Goal: Task Accomplishment & Management: Use online tool/utility

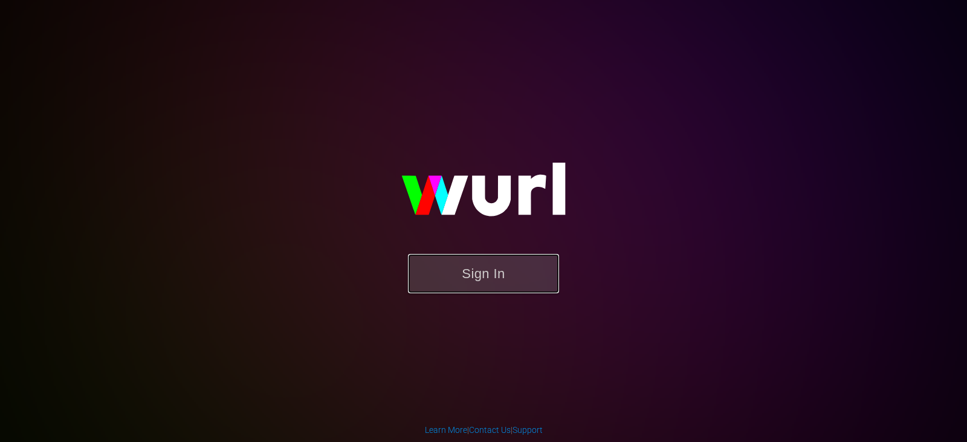
click at [457, 271] on button "Sign In" at bounding box center [483, 273] width 151 height 39
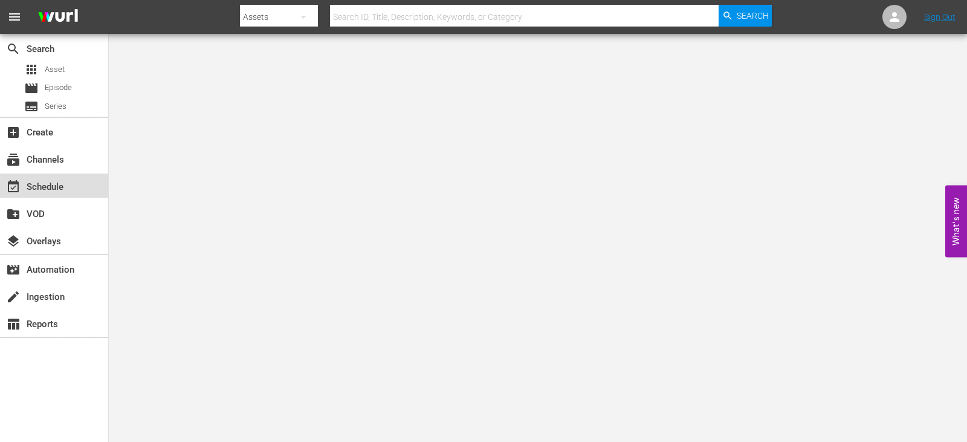
click at [27, 175] on div "event_available Schedule" at bounding box center [54, 186] width 108 height 24
click at [34, 157] on div "subscriptions Channels" at bounding box center [34, 157] width 68 height 11
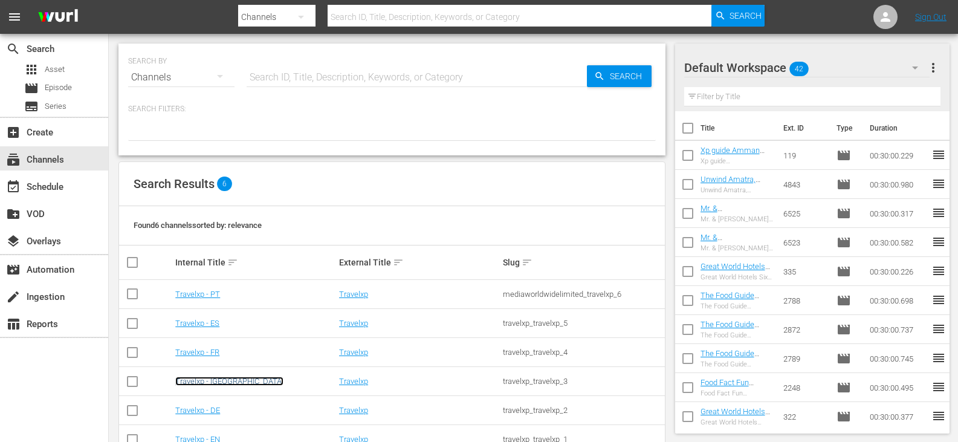
click at [192, 380] on link "Travelxp - [GEOGRAPHIC_DATA]" at bounding box center [229, 381] width 108 height 9
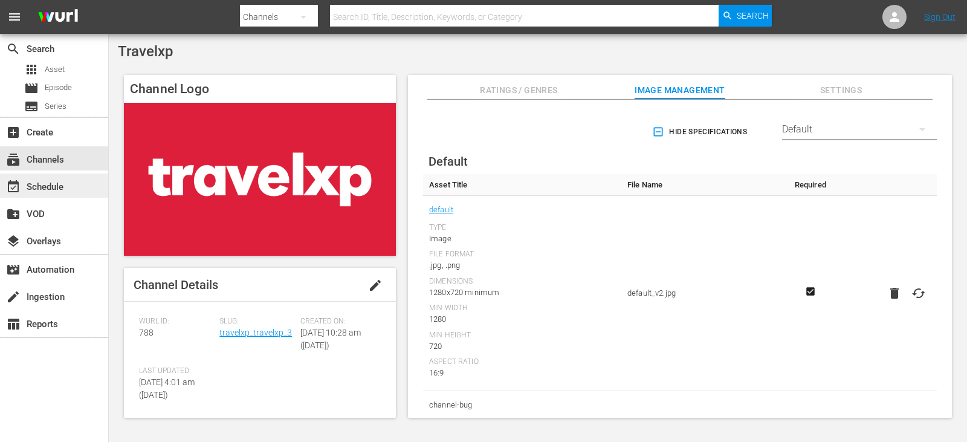
click at [46, 182] on div "event_available Schedule" at bounding box center [34, 185] width 68 height 11
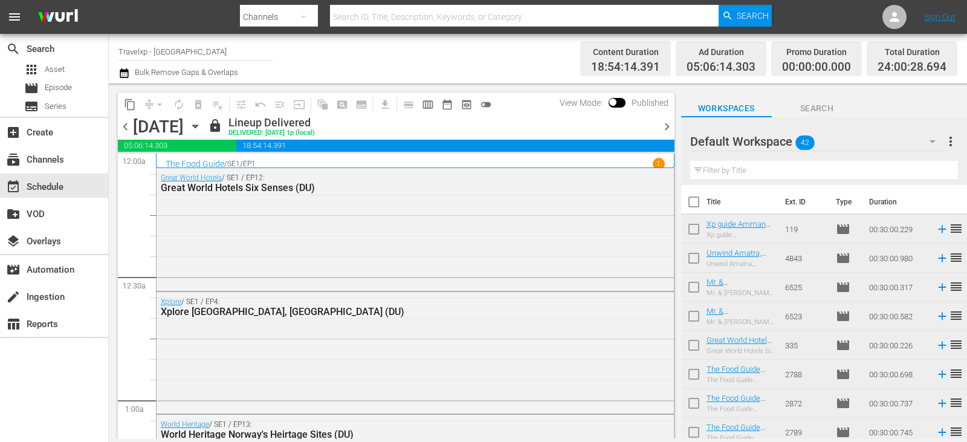
click at [672, 126] on span "chevron_right" at bounding box center [667, 126] width 15 height 15
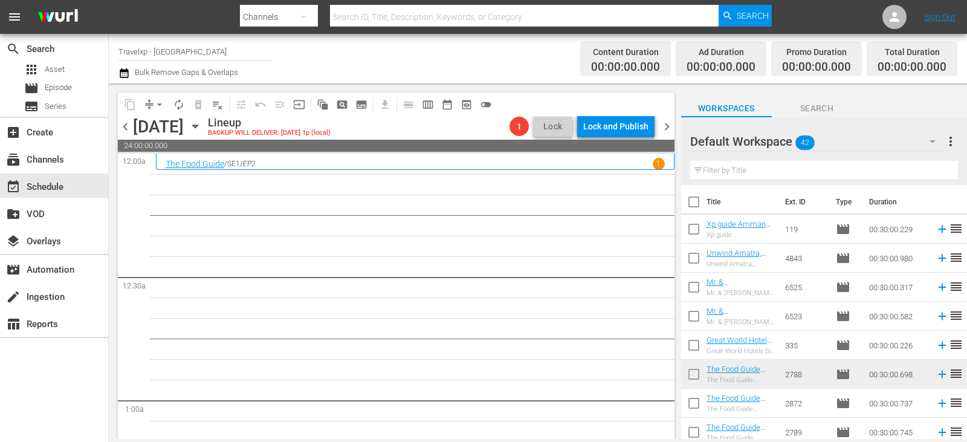
click at [775, 170] on input "text" at bounding box center [825, 170] width 268 height 19
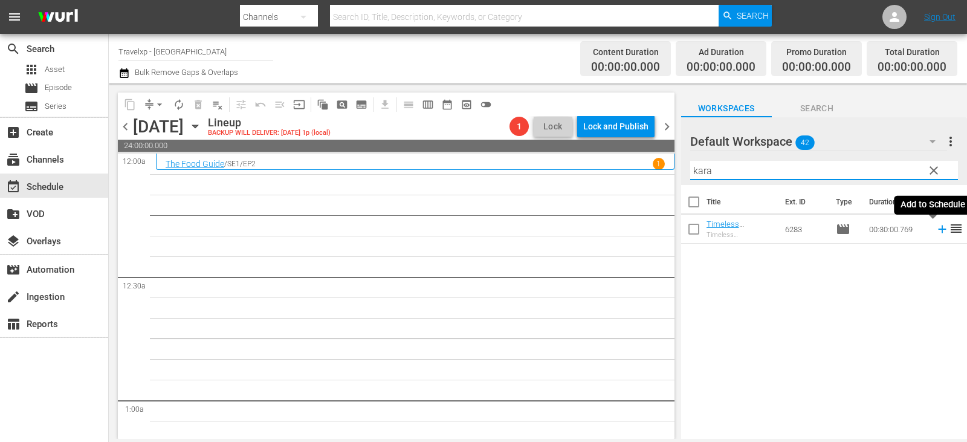
type input "kara"
click at [938, 229] on icon at bounding box center [942, 230] width 8 height 8
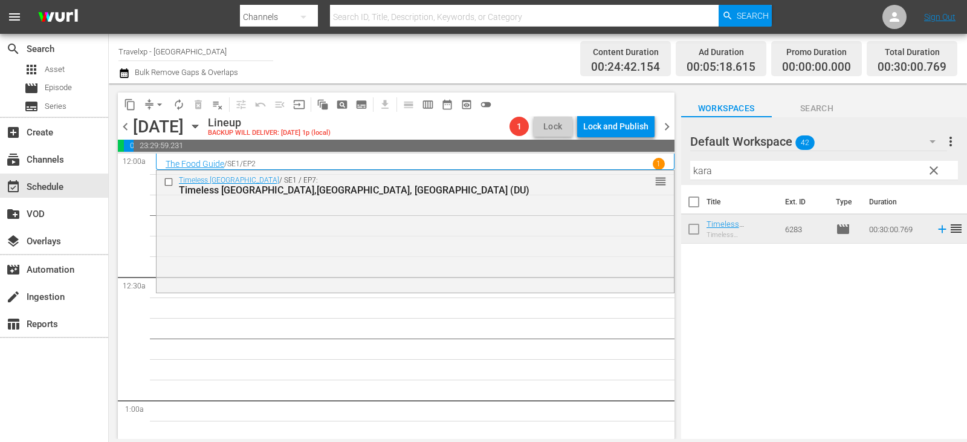
drag, startPoint x: 571, startPoint y: 334, endPoint x: 443, endPoint y: 374, distance: 134.3
click at [935, 176] on span "clear" at bounding box center [934, 170] width 15 height 15
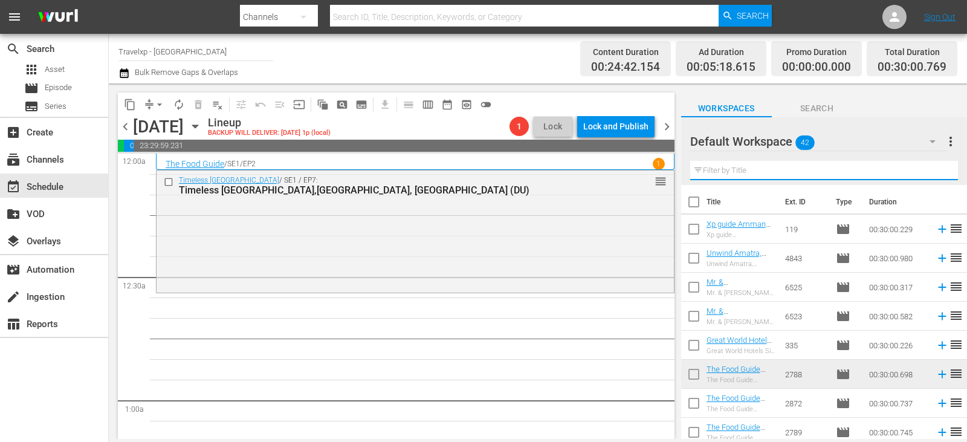
click at [935, 176] on input "text" at bounding box center [825, 170] width 268 height 19
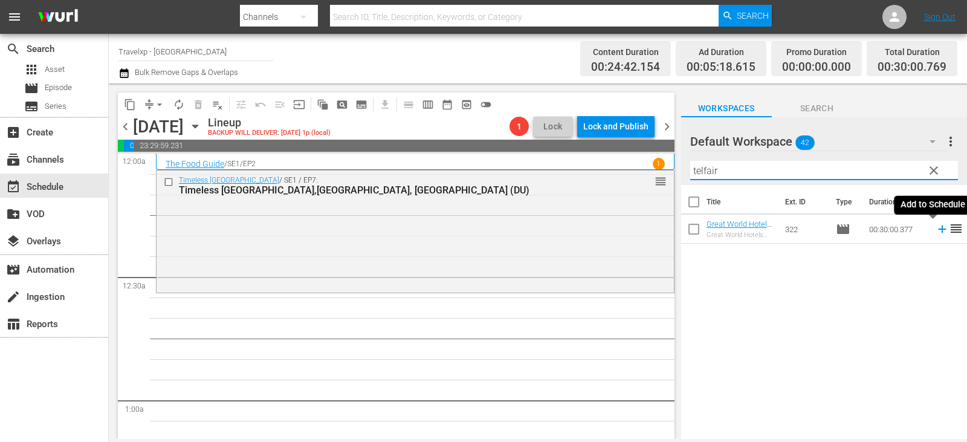
type input "telfair"
click at [938, 231] on icon at bounding box center [942, 230] width 8 height 8
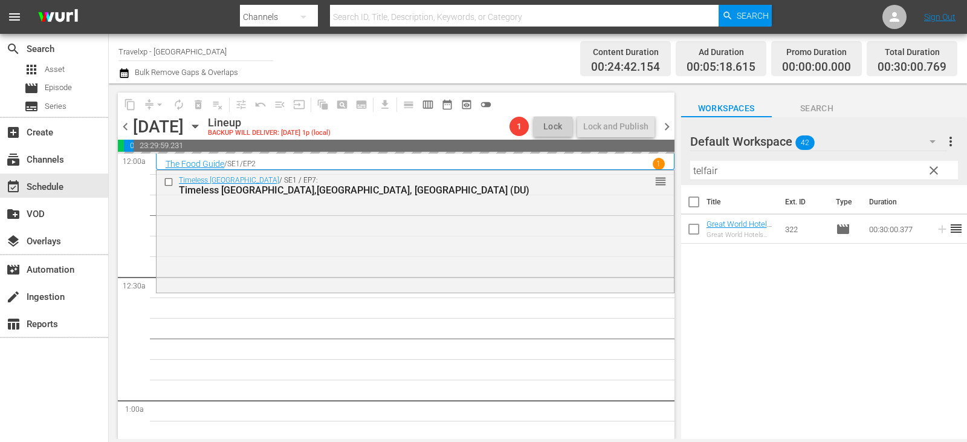
click at [942, 175] on button "clear" at bounding box center [933, 169] width 19 height 19
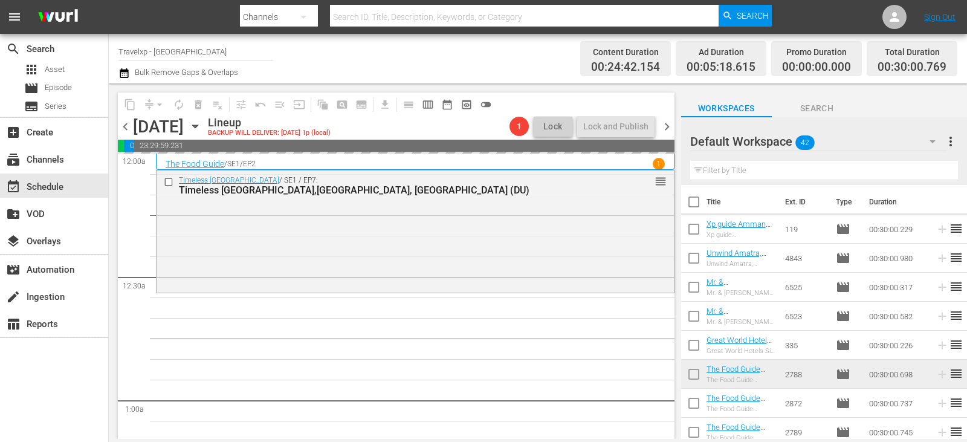
click at [942, 175] on input "text" at bounding box center [825, 170] width 268 height 19
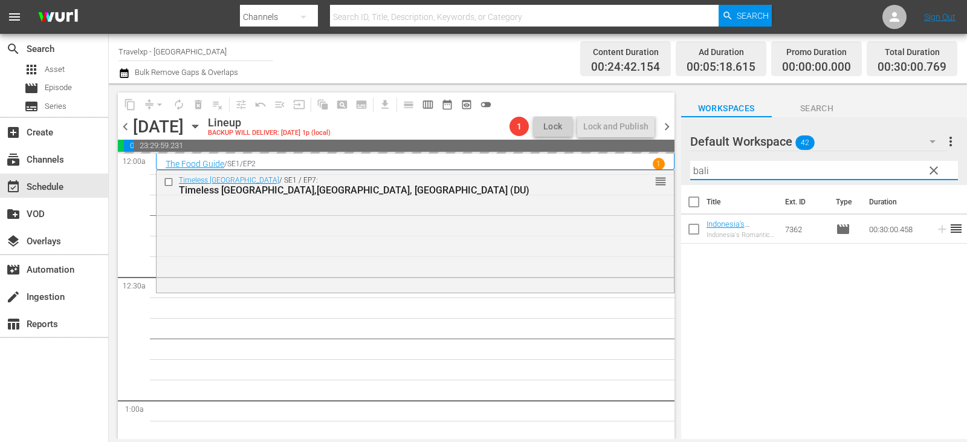
type input "bali"
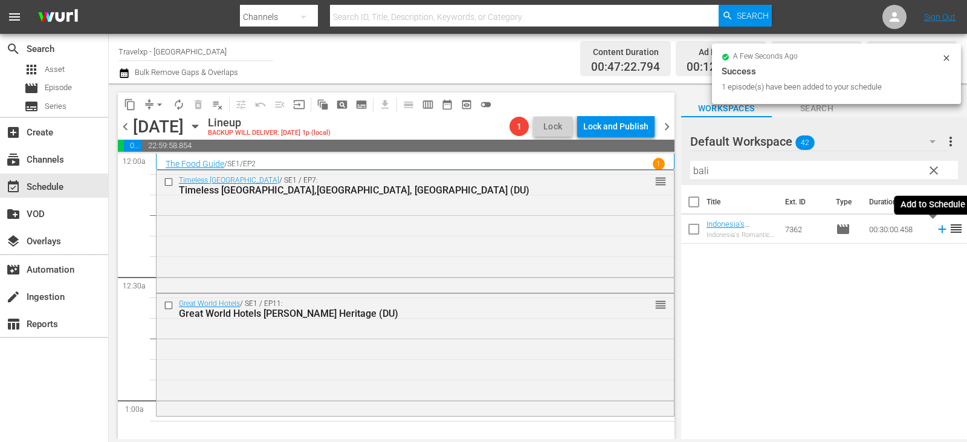
click at [936, 230] on icon at bounding box center [942, 229] width 13 height 13
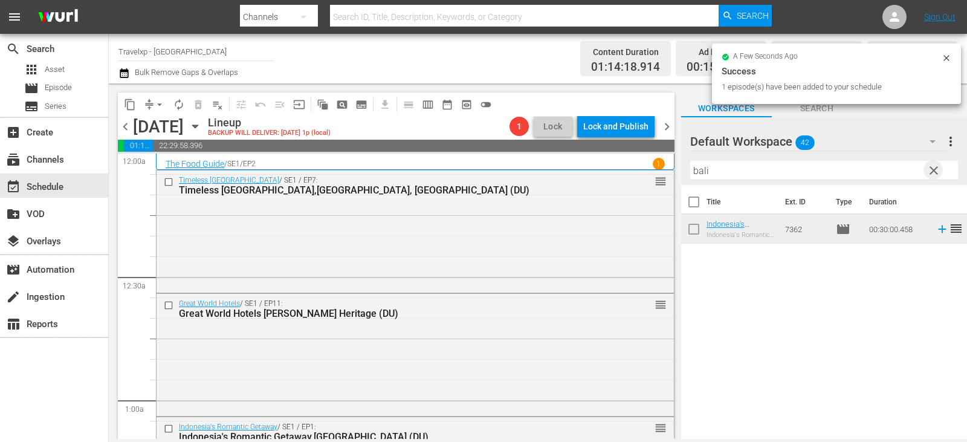
click at [930, 171] on span "clear" at bounding box center [934, 170] width 15 height 15
click at [930, 171] on input "text" at bounding box center [825, 170] width 268 height 19
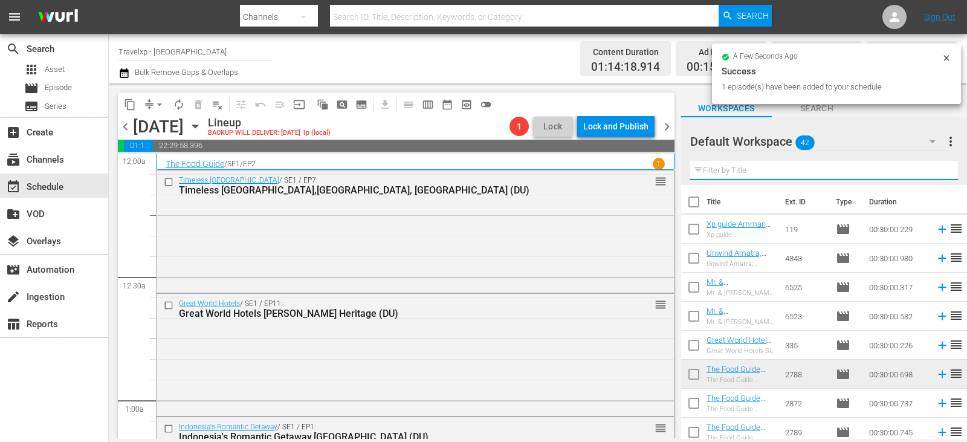
click at [930, 171] on input "text" at bounding box center [825, 170] width 268 height 19
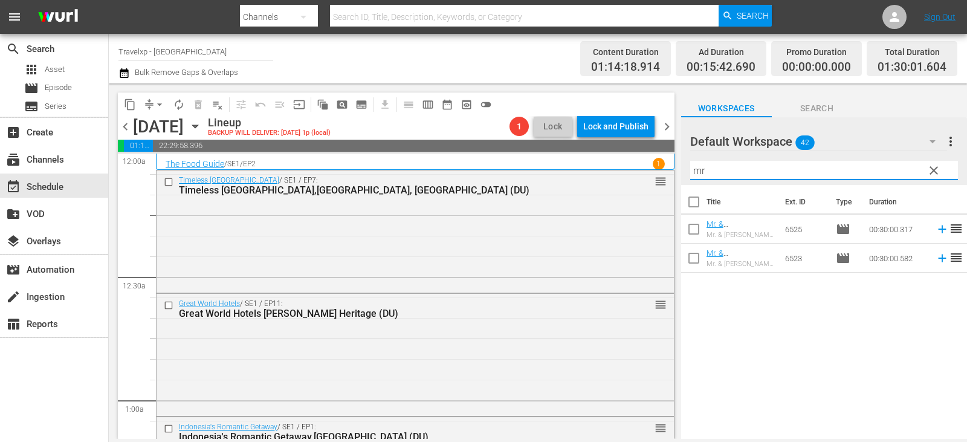
type input "mr"
click at [936, 259] on icon at bounding box center [942, 258] width 13 height 13
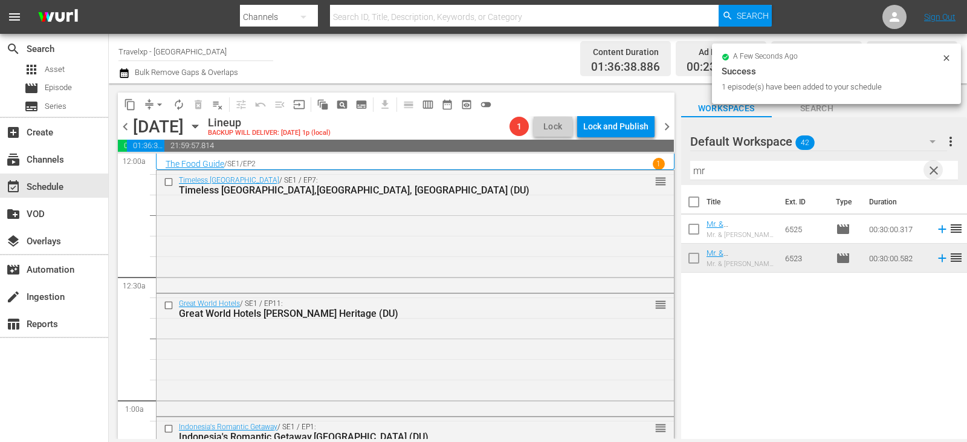
click at [930, 168] on span "clear" at bounding box center [934, 170] width 15 height 15
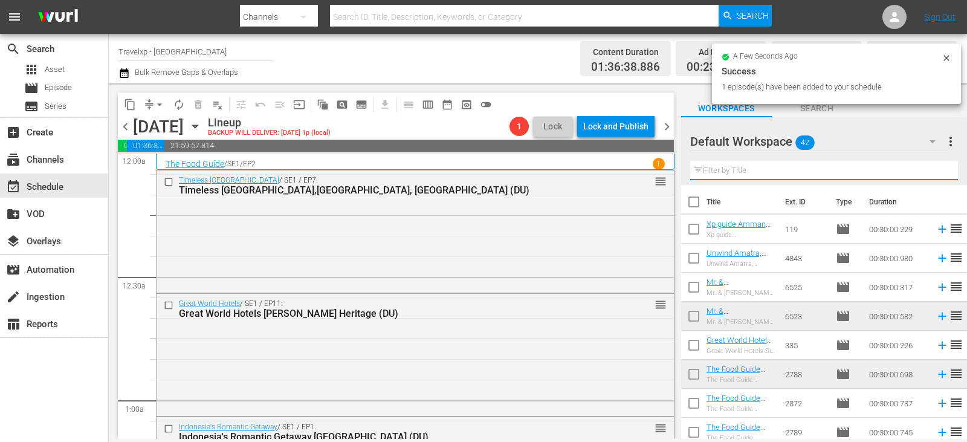
click at [930, 169] on input "text" at bounding box center [825, 170] width 268 height 19
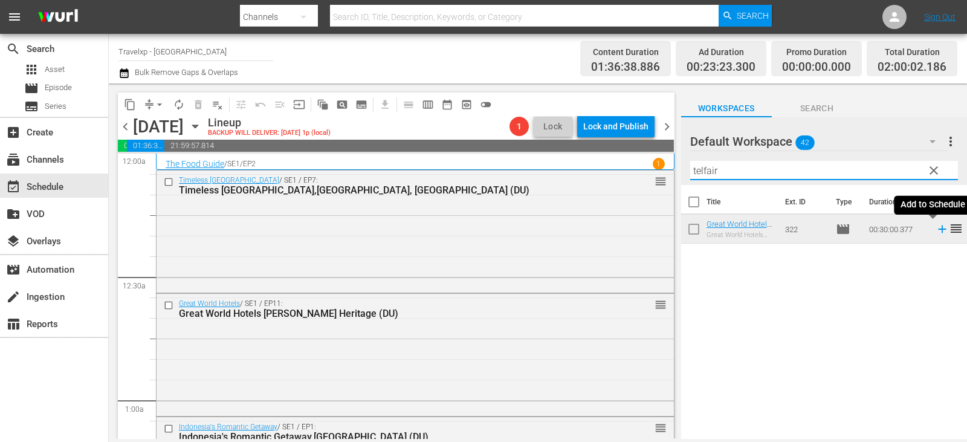
type input "telfair"
click at [936, 227] on icon at bounding box center [942, 229] width 13 height 13
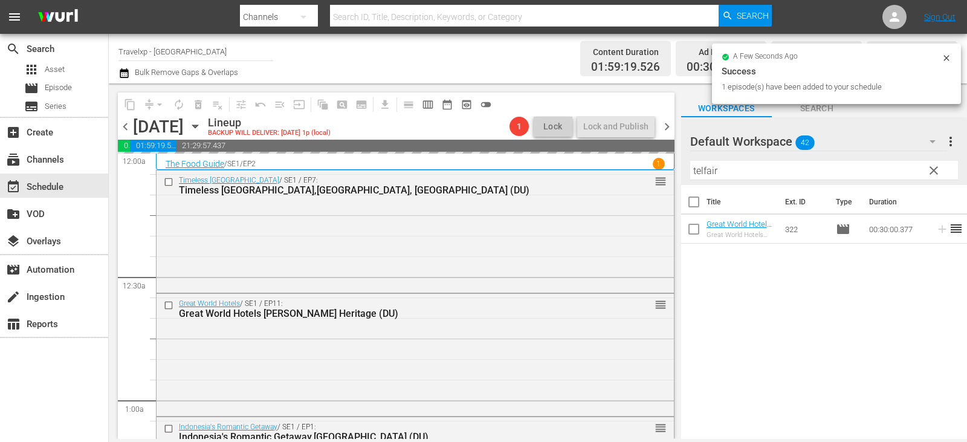
click at [934, 169] on span "clear" at bounding box center [934, 170] width 15 height 15
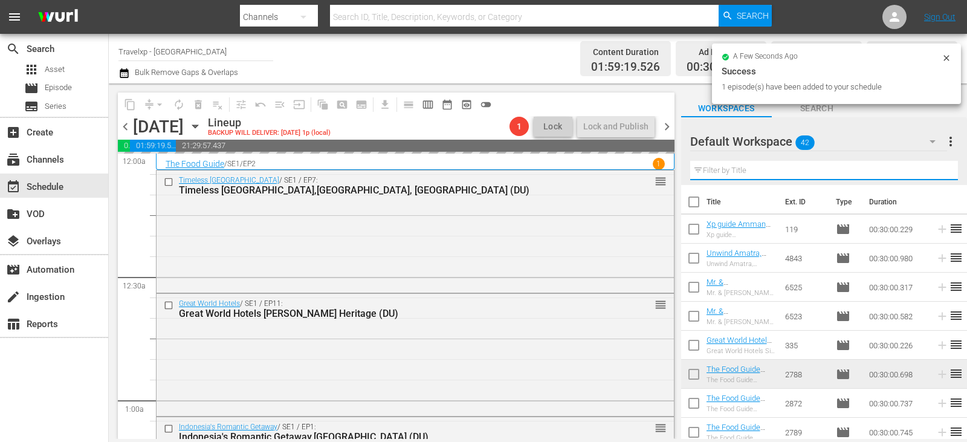
click at [934, 169] on input "text" at bounding box center [825, 170] width 268 height 19
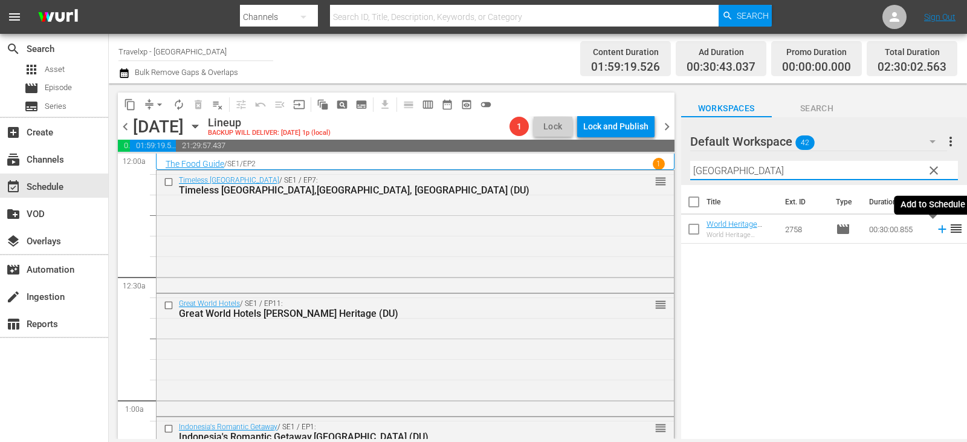
type input "[GEOGRAPHIC_DATA]"
click at [936, 230] on icon at bounding box center [942, 229] width 13 height 13
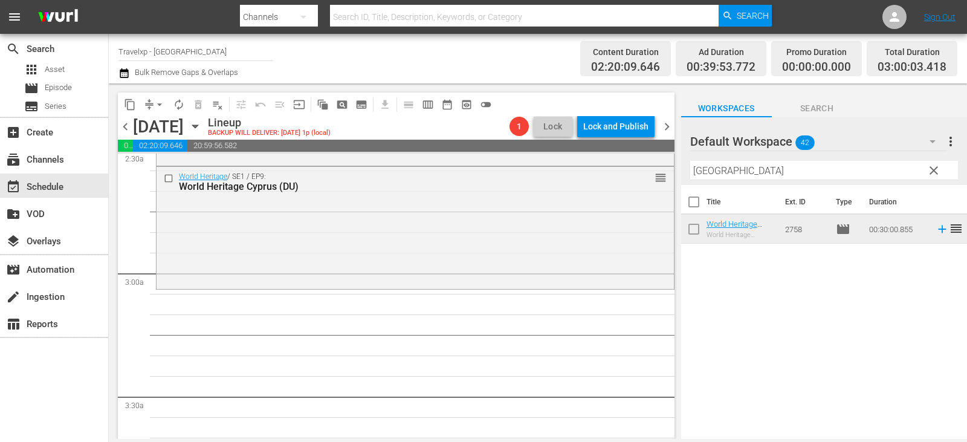
scroll to position [605, 0]
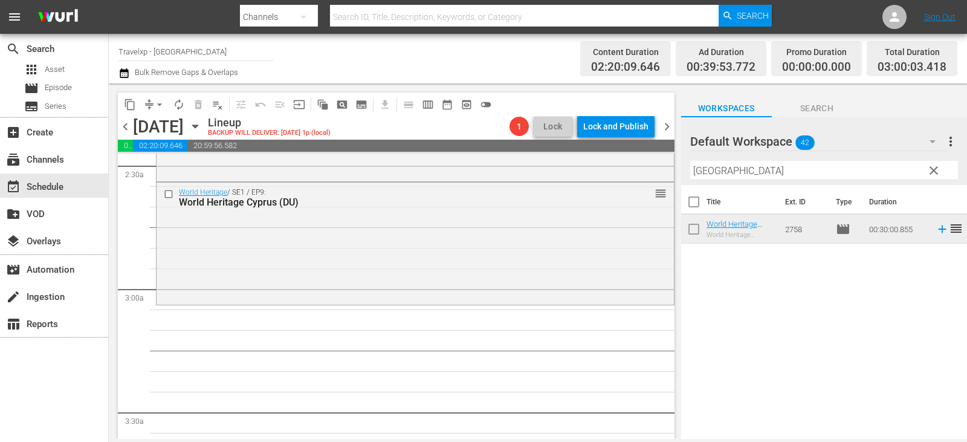
click at [936, 171] on span "clear" at bounding box center [934, 170] width 15 height 15
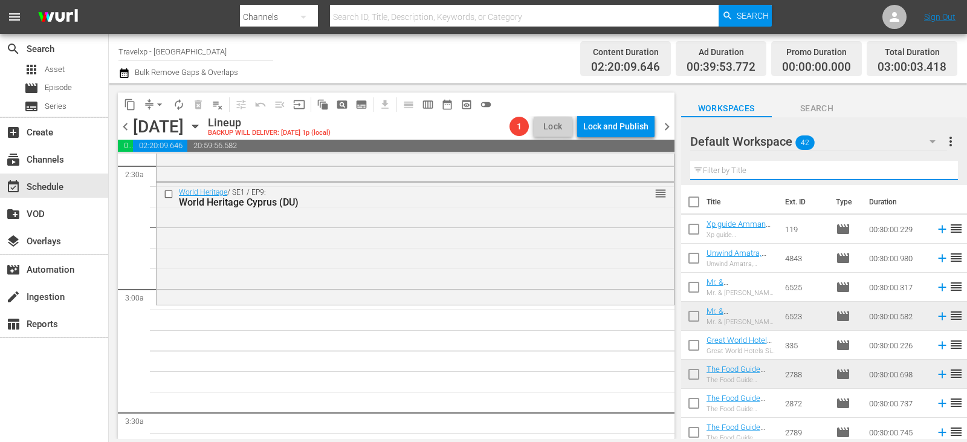
click at [936, 171] on input "text" at bounding box center [825, 170] width 268 height 19
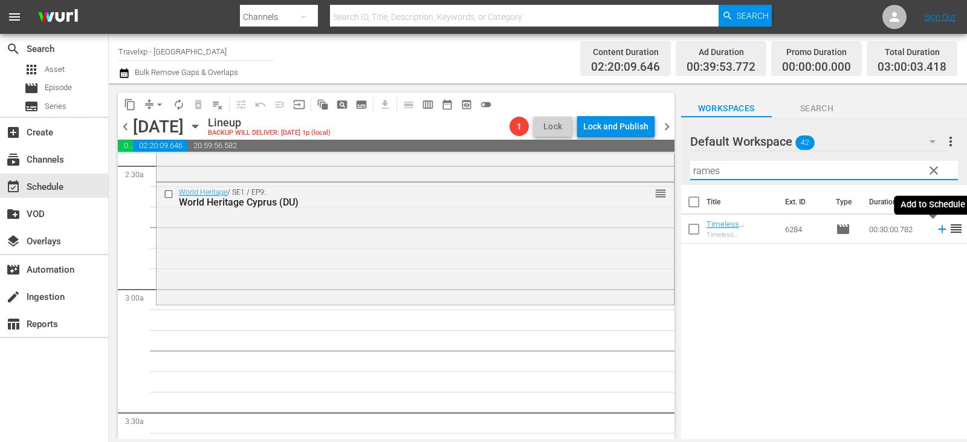
type input "rames"
click at [938, 232] on icon at bounding box center [942, 230] width 8 height 8
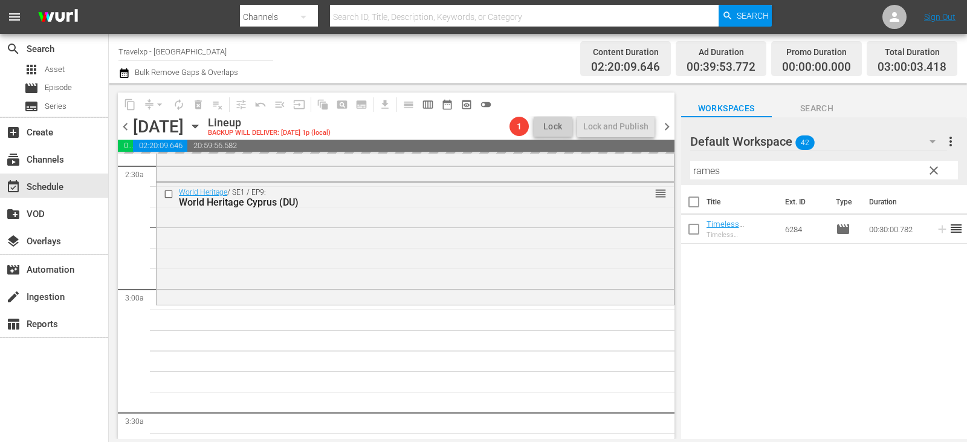
click at [931, 172] on span "clear" at bounding box center [934, 170] width 15 height 15
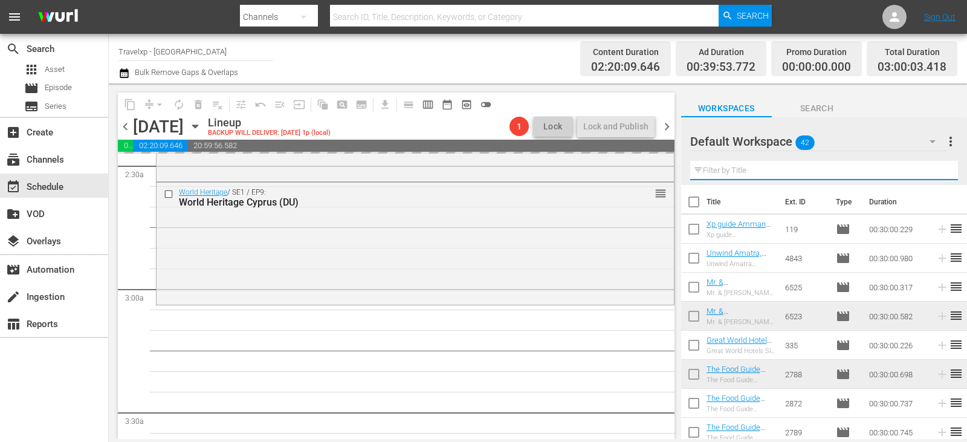
click at [931, 172] on input "text" at bounding box center [825, 170] width 268 height 19
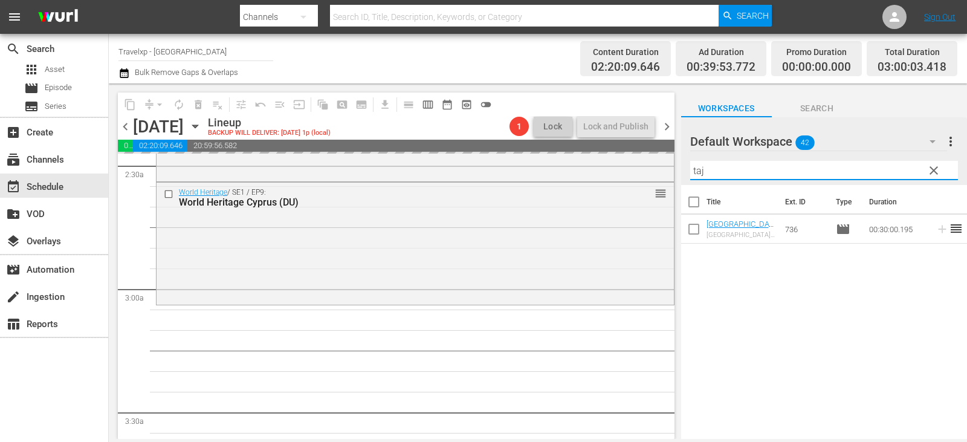
type input "taj"
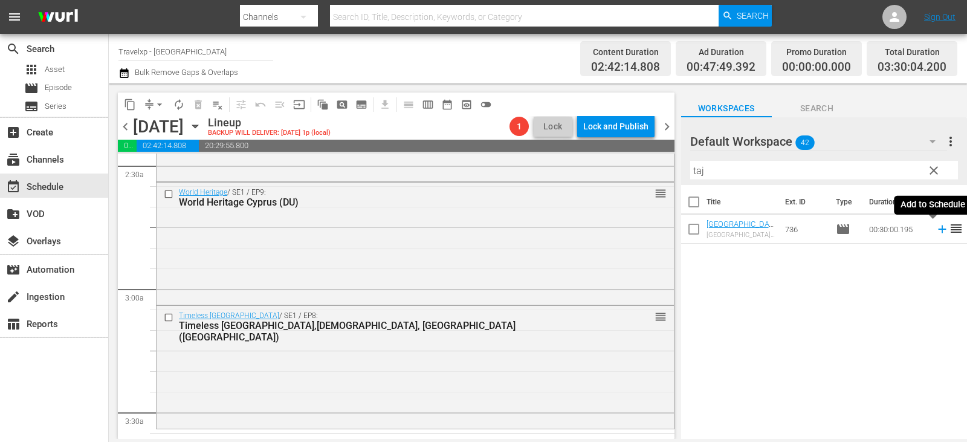
click at [936, 233] on icon at bounding box center [942, 229] width 13 height 13
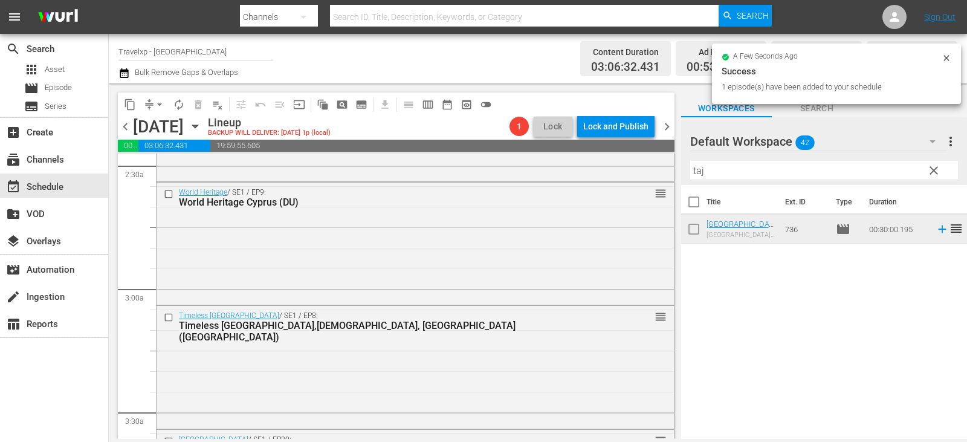
click at [940, 174] on span "clear" at bounding box center [934, 170] width 15 height 15
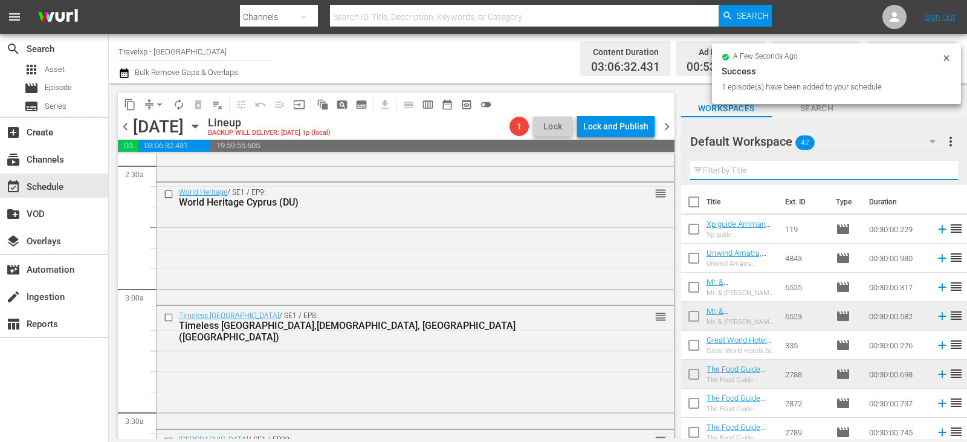
click at [940, 174] on input "text" at bounding box center [825, 170] width 268 height 19
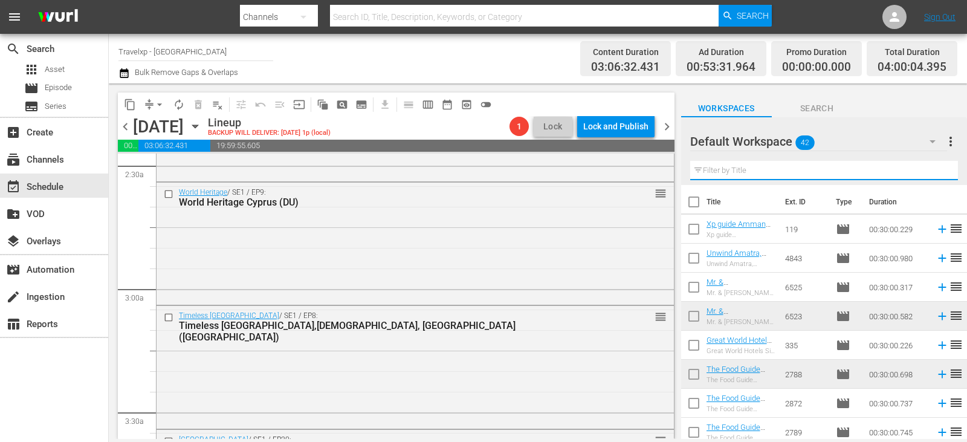
click at [940, 174] on input "text" at bounding box center [825, 170] width 268 height 19
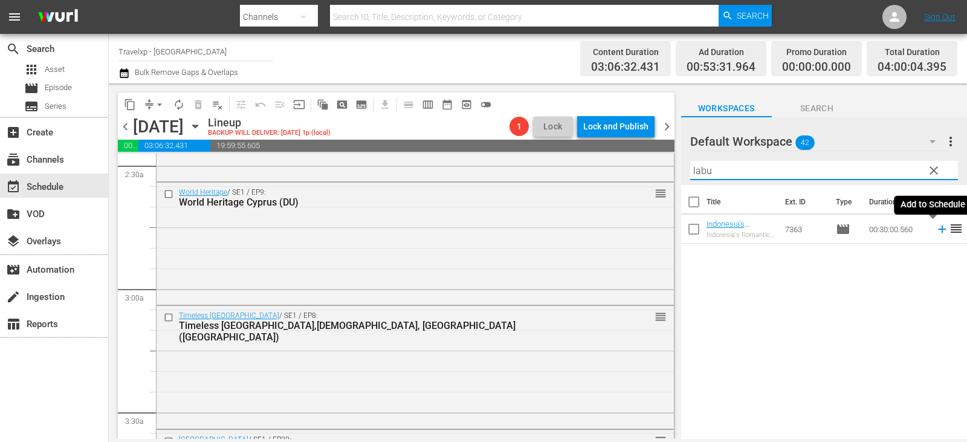
type input "labu"
click at [936, 232] on icon at bounding box center [942, 229] width 13 height 13
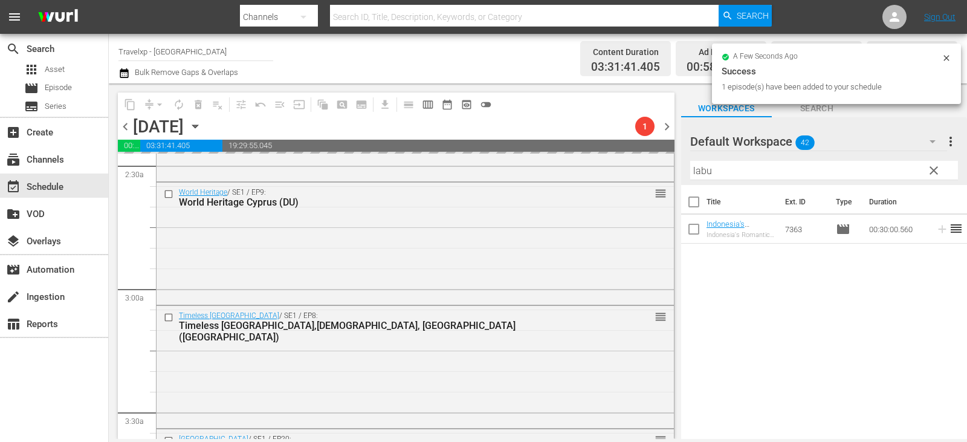
click at [936, 175] on span "clear" at bounding box center [934, 170] width 15 height 15
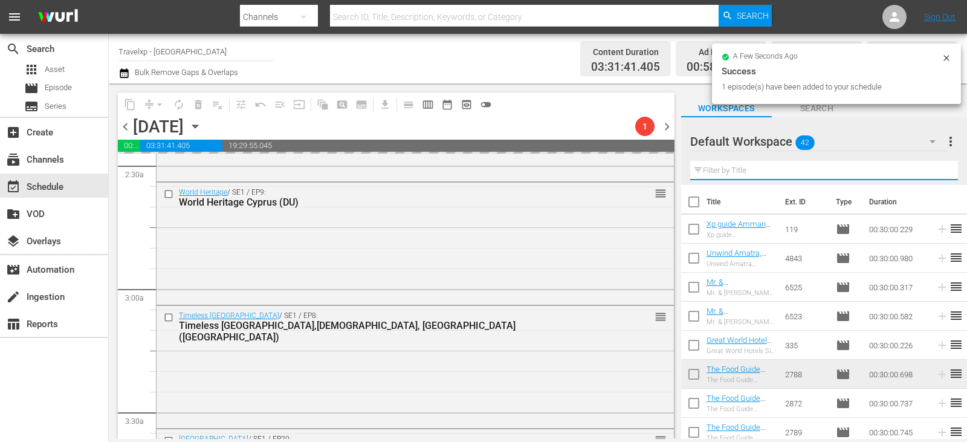
click at [936, 175] on input "text" at bounding box center [825, 170] width 268 height 19
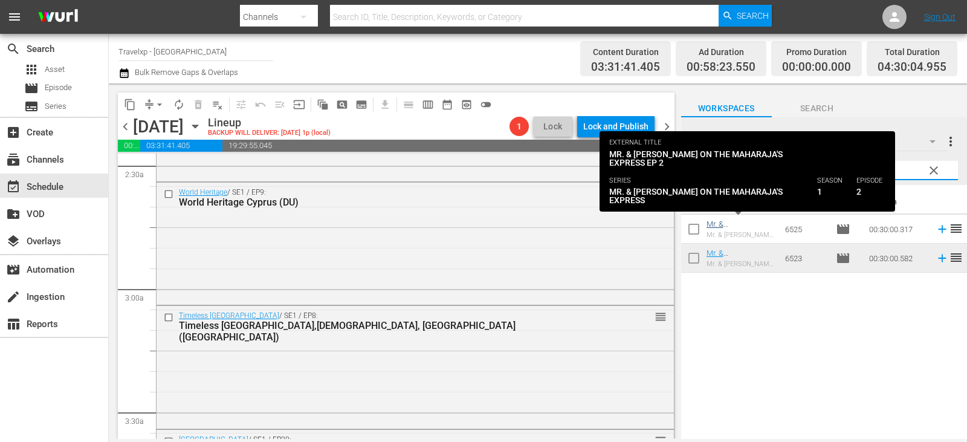
type input "mr"
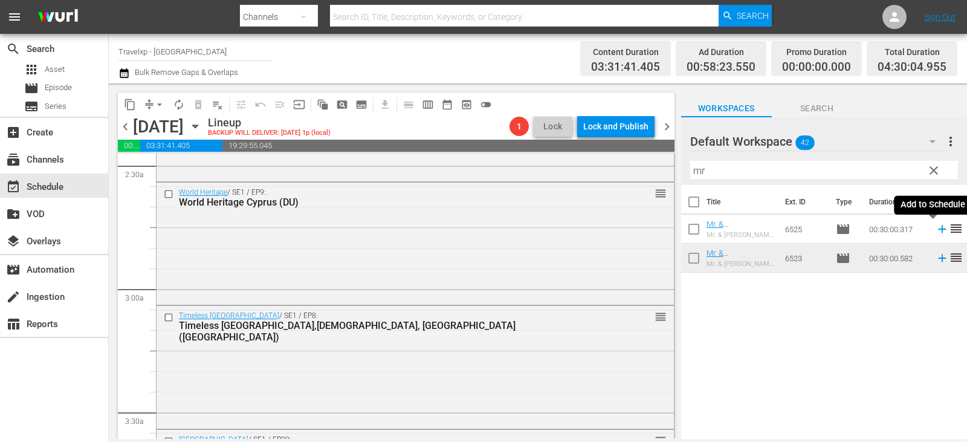
click at [936, 230] on icon at bounding box center [942, 229] width 13 height 13
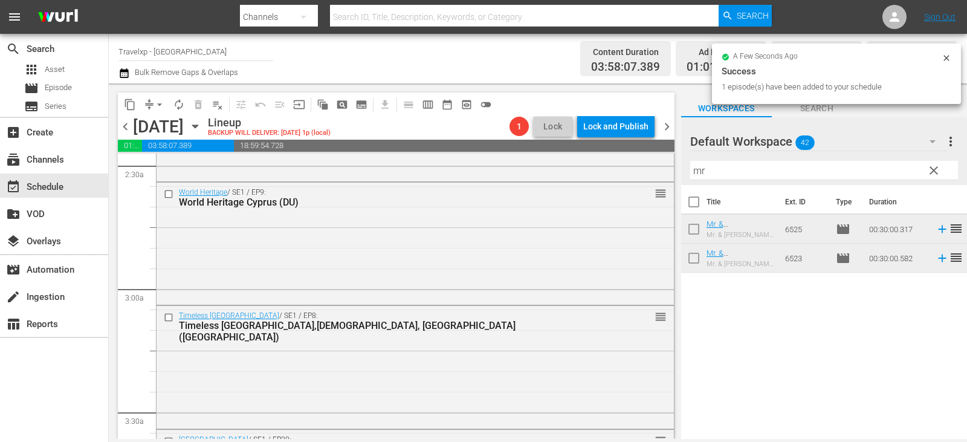
click at [934, 172] on span "clear" at bounding box center [934, 170] width 15 height 15
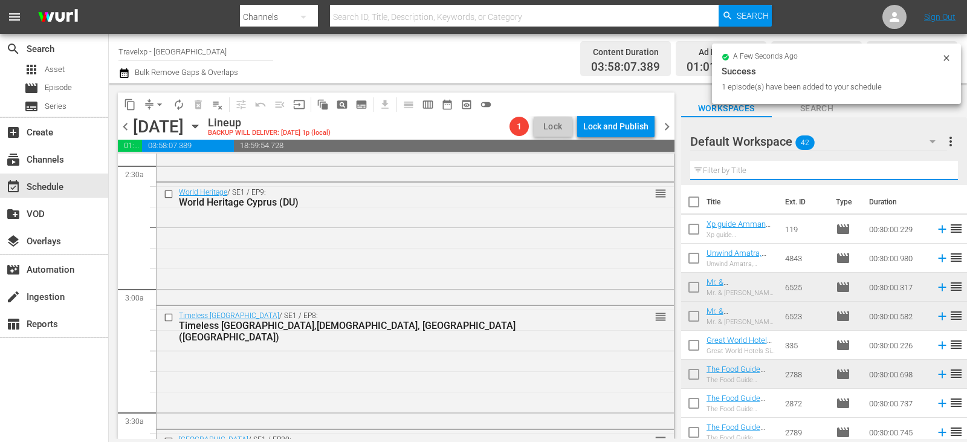
click at [934, 172] on input "text" at bounding box center [825, 170] width 268 height 19
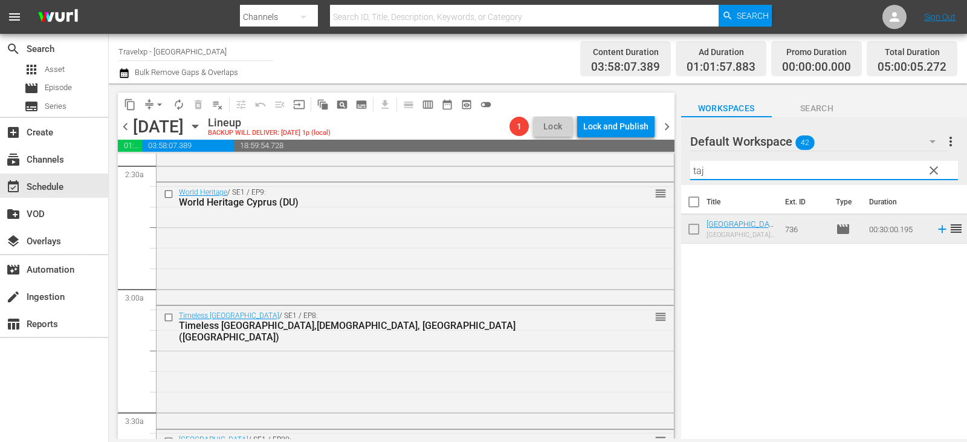
type input "taj"
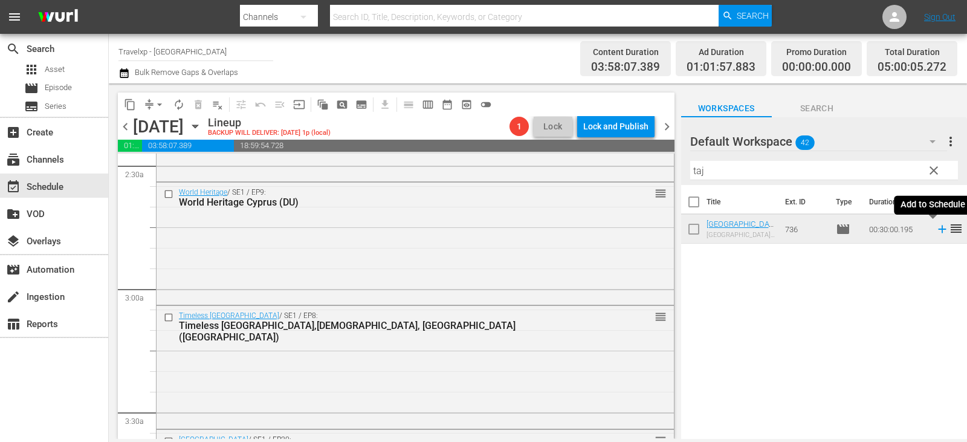
click at [936, 231] on icon at bounding box center [942, 229] width 13 height 13
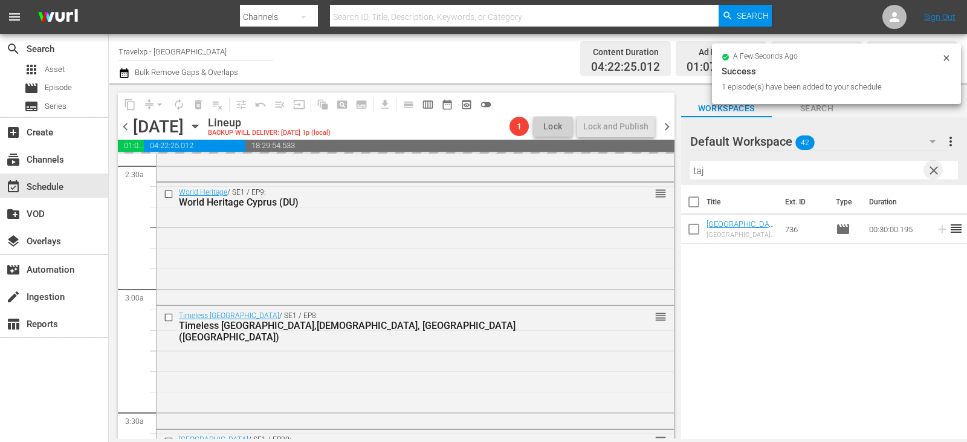
click at [935, 166] on span "clear" at bounding box center [934, 170] width 15 height 15
click at [935, 166] on input "text" at bounding box center [825, 170] width 268 height 19
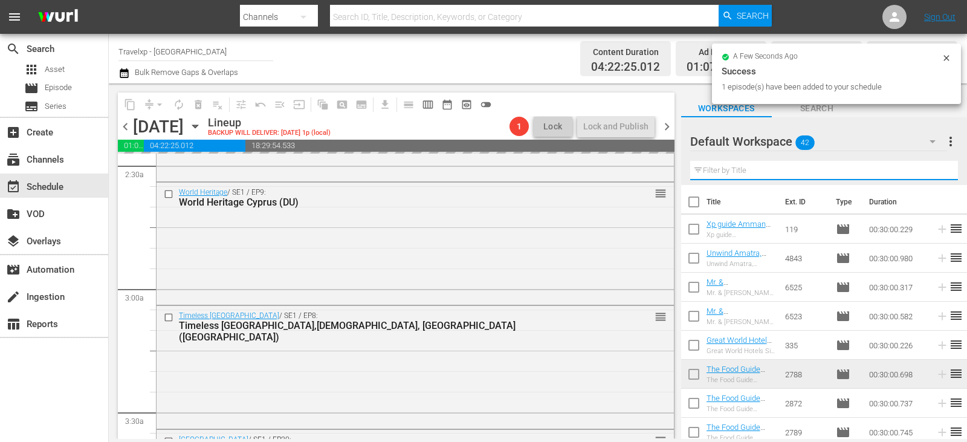
click at [935, 166] on input "text" at bounding box center [825, 170] width 268 height 19
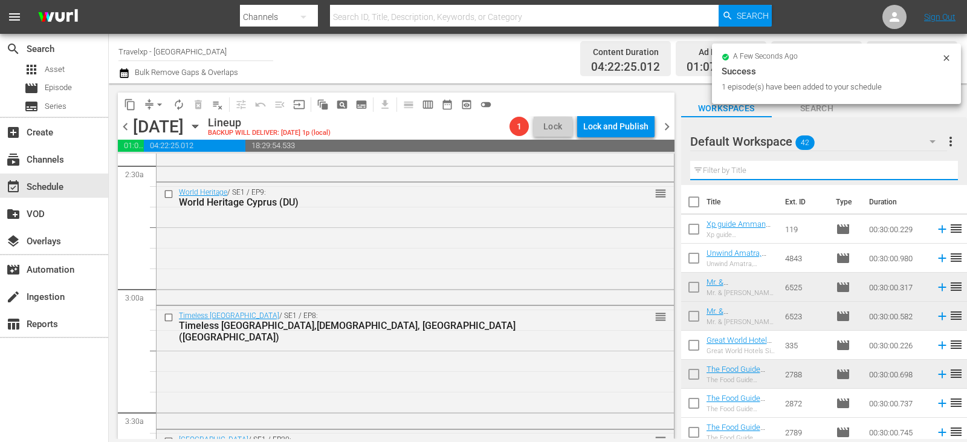
type input "r"
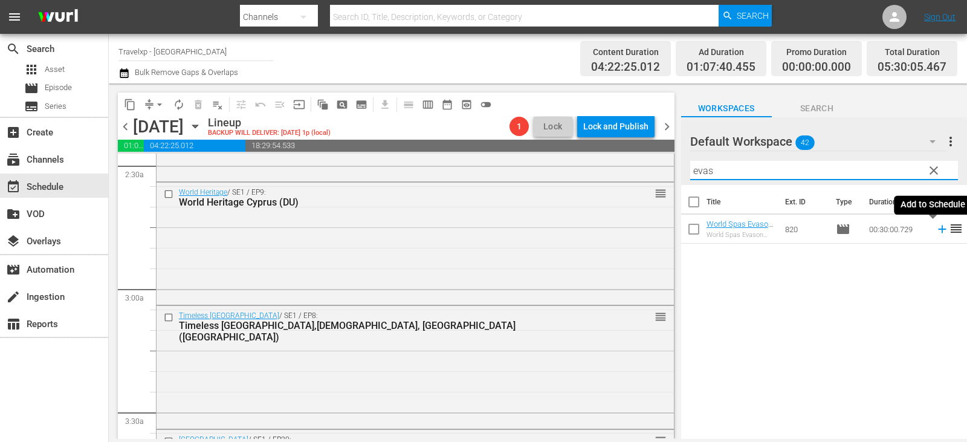
type input "evas"
click at [936, 229] on icon at bounding box center [942, 229] width 13 height 13
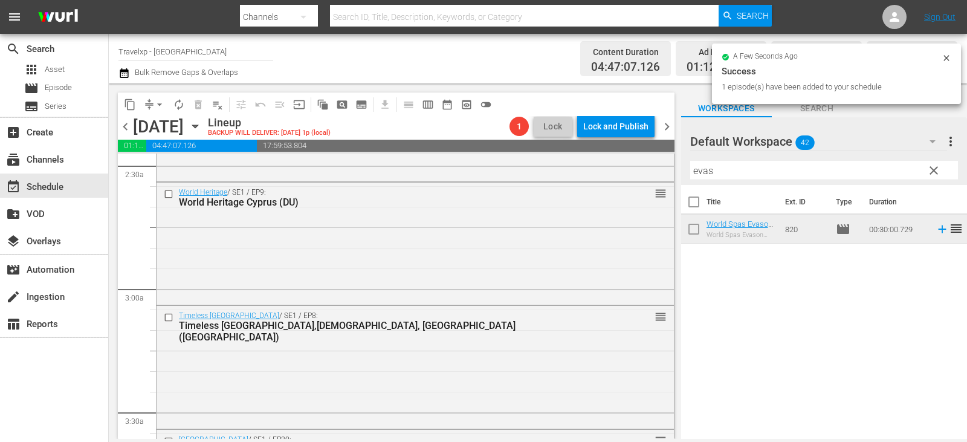
click at [938, 169] on span "clear" at bounding box center [934, 170] width 15 height 15
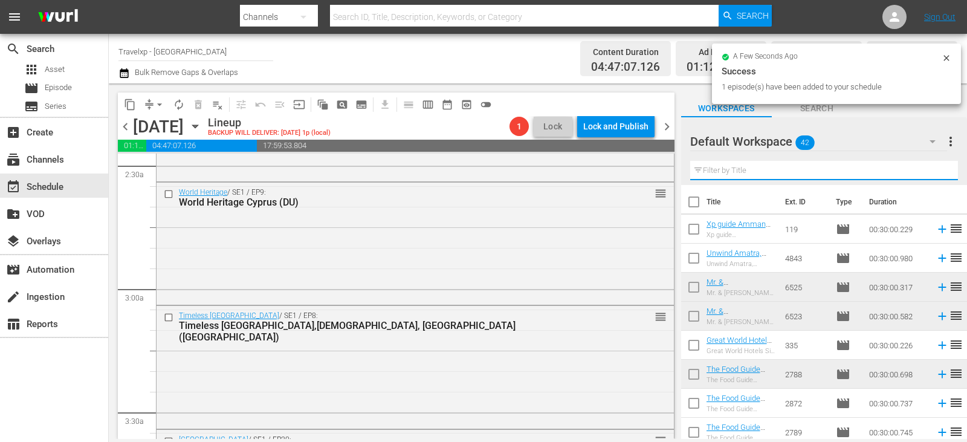
click at [938, 169] on input "text" at bounding box center [825, 170] width 268 height 19
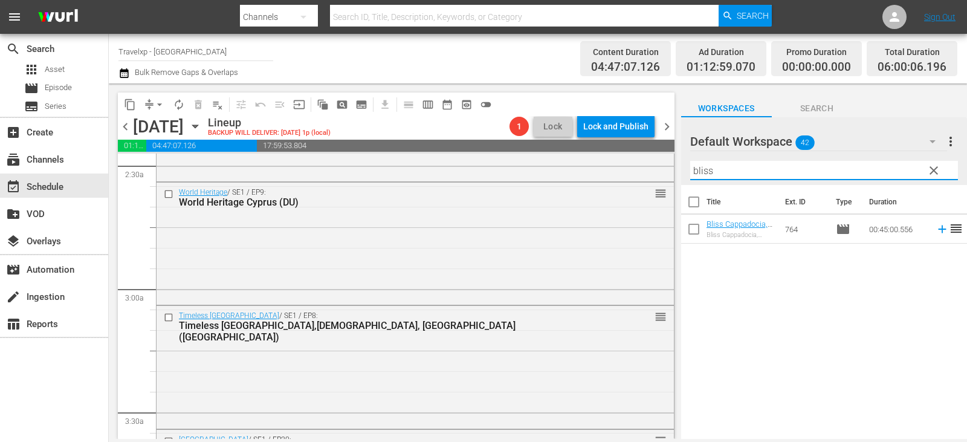
type input "bliss"
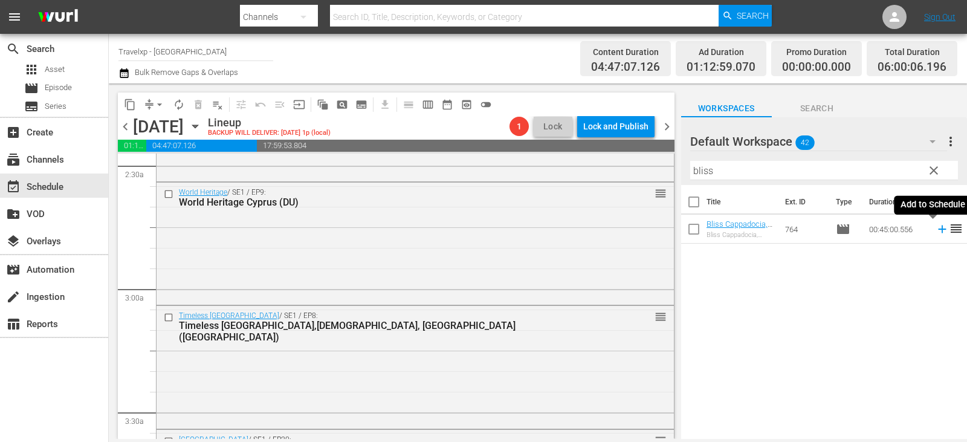
click at [938, 230] on icon at bounding box center [942, 230] width 8 height 8
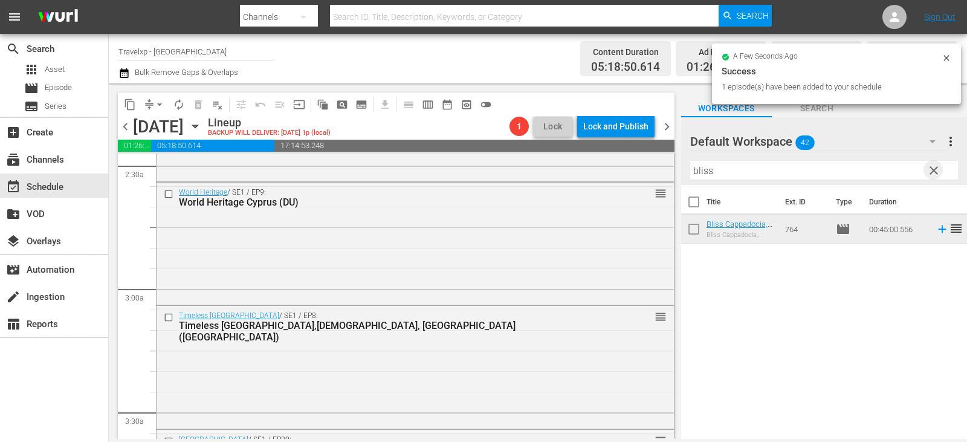
click at [931, 177] on span "clear" at bounding box center [934, 170] width 15 height 15
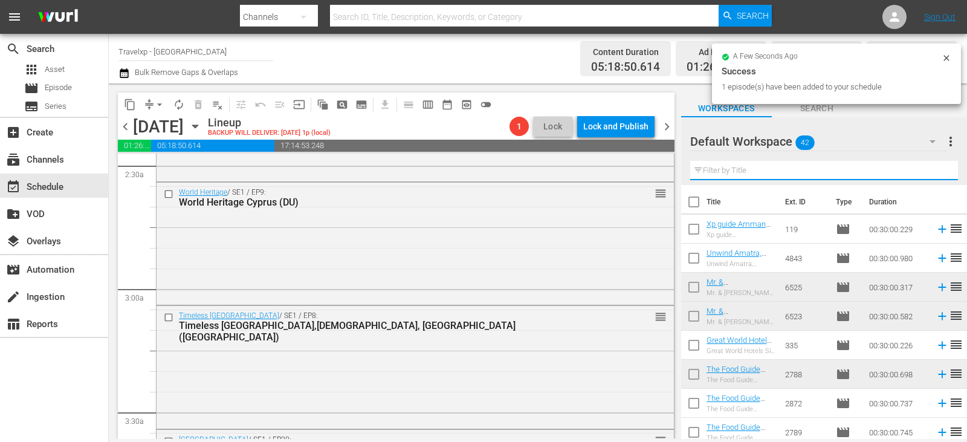
click at [931, 177] on input "text" at bounding box center [825, 170] width 268 height 19
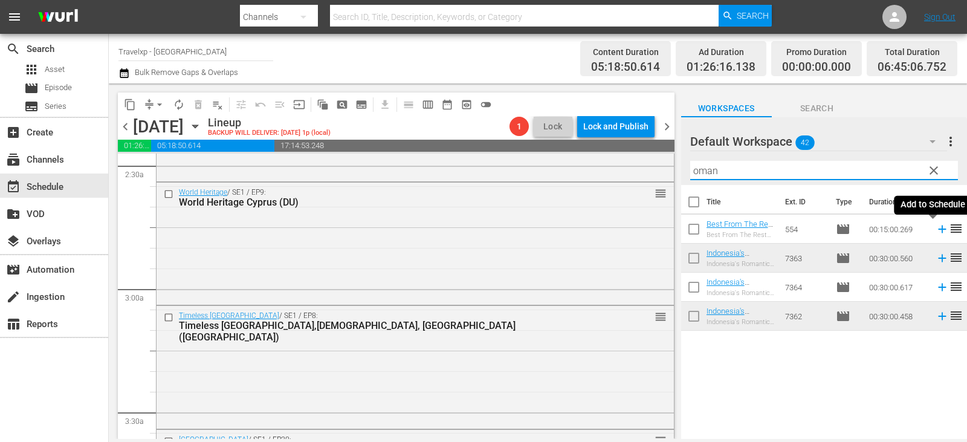
type input "oman"
click at [936, 227] on icon at bounding box center [942, 229] width 13 height 13
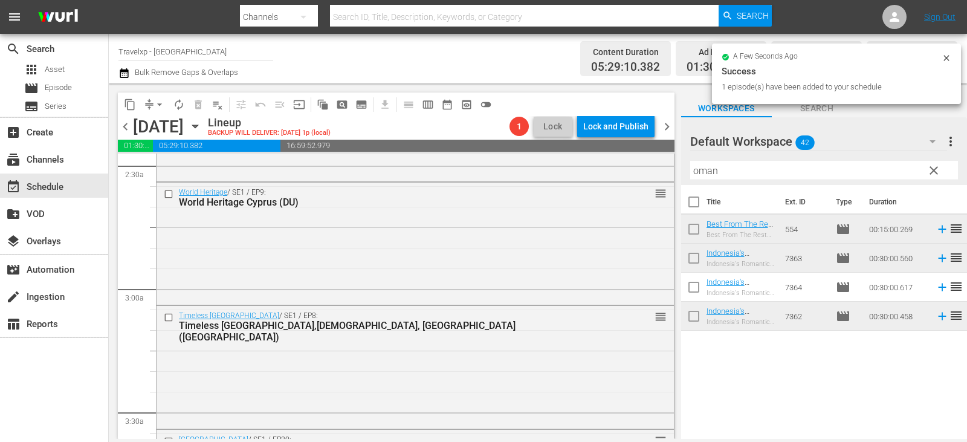
click at [932, 173] on span "clear" at bounding box center [934, 170] width 15 height 15
click at [932, 173] on input "text" at bounding box center [825, 170] width 268 height 19
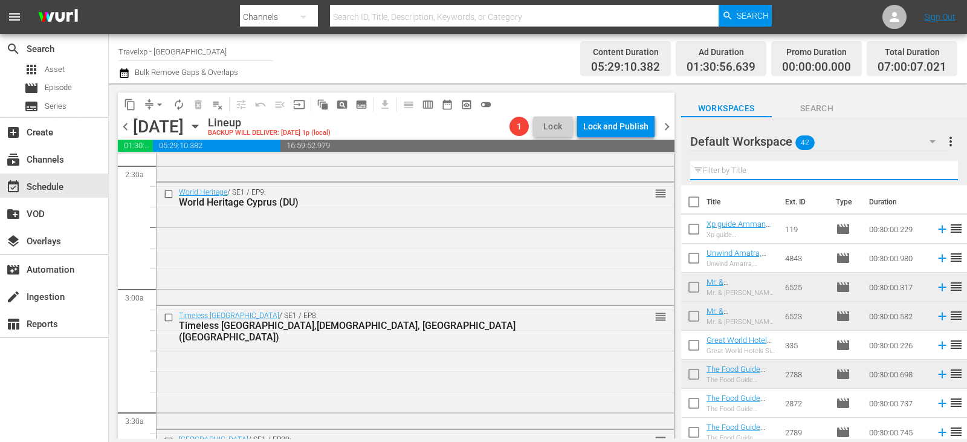
click at [932, 173] on input "text" at bounding box center [825, 170] width 268 height 19
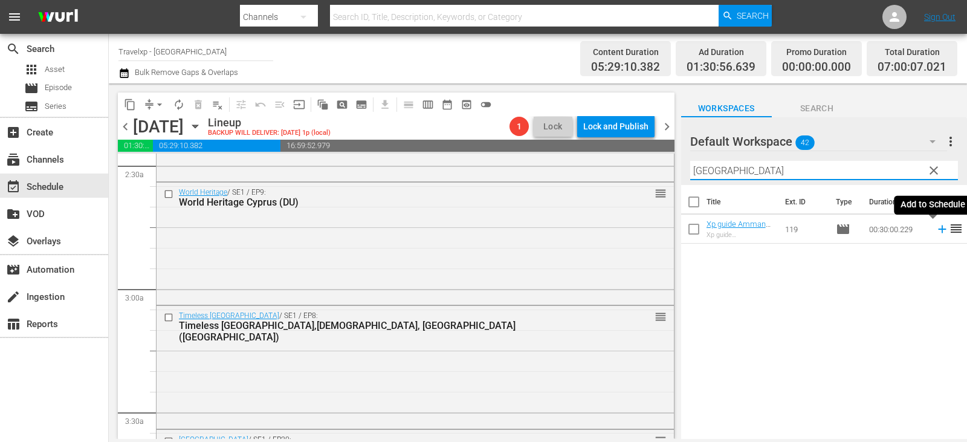
type input "[GEOGRAPHIC_DATA]"
click at [938, 232] on icon at bounding box center [942, 230] width 8 height 8
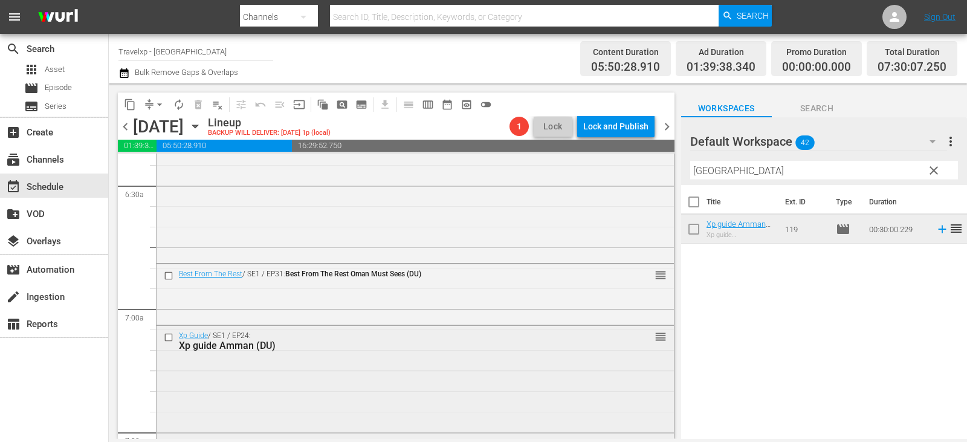
scroll to position [1693, 0]
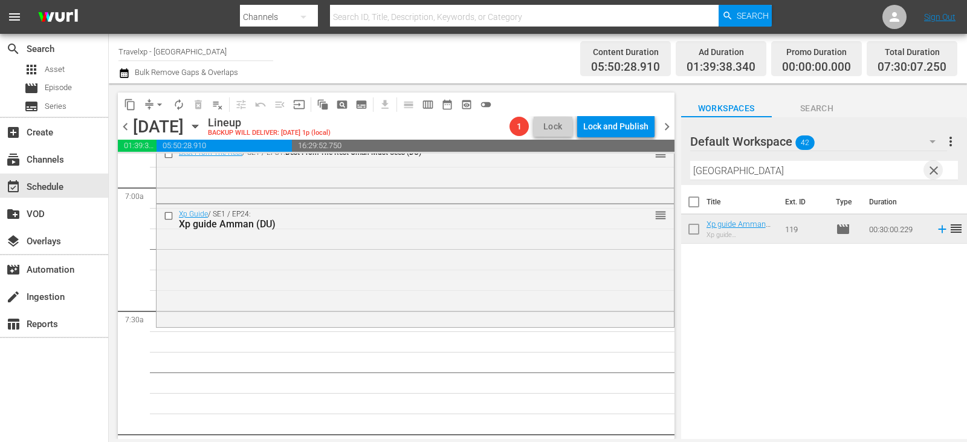
click at [937, 169] on span "clear" at bounding box center [934, 170] width 15 height 15
click at [937, 169] on input "text" at bounding box center [825, 170] width 268 height 19
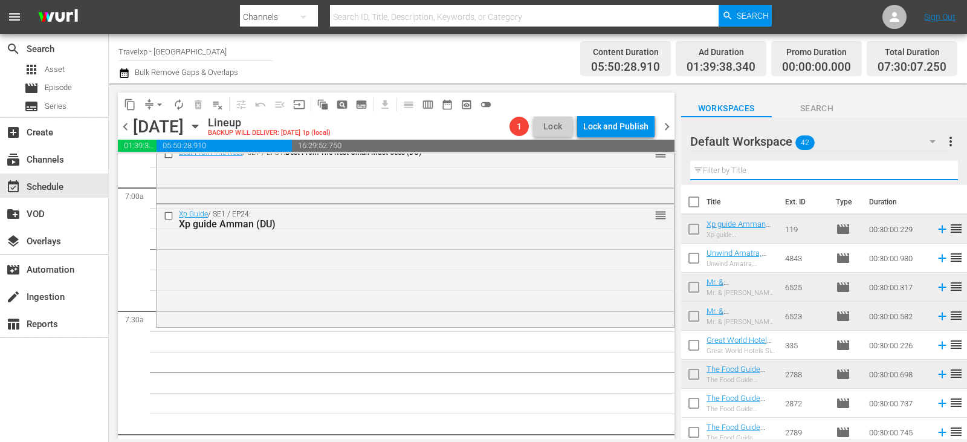
click at [937, 169] on input "text" at bounding box center [825, 170] width 268 height 19
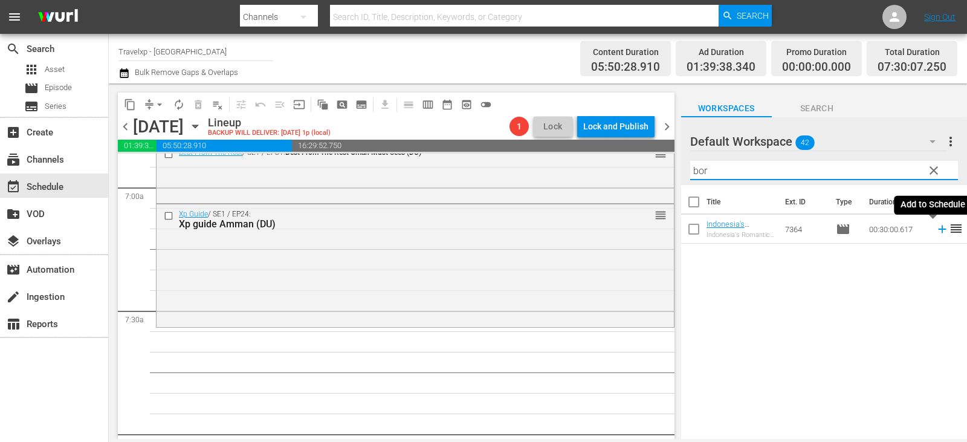
type input "bor"
click at [938, 229] on icon at bounding box center [942, 230] width 8 height 8
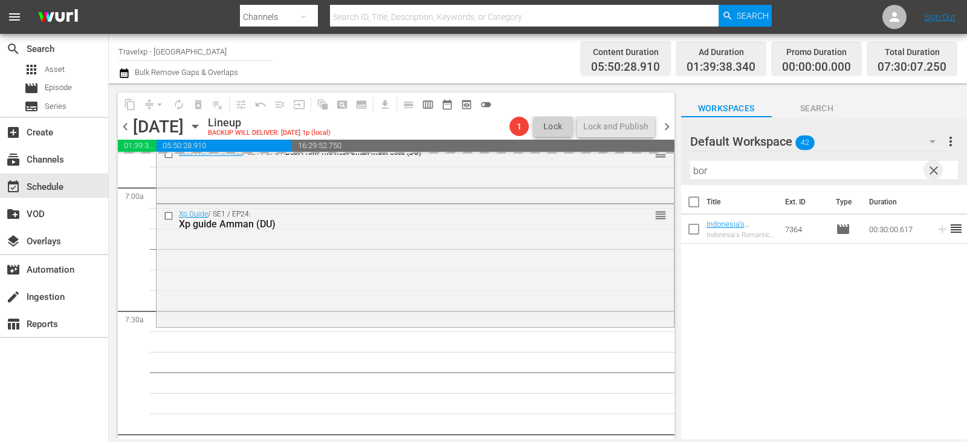
click at [937, 170] on span "clear" at bounding box center [934, 170] width 15 height 15
click at [937, 170] on input "text" at bounding box center [825, 170] width 268 height 19
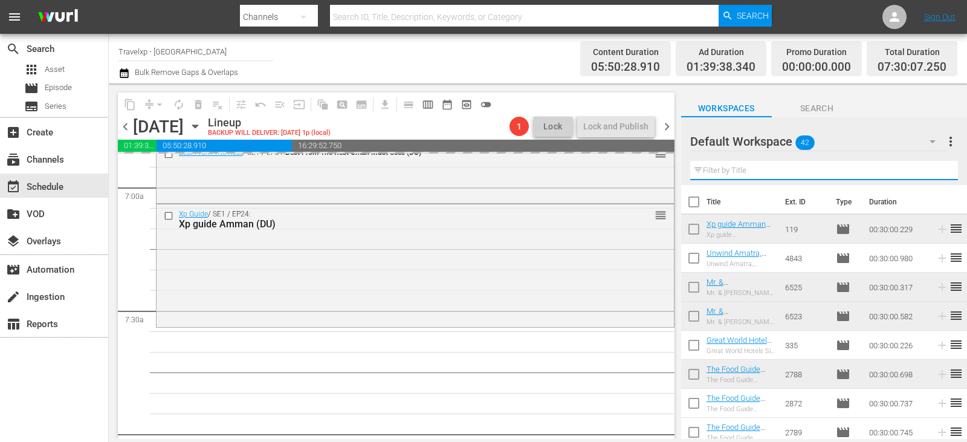
click at [937, 170] on input "text" at bounding box center [825, 170] width 268 height 19
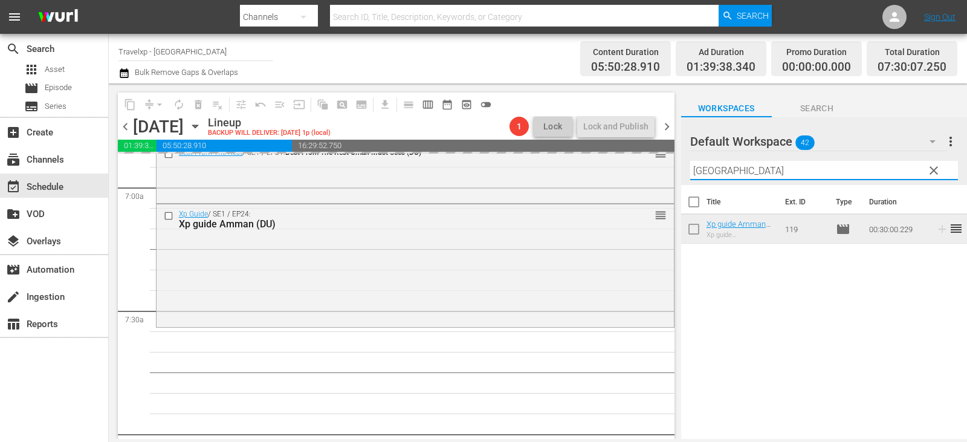
type input "[GEOGRAPHIC_DATA]"
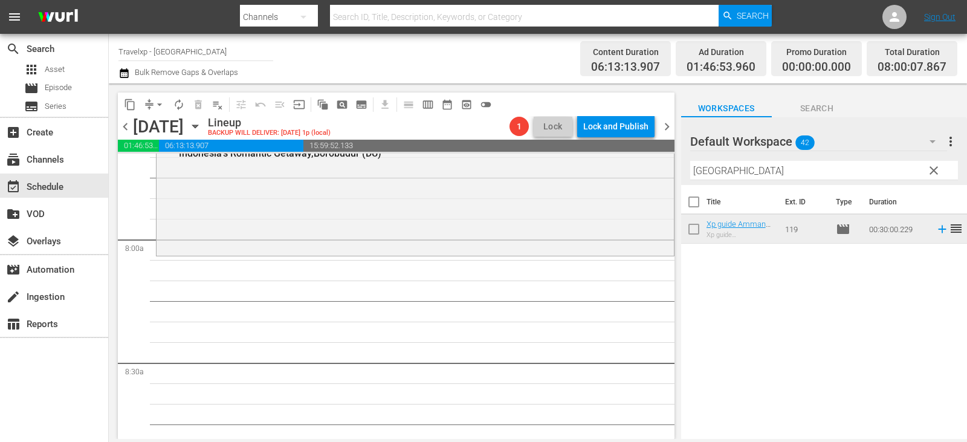
scroll to position [1814, 0]
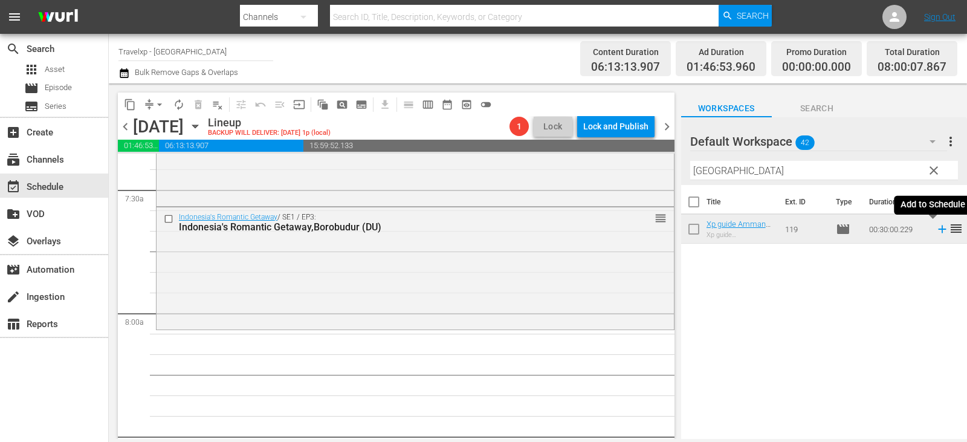
click at [936, 230] on icon at bounding box center [942, 229] width 13 height 13
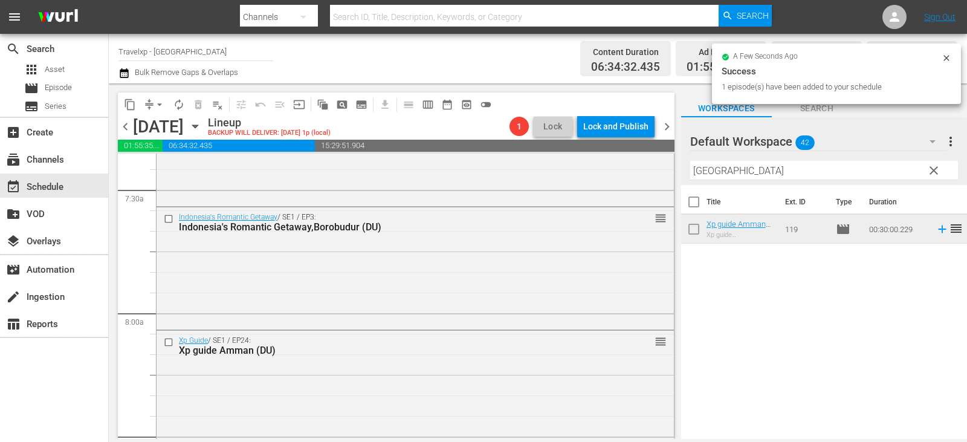
click at [940, 170] on span "clear" at bounding box center [934, 170] width 15 height 15
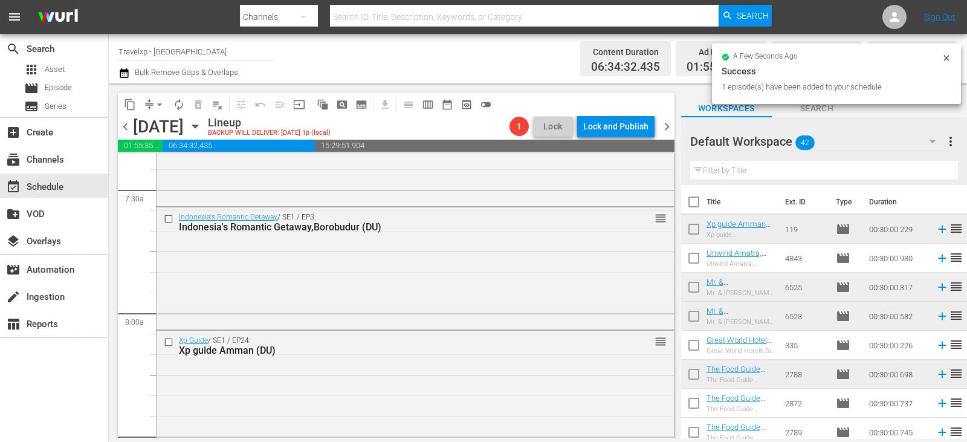
click at [940, 170] on input "text" at bounding box center [825, 170] width 268 height 19
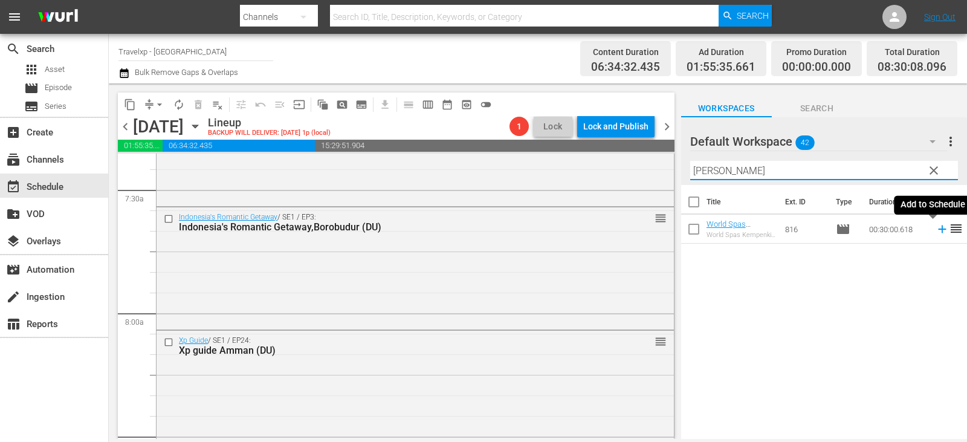
type input "[PERSON_NAME]"
click at [936, 229] on icon at bounding box center [942, 229] width 13 height 13
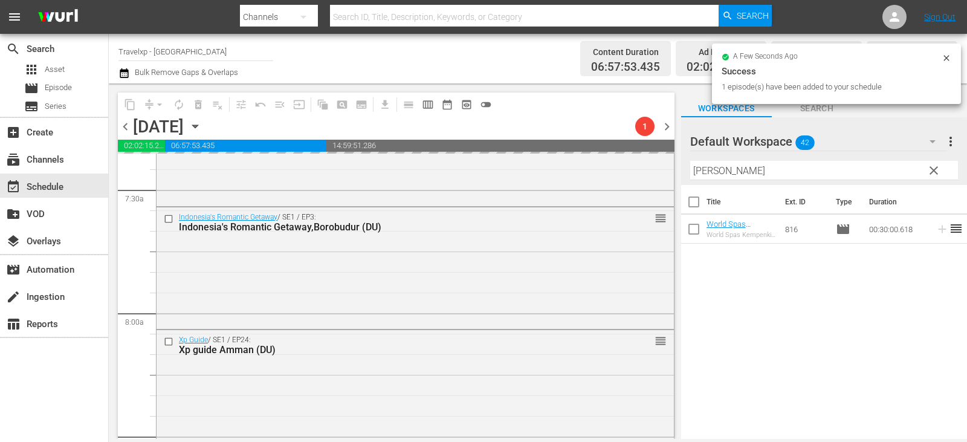
click at [930, 171] on span "clear" at bounding box center [934, 170] width 15 height 15
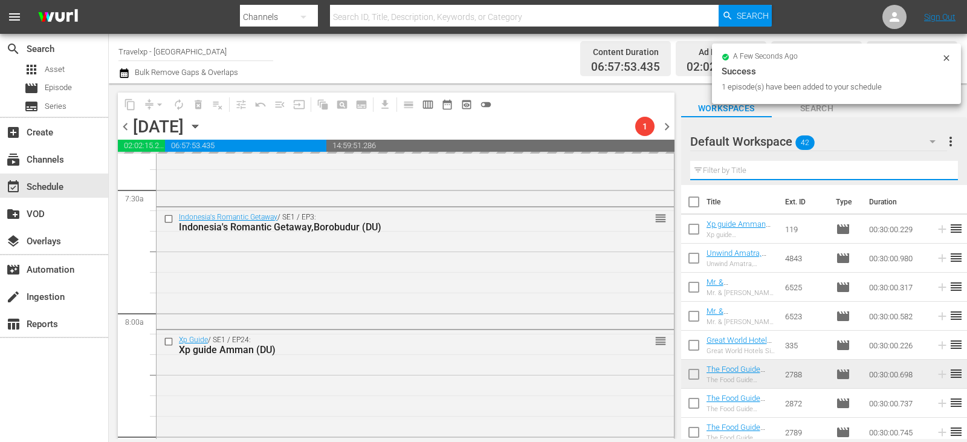
click at [930, 171] on input "text" at bounding box center [825, 170] width 268 height 19
drag, startPoint x: 930, startPoint y: 171, endPoint x: 924, endPoint y: 171, distance: 6.1
click at [930, 171] on input "text" at bounding box center [825, 170] width 268 height 19
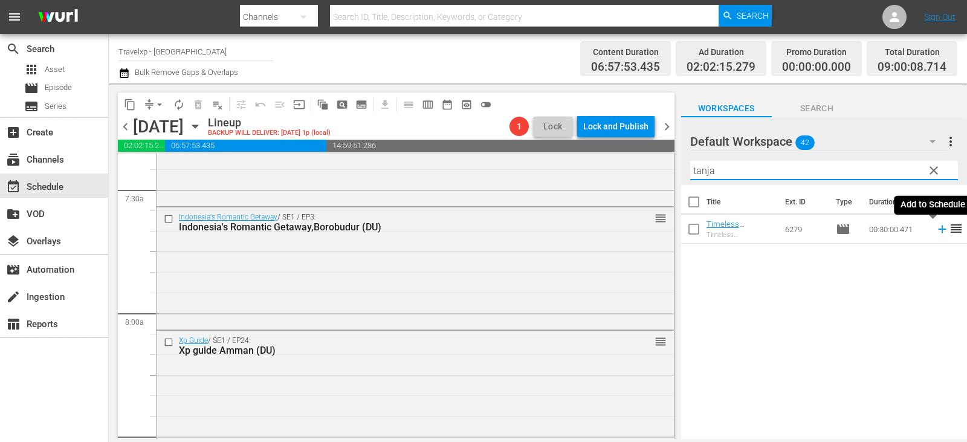
type input "tanja"
click at [937, 230] on icon at bounding box center [942, 229] width 13 height 13
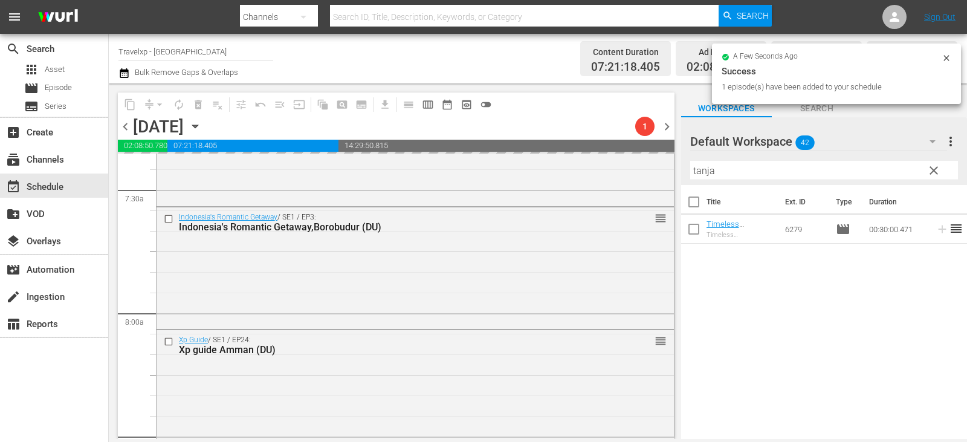
click at [937, 173] on span "clear" at bounding box center [934, 170] width 15 height 15
click at [937, 173] on input "tanja" at bounding box center [825, 170] width 268 height 19
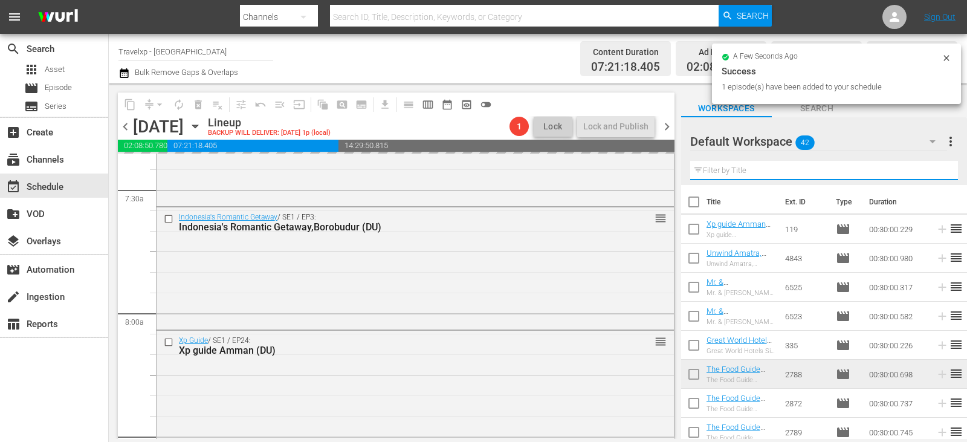
click at [937, 173] on input "text" at bounding box center [825, 170] width 268 height 19
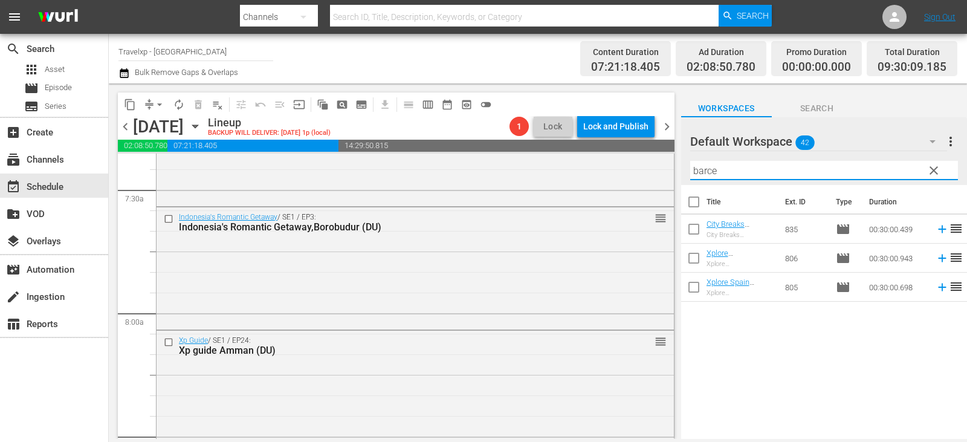
type input "barce"
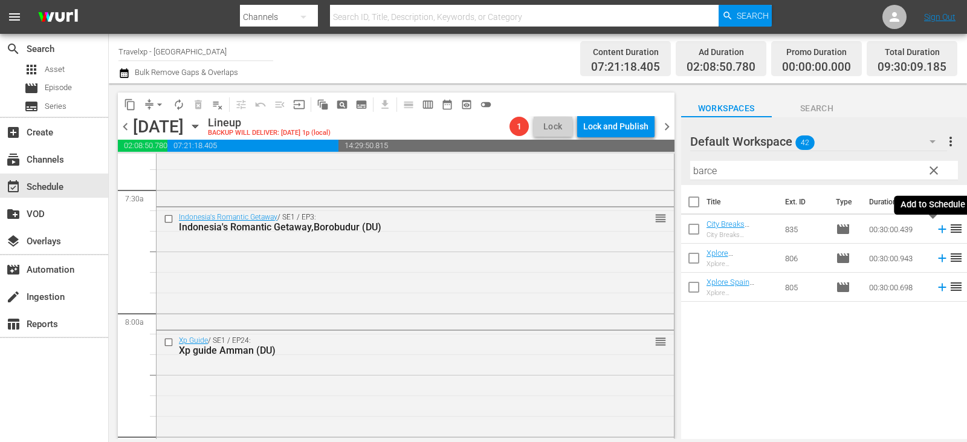
click at [938, 231] on icon at bounding box center [942, 230] width 8 height 8
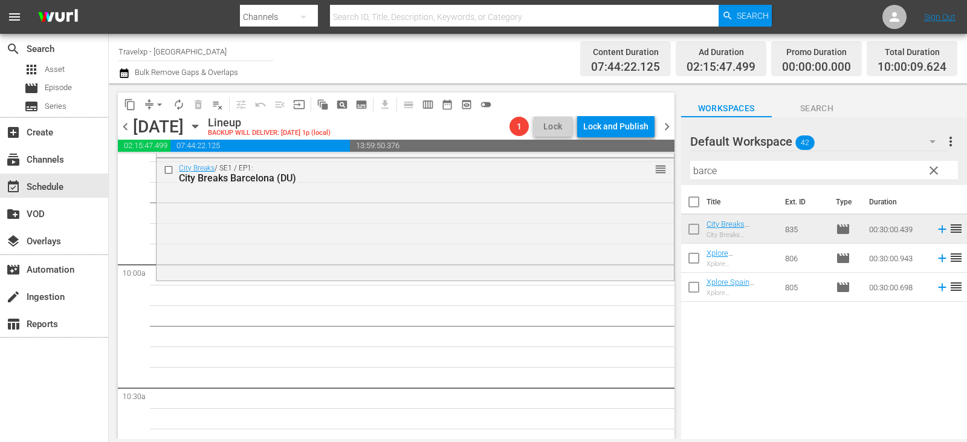
scroll to position [2298, 0]
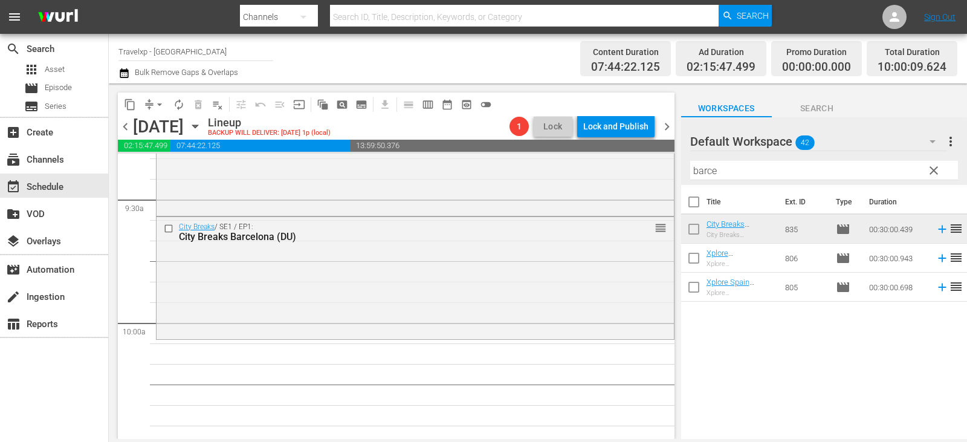
click at [931, 172] on span "clear" at bounding box center [934, 170] width 15 height 15
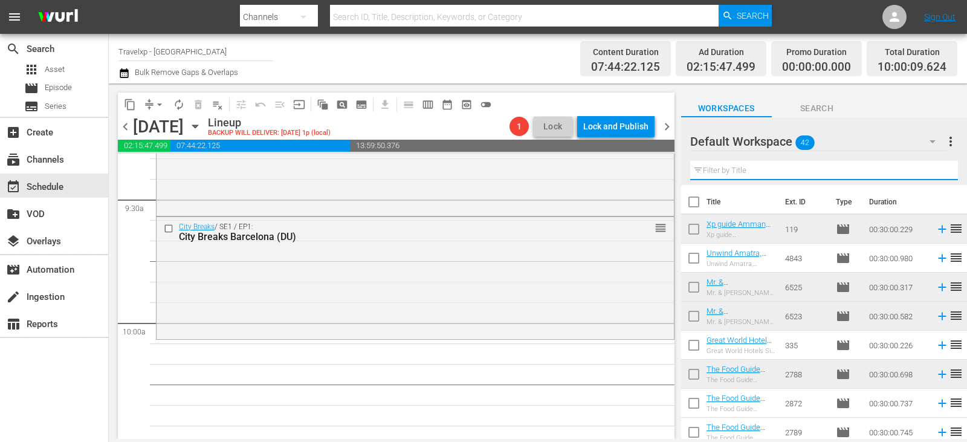
click at [931, 172] on input "text" at bounding box center [825, 170] width 268 height 19
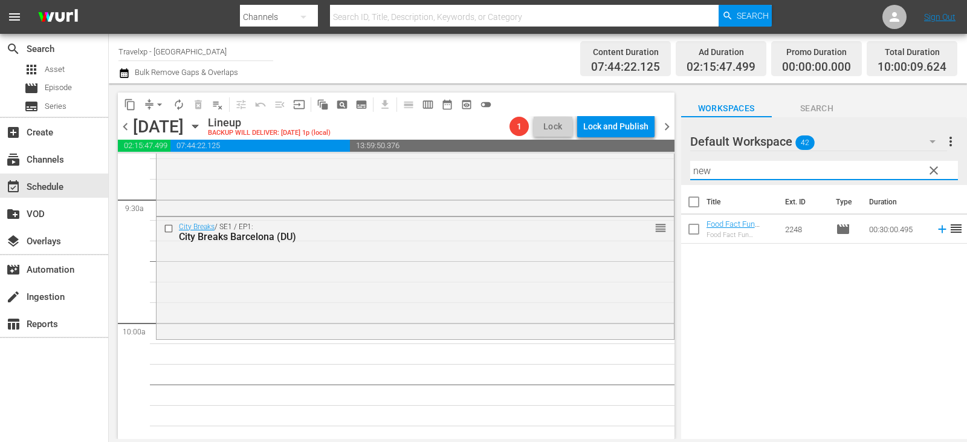
type input "new"
click at [722, 281] on div "Title Ext. ID Type Duration Food Fact Fun [GEOGRAPHIC_DATA], [GEOGRAPHIC_DATA] …" at bounding box center [824, 313] width 286 height 256
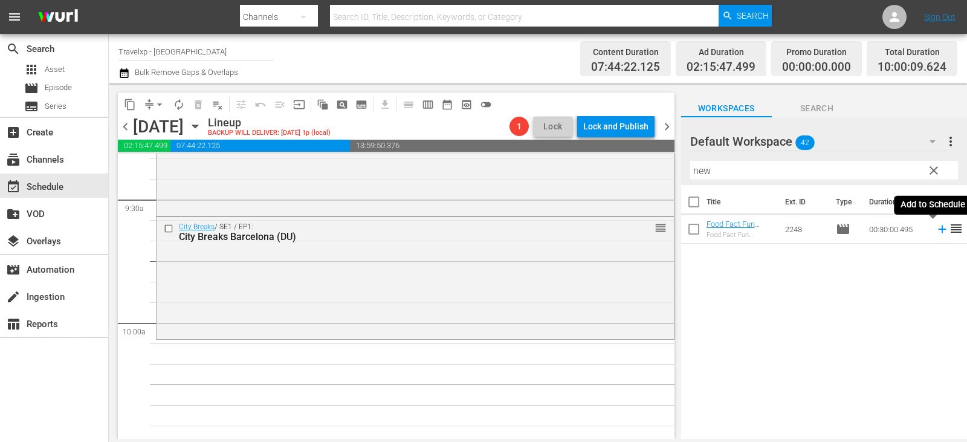
click at [938, 230] on icon at bounding box center [942, 230] width 8 height 8
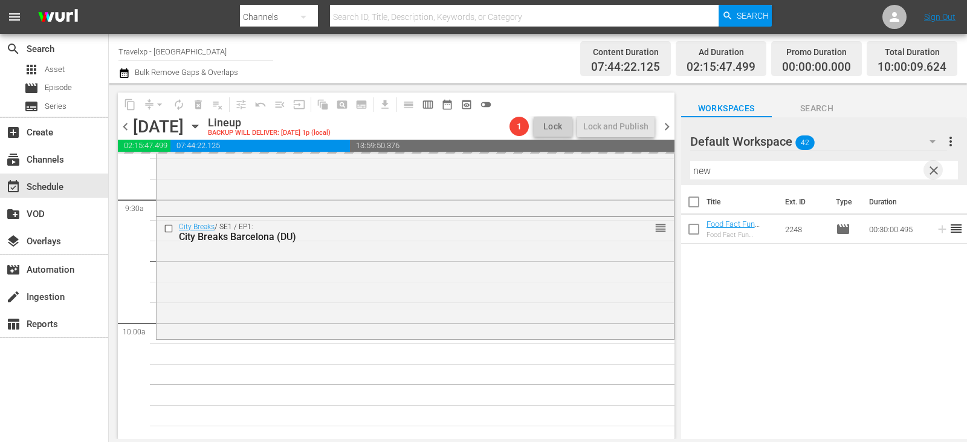
click at [935, 170] on span "clear" at bounding box center [934, 170] width 15 height 15
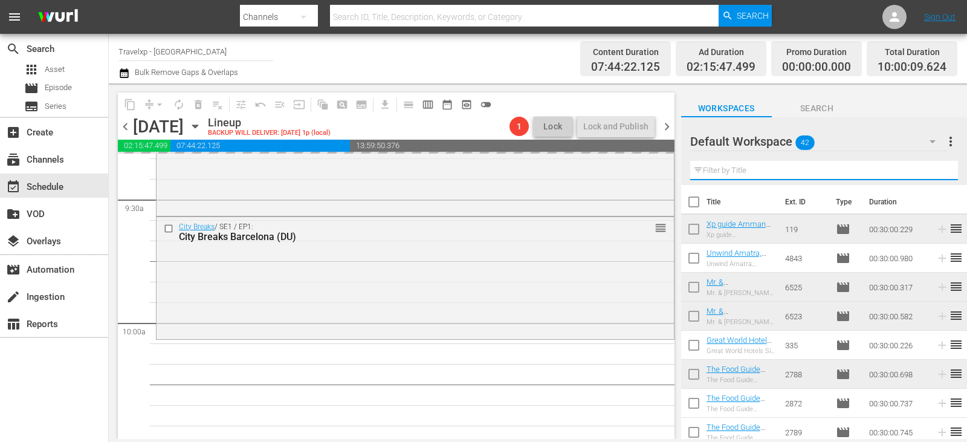
click at [935, 170] on input "text" at bounding box center [825, 170] width 268 height 19
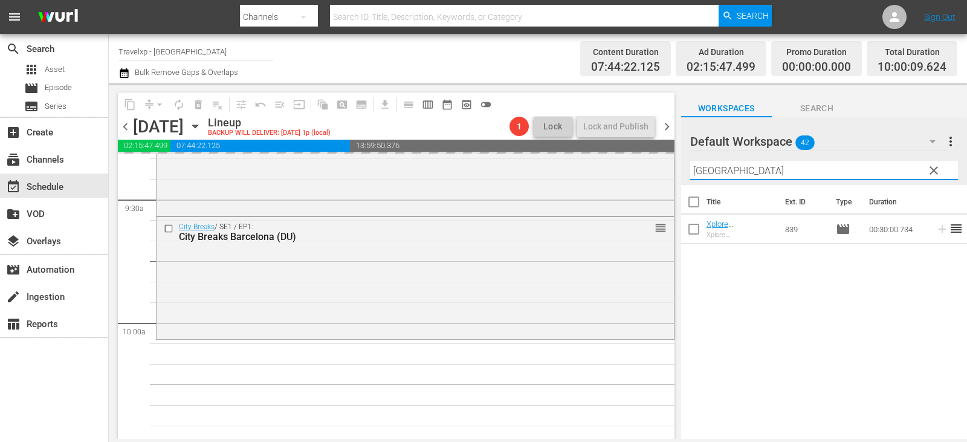
type input "[GEOGRAPHIC_DATA]"
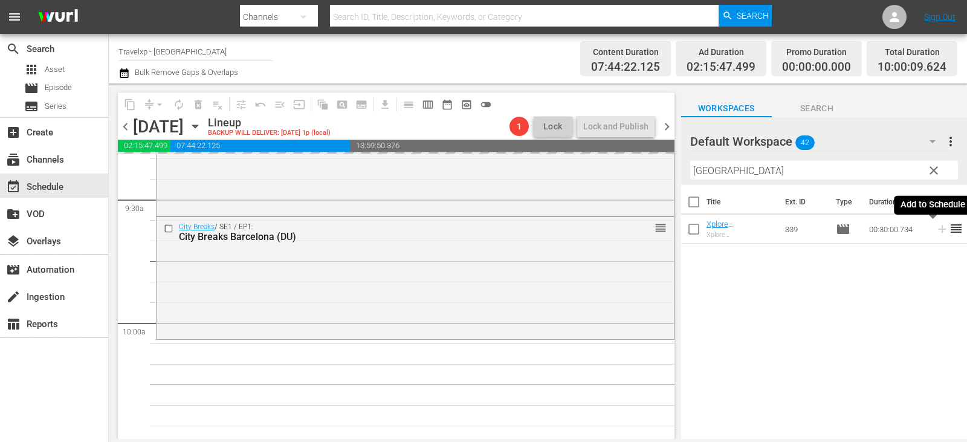
click at [938, 230] on icon at bounding box center [942, 230] width 8 height 8
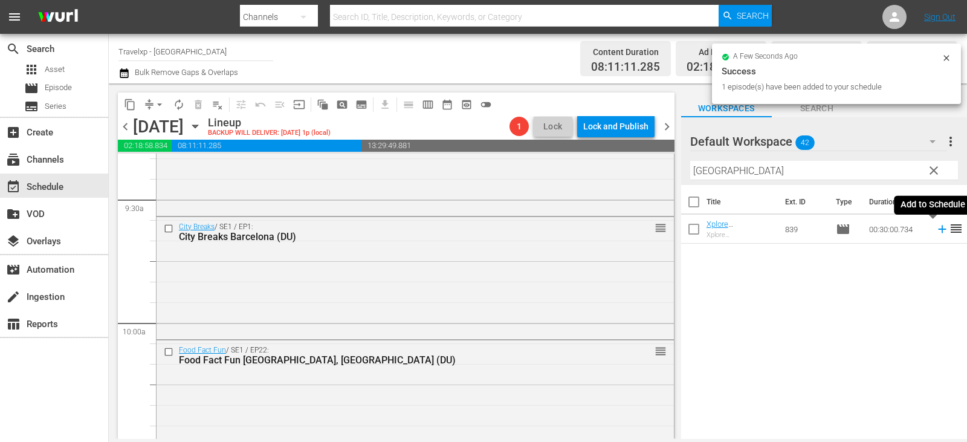
click at [938, 230] on icon at bounding box center [942, 230] width 8 height 8
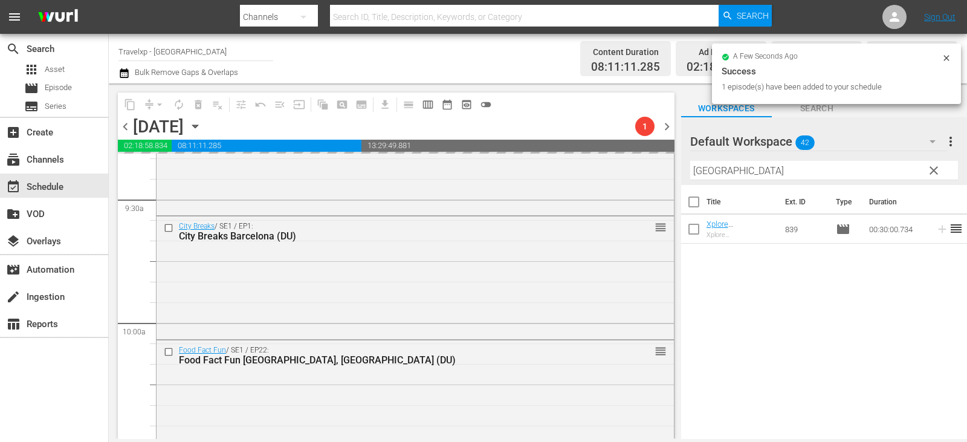
click at [935, 172] on span "clear" at bounding box center [934, 170] width 15 height 15
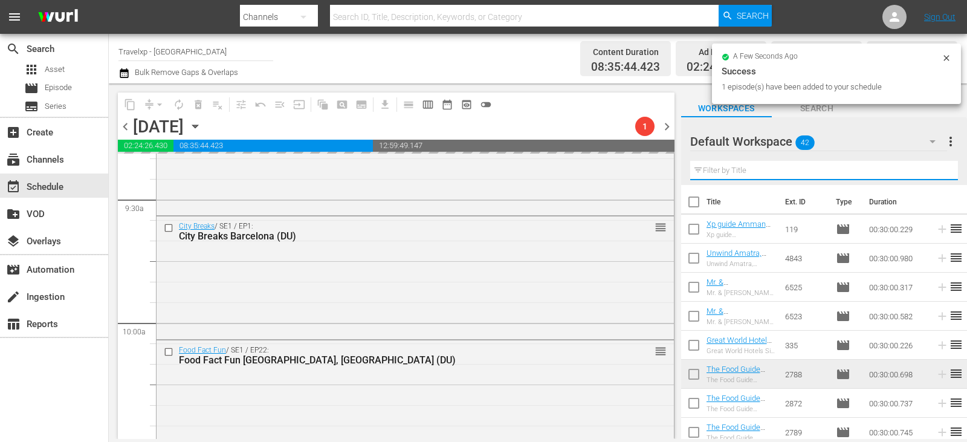
click at [935, 172] on input "text" at bounding box center [825, 170] width 268 height 19
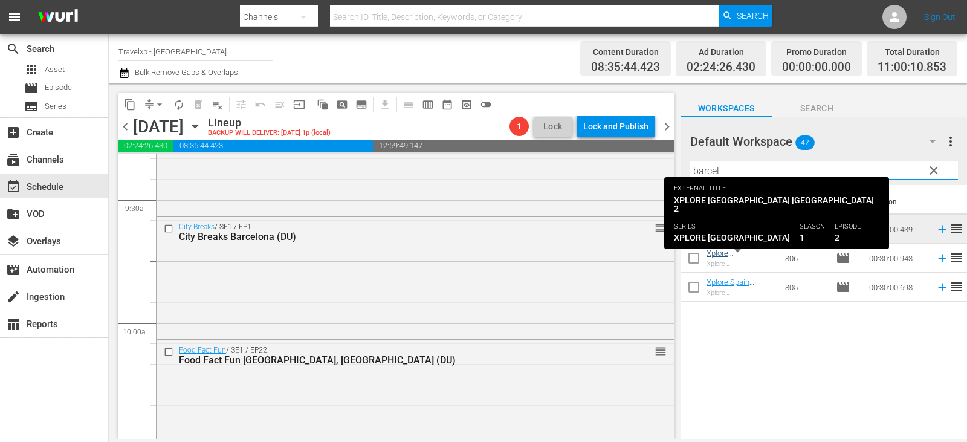
type input "barcel"
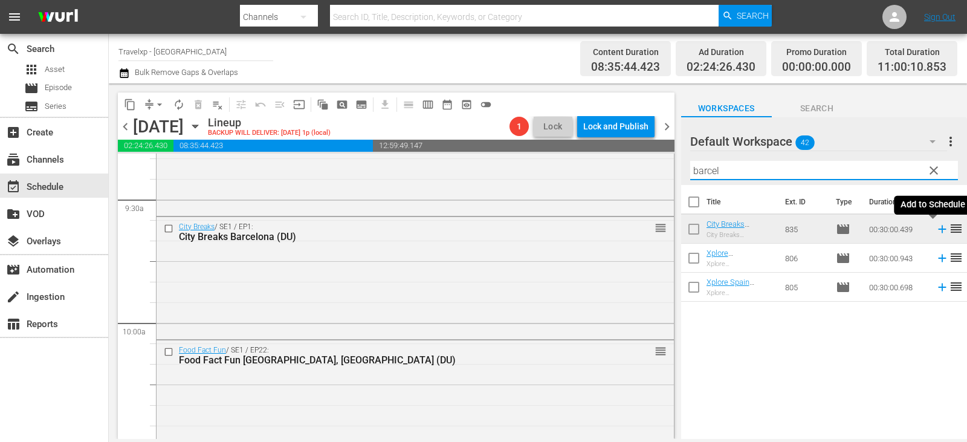
click at [936, 229] on icon at bounding box center [942, 229] width 13 height 13
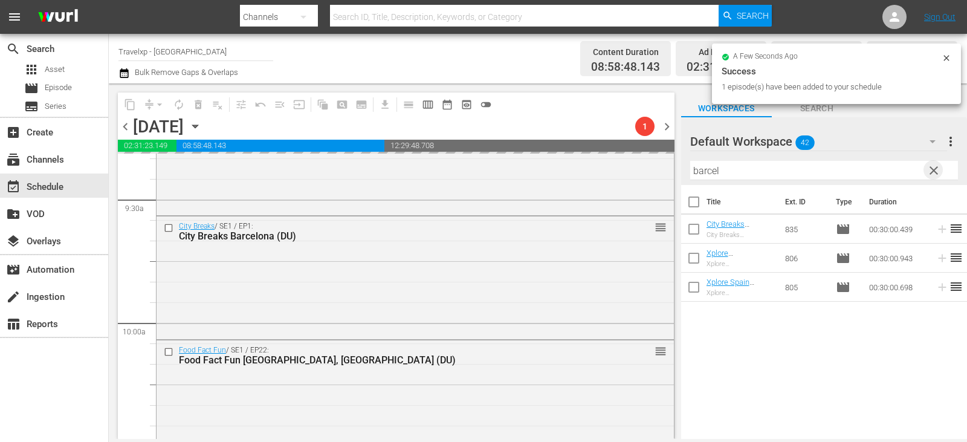
click at [940, 172] on span "clear" at bounding box center [934, 170] width 15 height 15
click at [940, 172] on input "text" at bounding box center [825, 170] width 268 height 19
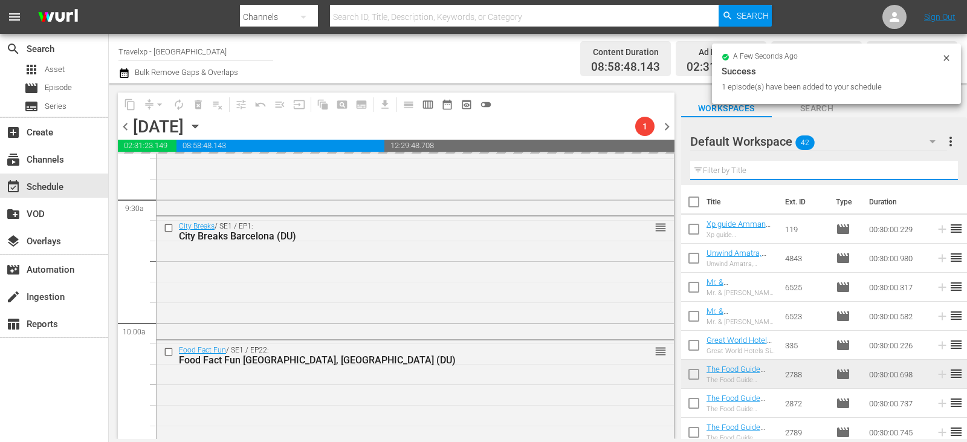
click at [940, 172] on input "text" at bounding box center [825, 170] width 268 height 19
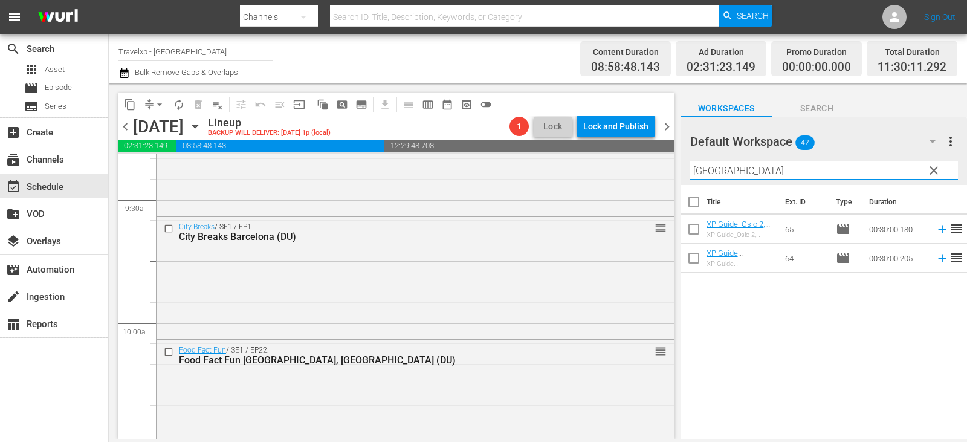
type input "[GEOGRAPHIC_DATA]"
click at [949, 256] on span "reorder" at bounding box center [956, 257] width 15 height 15
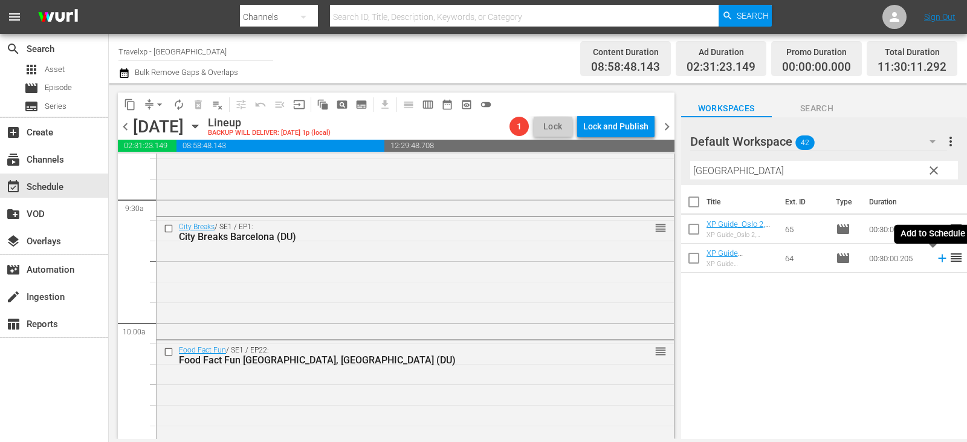
click at [938, 261] on icon at bounding box center [942, 259] width 8 height 8
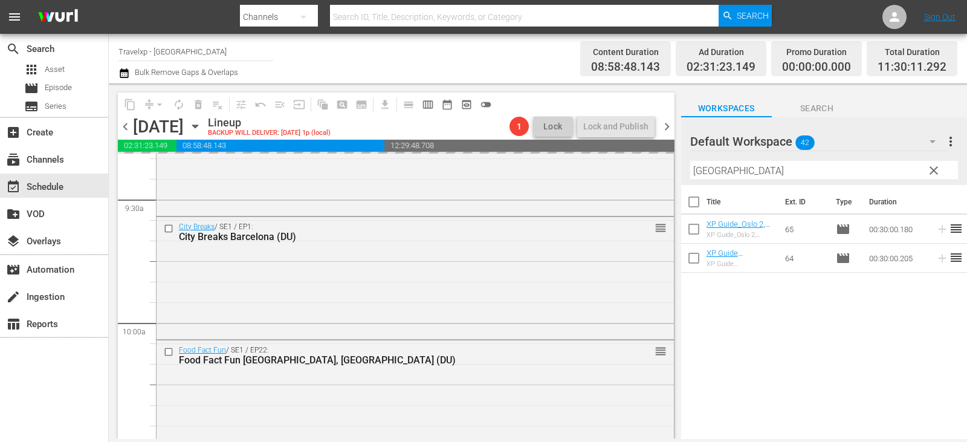
click at [928, 166] on span "clear" at bounding box center [934, 170] width 15 height 15
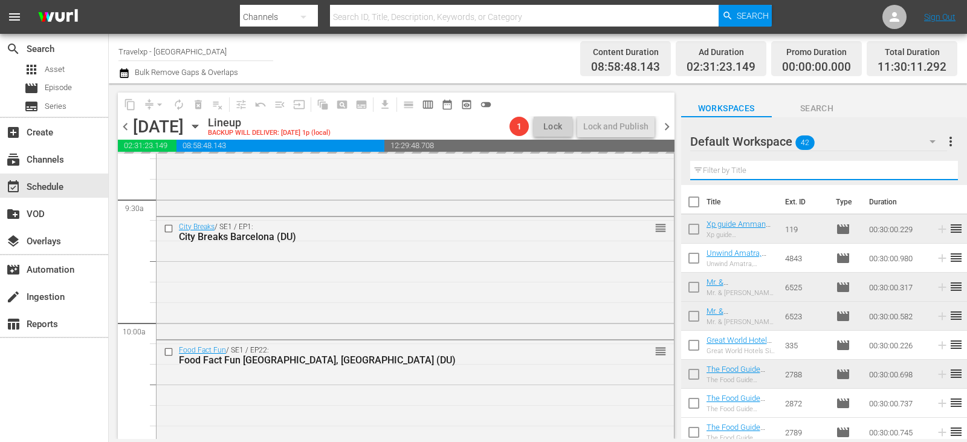
click at [928, 166] on input "text" at bounding box center [825, 170] width 268 height 19
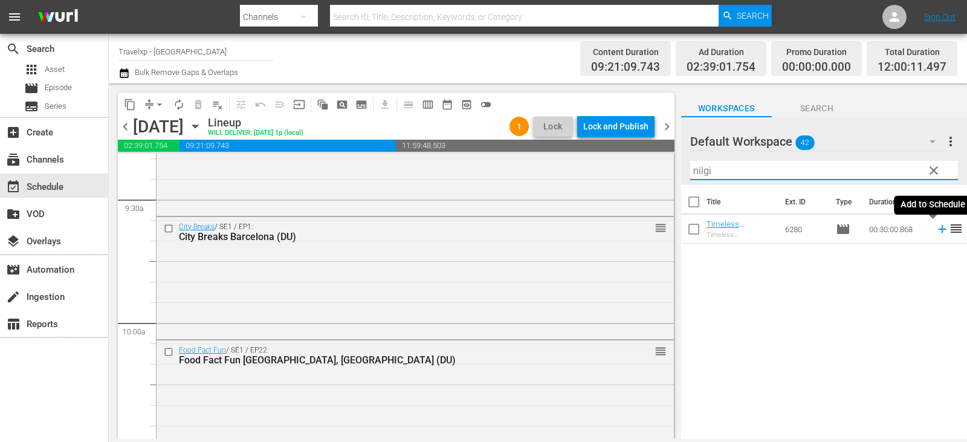
type input "nilgi"
click at [936, 229] on icon at bounding box center [942, 229] width 13 height 13
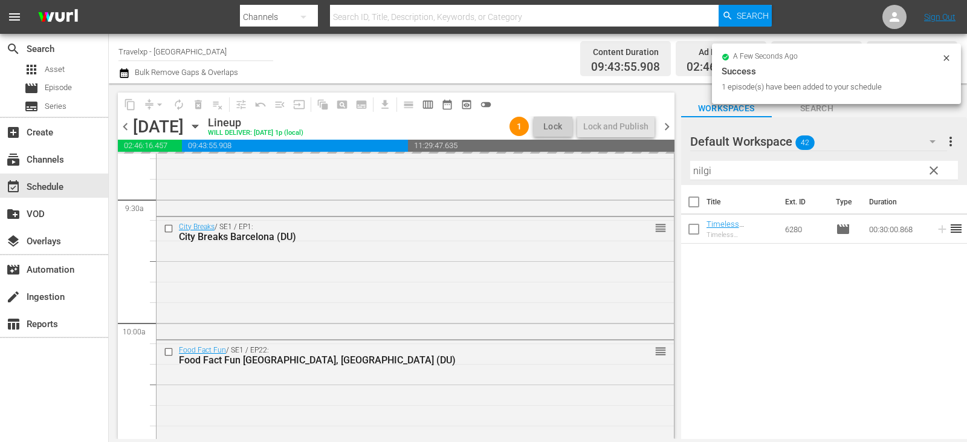
click at [927, 174] on span "clear" at bounding box center [934, 170] width 15 height 15
click at [927, 174] on input "nilgi" at bounding box center [825, 170] width 268 height 19
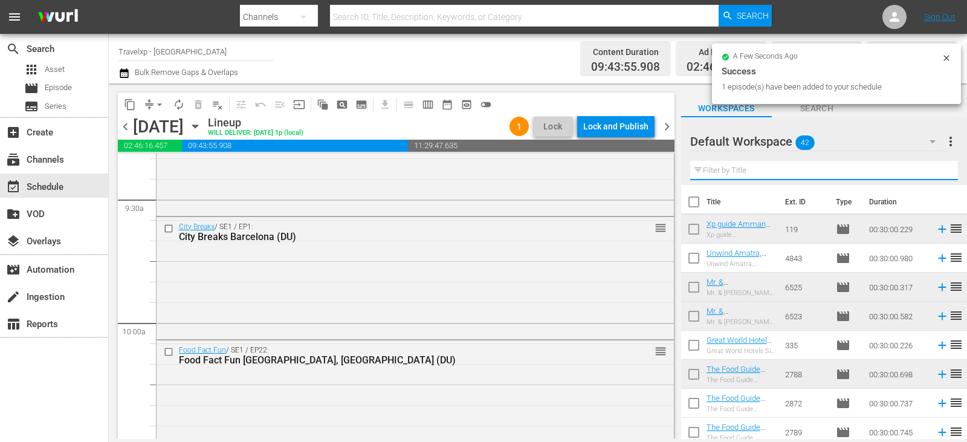
click at [927, 174] on input "text" at bounding box center [825, 170] width 268 height 19
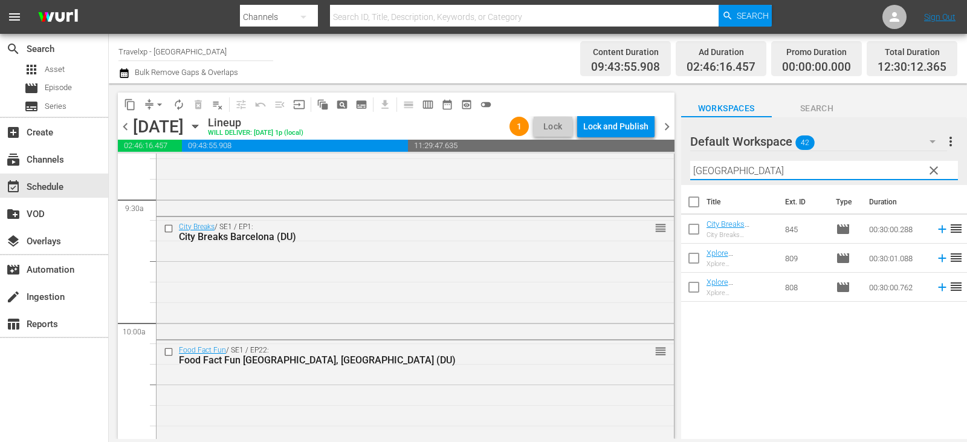
type input "[GEOGRAPHIC_DATA]"
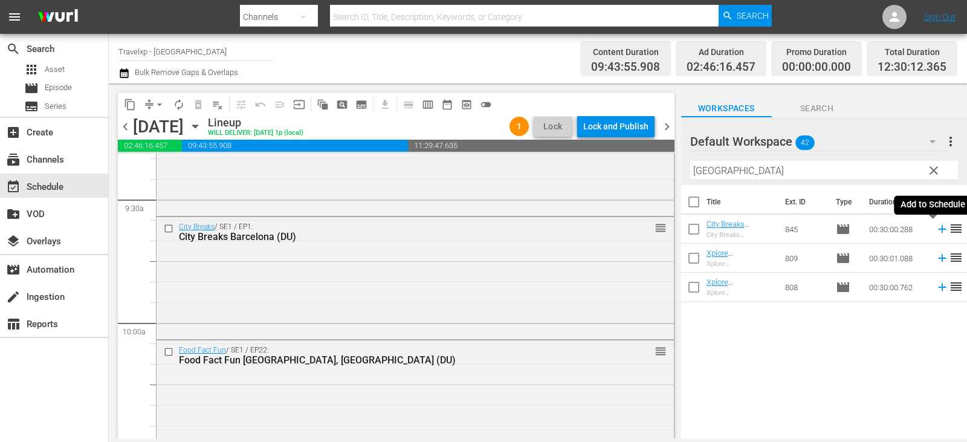
click at [938, 232] on icon at bounding box center [942, 230] width 8 height 8
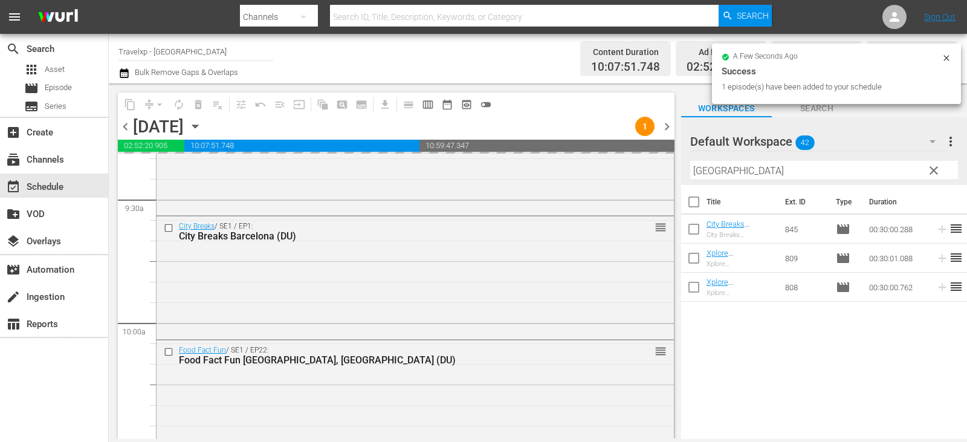
click at [939, 175] on span "clear" at bounding box center [934, 170] width 15 height 15
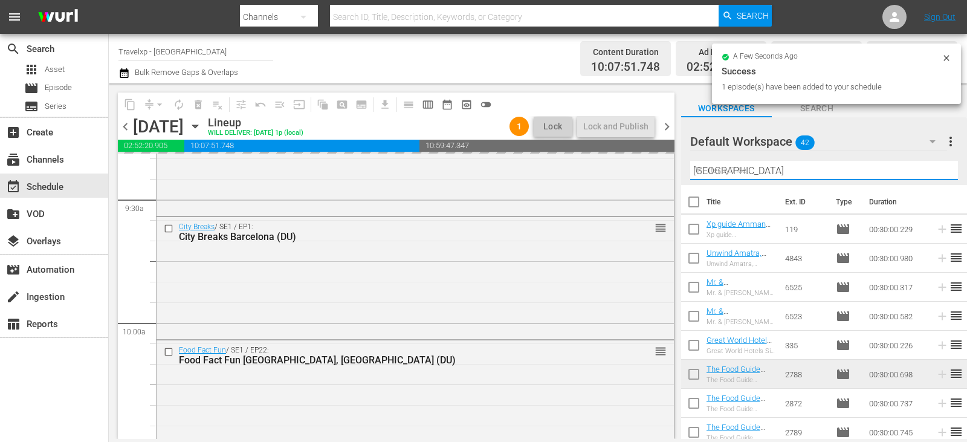
click at [939, 175] on input "[GEOGRAPHIC_DATA]" at bounding box center [825, 170] width 268 height 19
click at [939, 175] on input "text" at bounding box center [825, 170] width 268 height 19
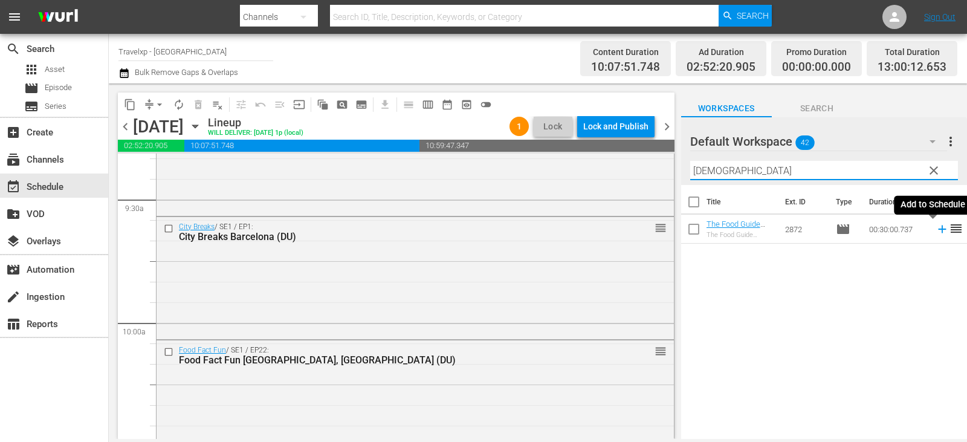
type input "[DEMOGRAPHIC_DATA]"
click at [936, 226] on icon at bounding box center [942, 229] width 13 height 13
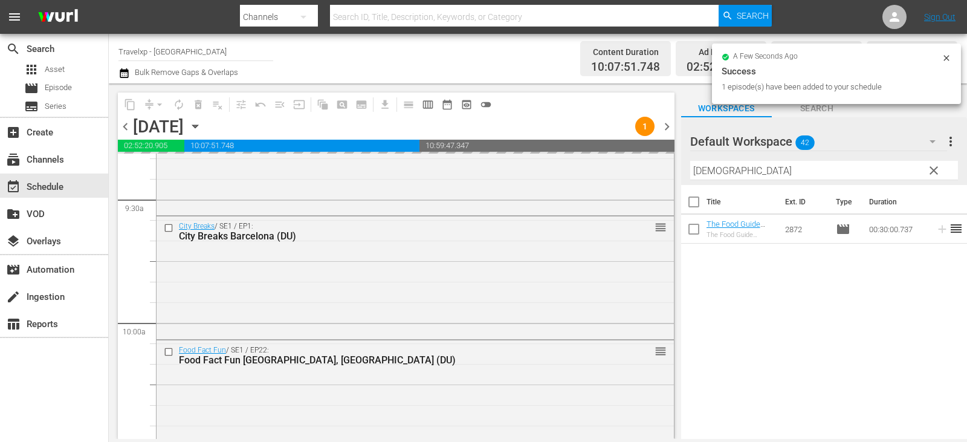
click at [932, 169] on span "clear" at bounding box center [934, 170] width 15 height 15
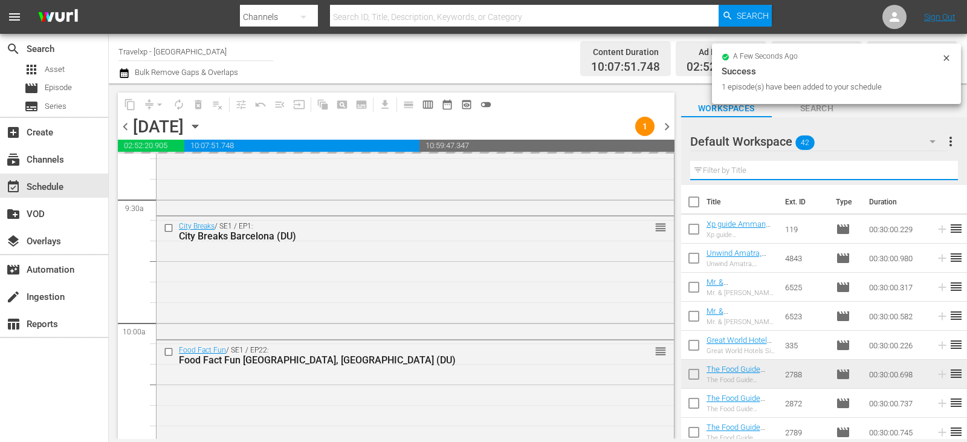
click at [932, 169] on input "text" at bounding box center [825, 170] width 268 height 19
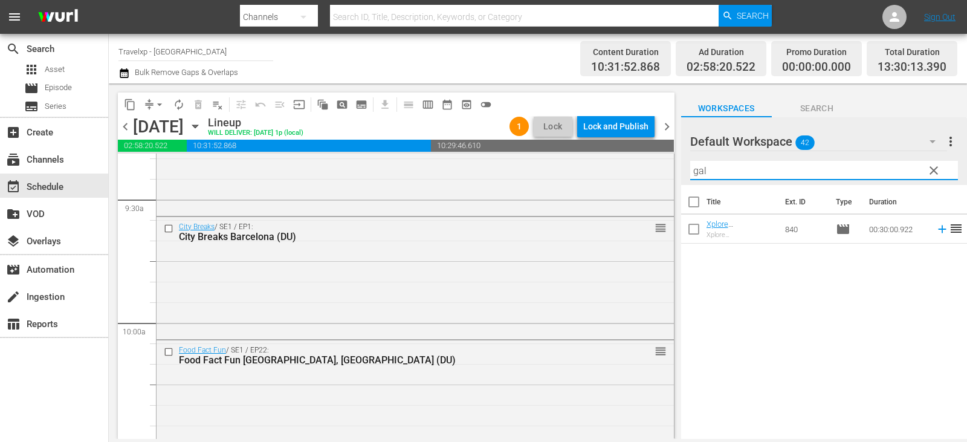
type input "gal"
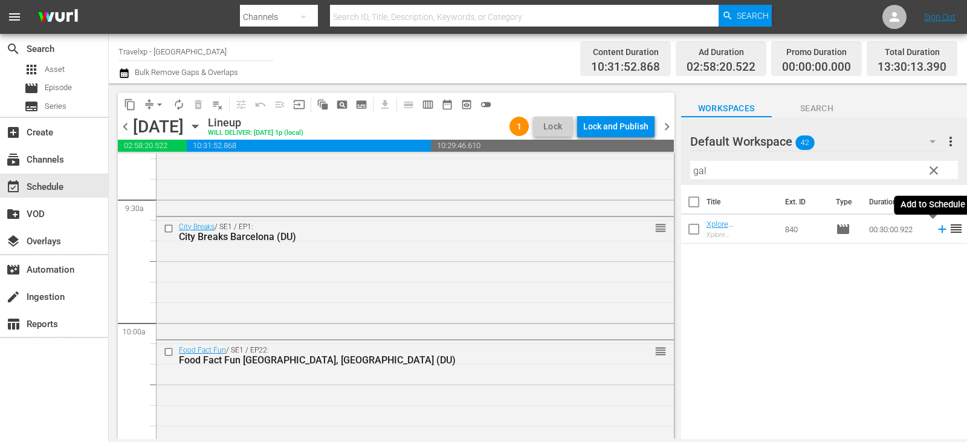
click at [936, 233] on icon at bounding box center [942, 229] width 13 height 13
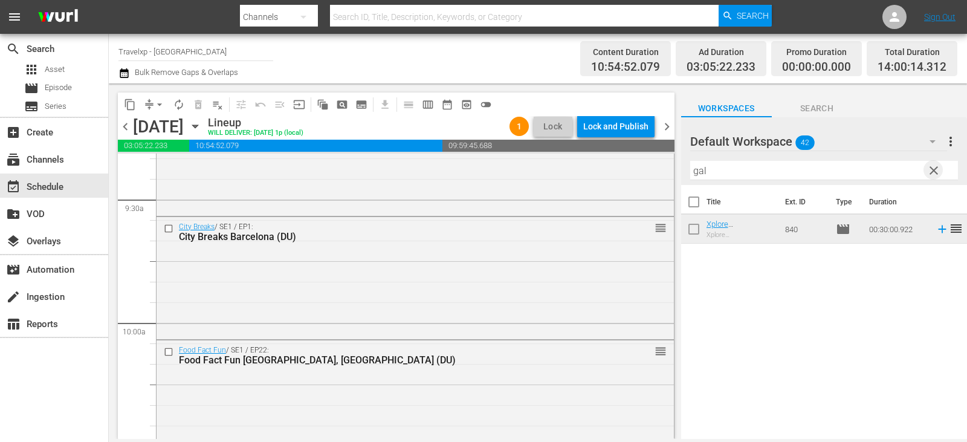
click at [932, 172] on span "clear" at bounding box center [934, 170] width 15 height 15
click at [932, 172] on input "text" at bounding box center [825, 170] width 268 height 19
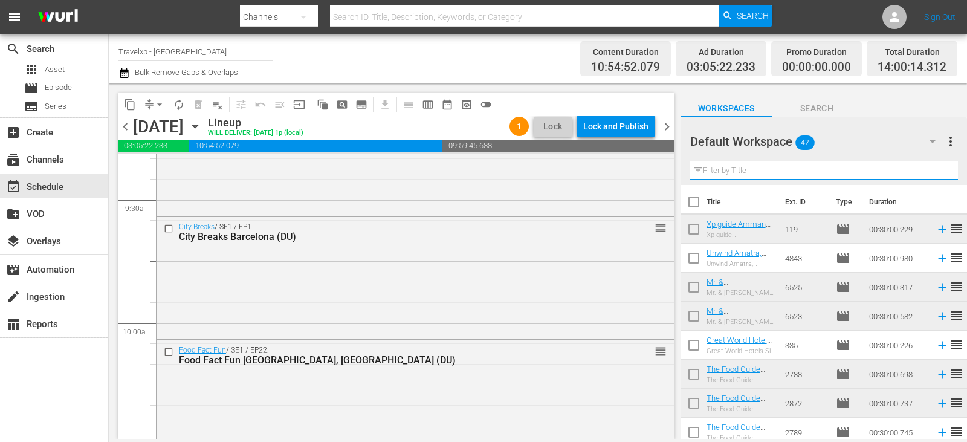
click at [932, 172] on input "text" at bounding box center [825, 170] width 268 height 19
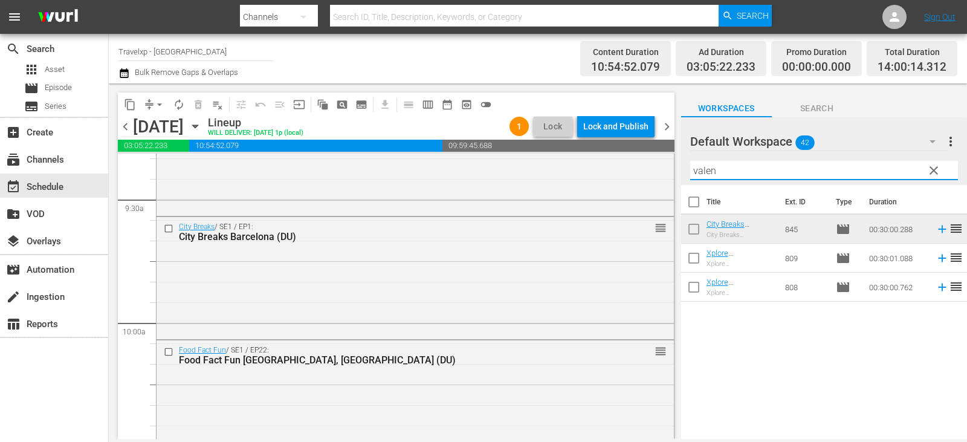
type input "valen"
click at [936, 229] on icon at bounding box center [942, 229] width 13 height 13
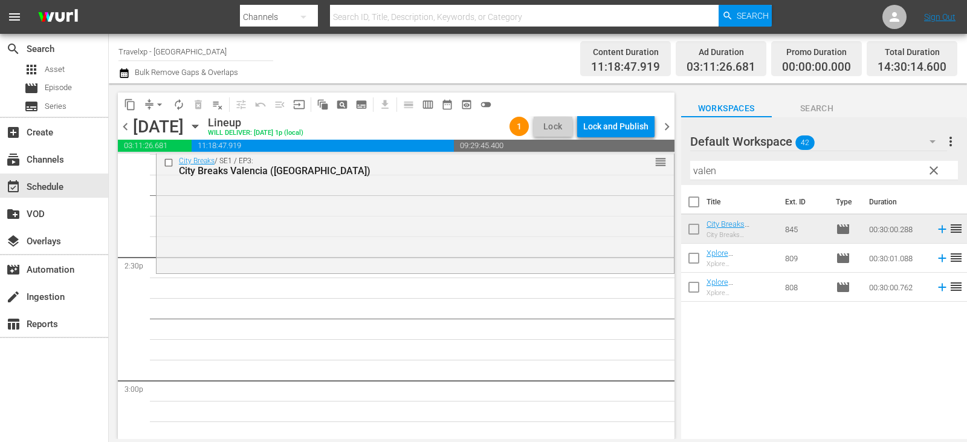
scroll to position [3447, 0]
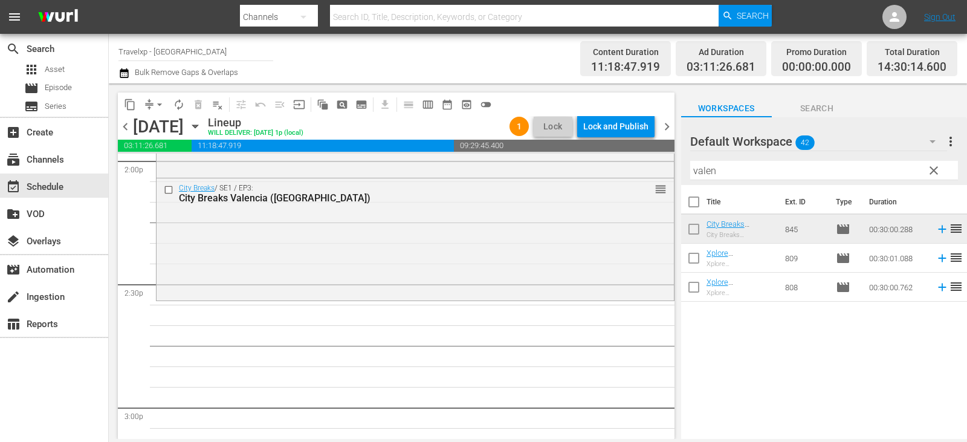
click at [940, 163] on button "clear" at bounding box center [933, 169] width 19 height 19
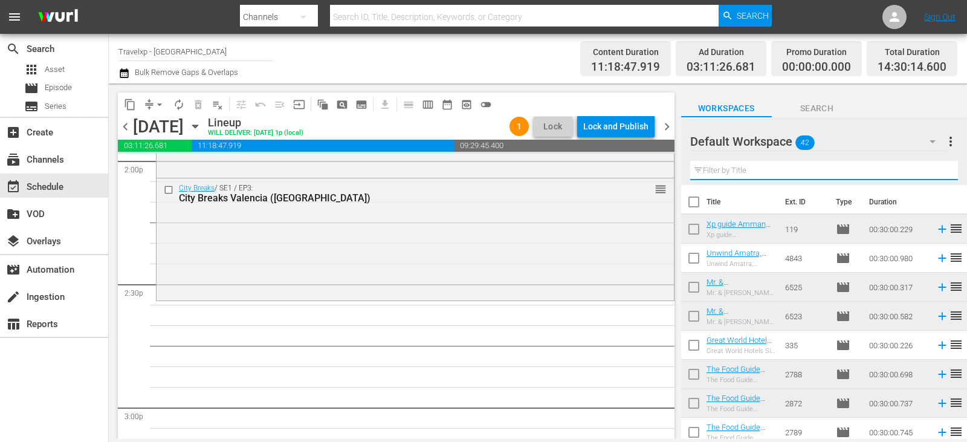
click at [940, 164] on input "text" at bounding box center [825, 170] width 268 height 19
click at [938, 166] on input "text" at bounding box center [825, 170] width 268 height 19
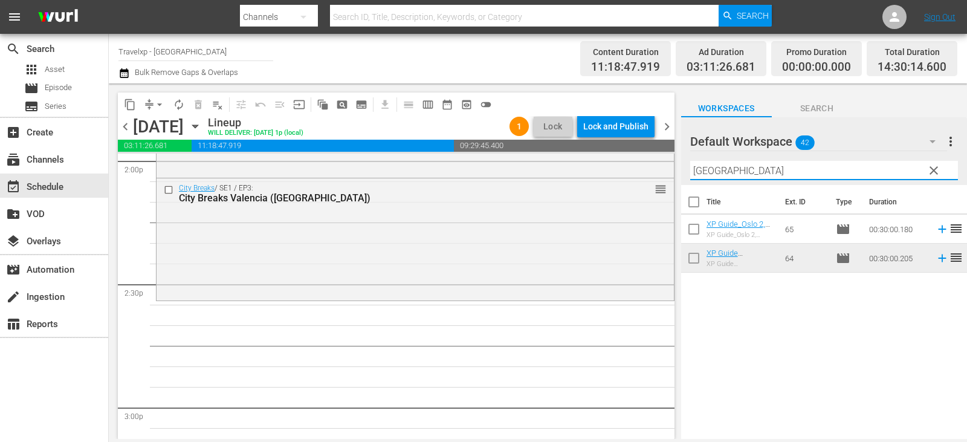
type input "[GEOGRAPHIC_DATA]"
click at [937, 229] on icon at bounding box center [942, 229] width 13 height 13
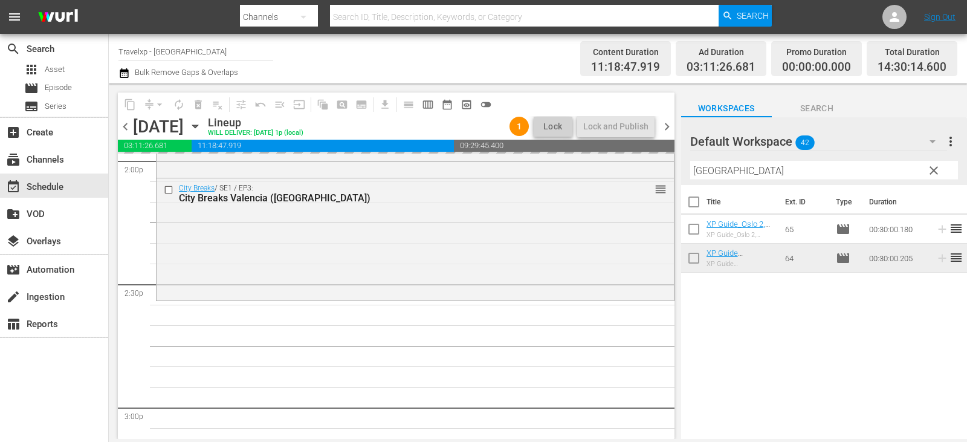
click at [938, 171] on span "clear" at bounding box center [934, 170] width 15 height 15
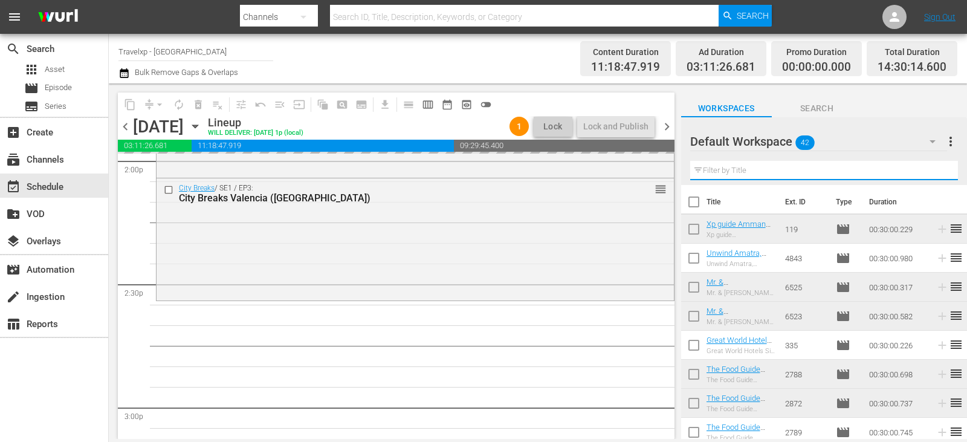
click at [938, 171] on input "text" at bounding box center [825, 170] width 268 height 19
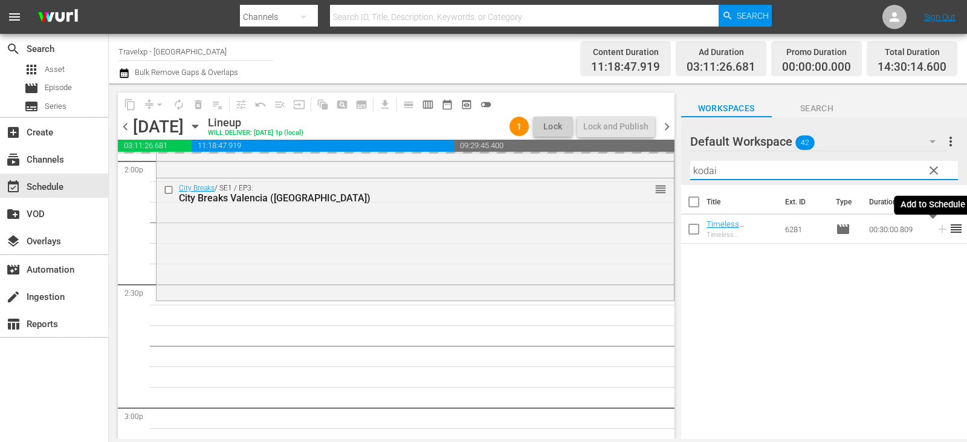
type input "kodai"
click at [939, 228] on icon at bounding box center [942, 229] width 13 height 13
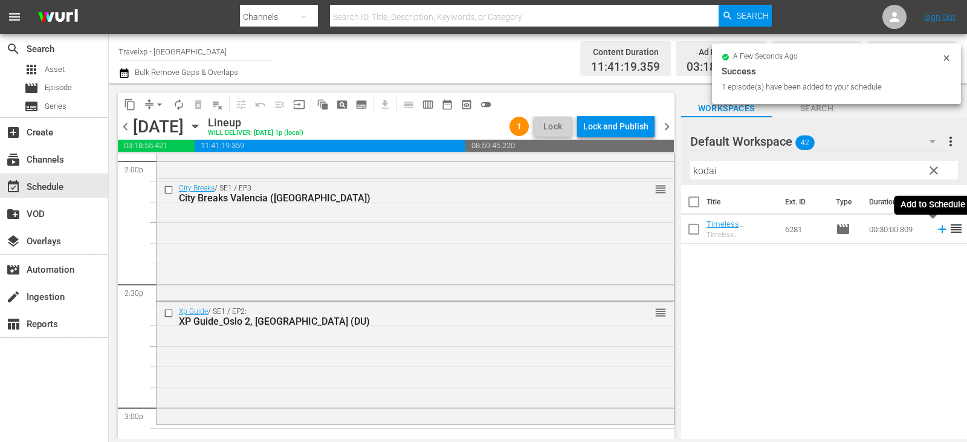
click at [936, 229] on icon at bounding box center [942, 229] width 13 height 13
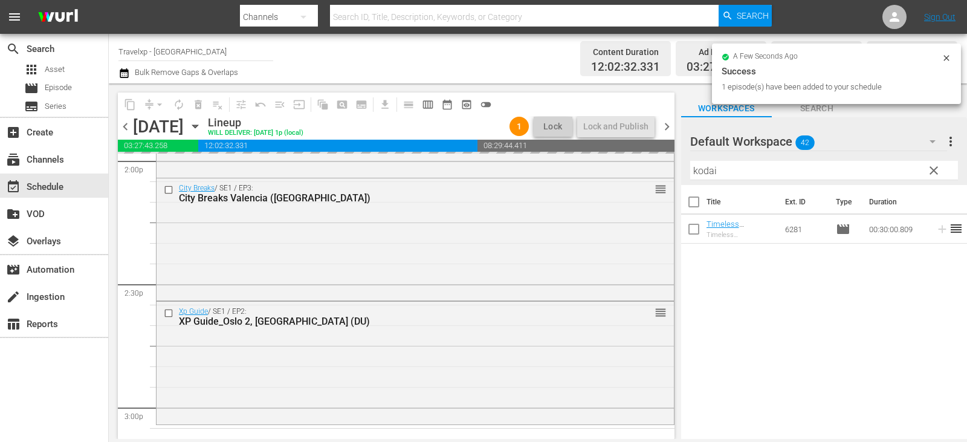
click at [944, 166] on input "kodai" at bounding box center [825, 170] width 268 height 19
click at [937, 171] on span "clear" at bounding box center [934, 170] width 15 height 15
click at [937, 171] on input "kodai" at bounding box center [825, 170] width 268 height 19
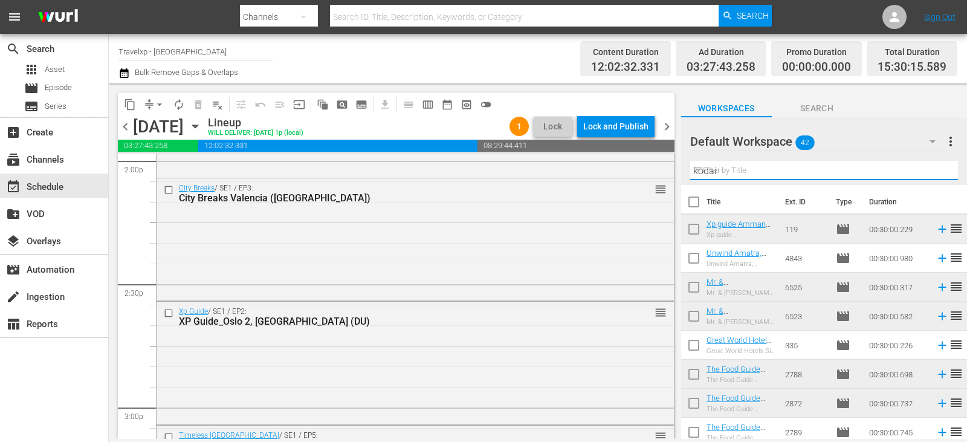
click at [937, 171] on input "kodai" at bounding box center [825, 170] width 268 height 19
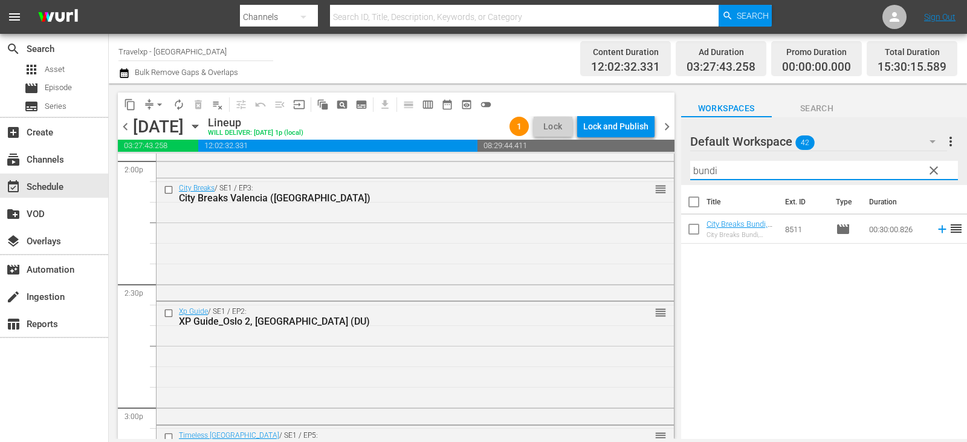
type input "bundi"
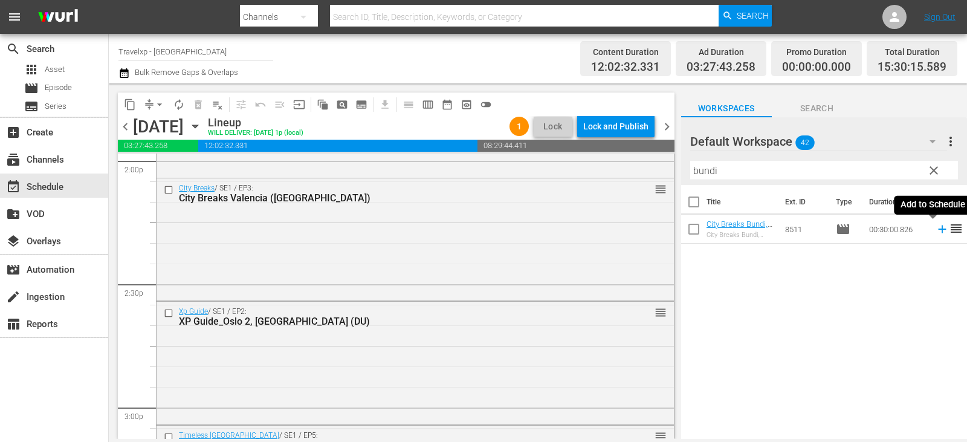
click at [938, 228] on icon at bounding box center [942, 230] width 8 height 8
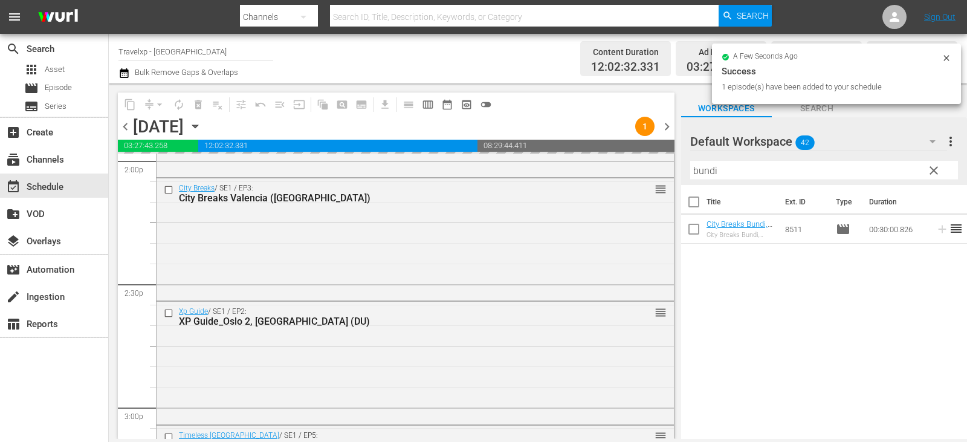
click at [929, 171] on span "clear" at bounding box center [934, 170] width 15 height 15
click at [929, 171] on input "bundi" at bounding box center [825, 170] width 268 height 19
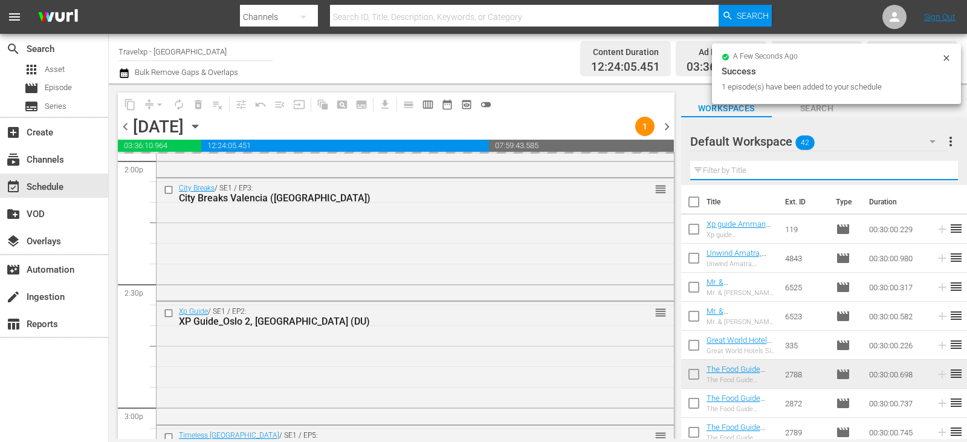
click at [929, 171] on input "text" at bounding box center [825, 170] width 268 height 19
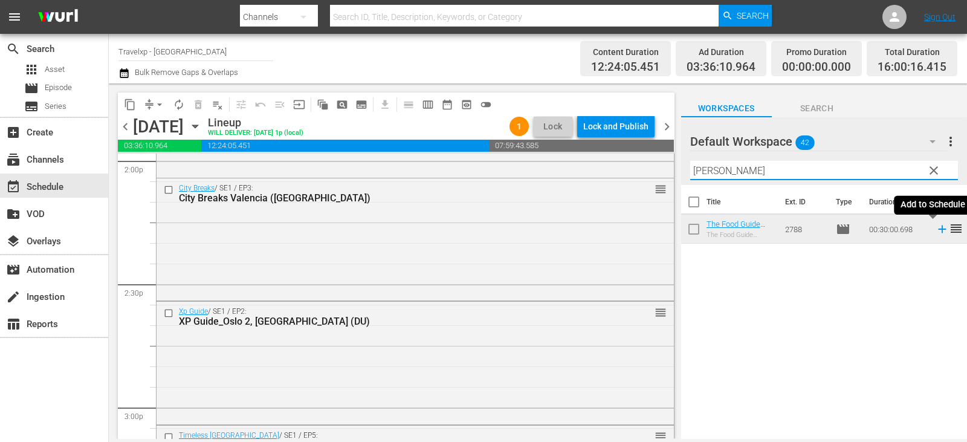
type input "[PERSON_NAME]"
click at [936, 228] on icon at bounding box center [942, 229] width 13 height 13
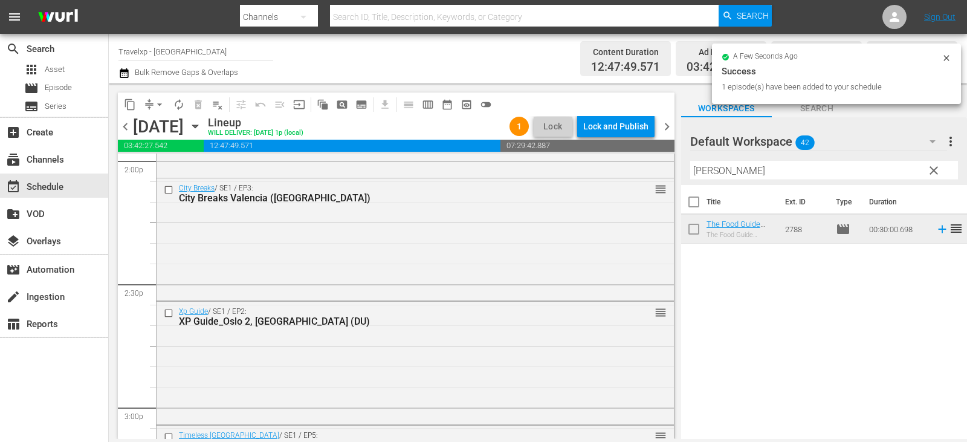
click at [940, 169] on span "clear" at bounding box center [934, 170] width 15 height 15
click at [940, 169] on input "[PERSON_NAME]" at bounding box center [825, 170] width 268 height 19
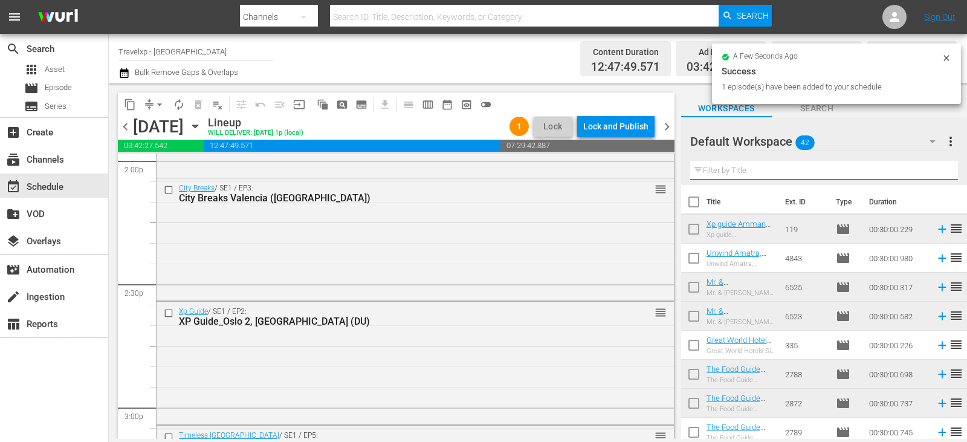
drag, startPoint x: 940, startPoint y: 169, endPoint x: 915, endPoint y: 174, distance: 24.7
click at [940, 169] on input "text" at bounding box center [825, 170] width 268 height 19
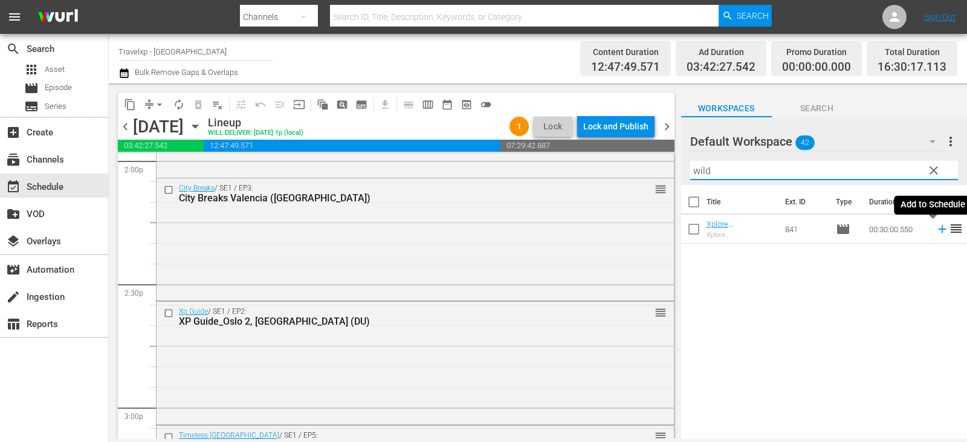
type input "wild"
click at [936, 232] on icon at bounding box center [942, 229] width 13 height 13
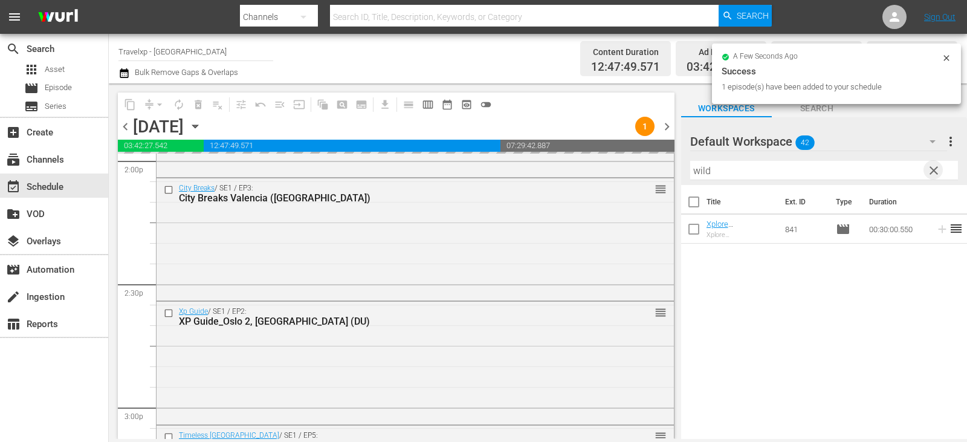
click at [935, 171] on span "clear" at bounding box center [934, 170] width 15 height 15
click at [935, 171] on input "text" at bounding box center [825, 170] width 268 height 19
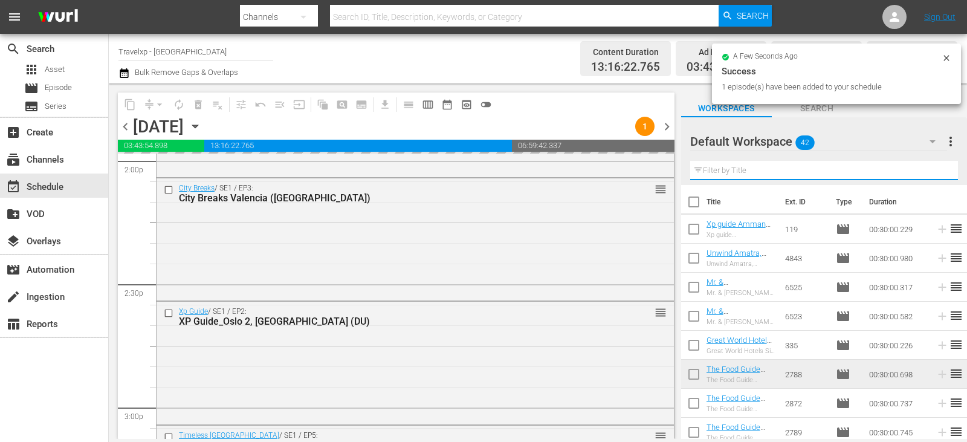
click at [935, 171] on input "text" at bounding box center [825, 170] width 268 height 19
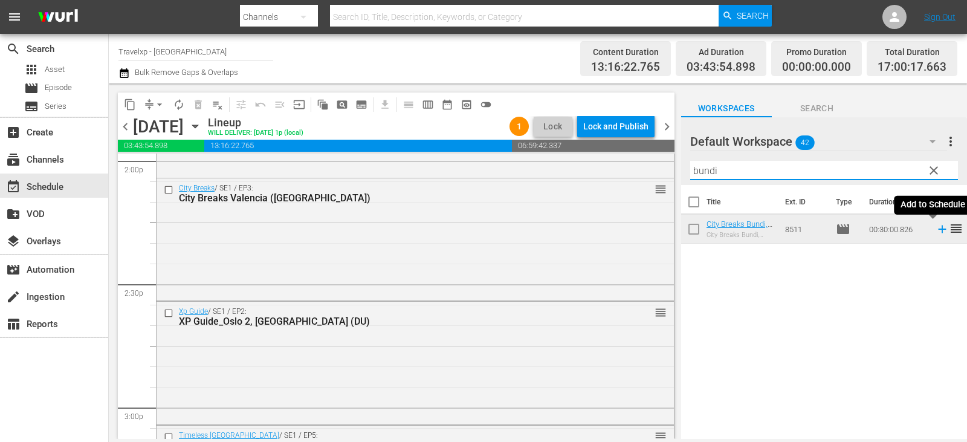
type input "bundi"
click at [938, 228] on icon at bounding box center [942, 230] width 8 height 8
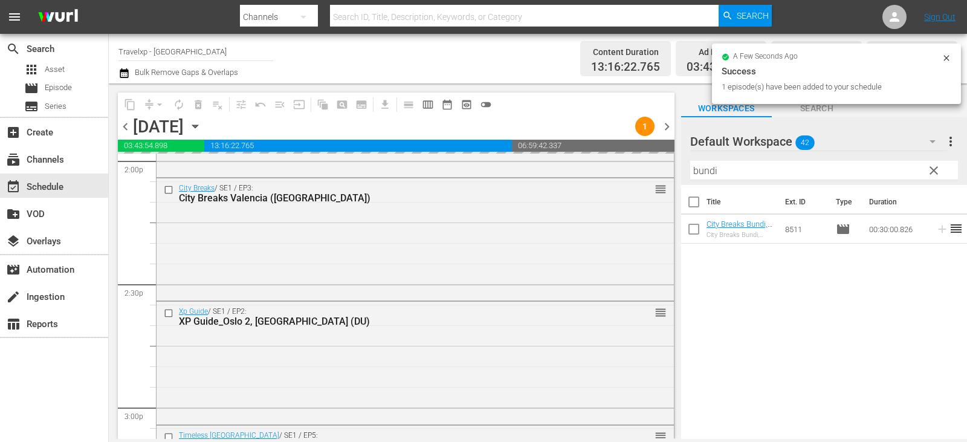
click at [924, 175] on button "clear" at bounding box center [933, 169] width 19 height 19
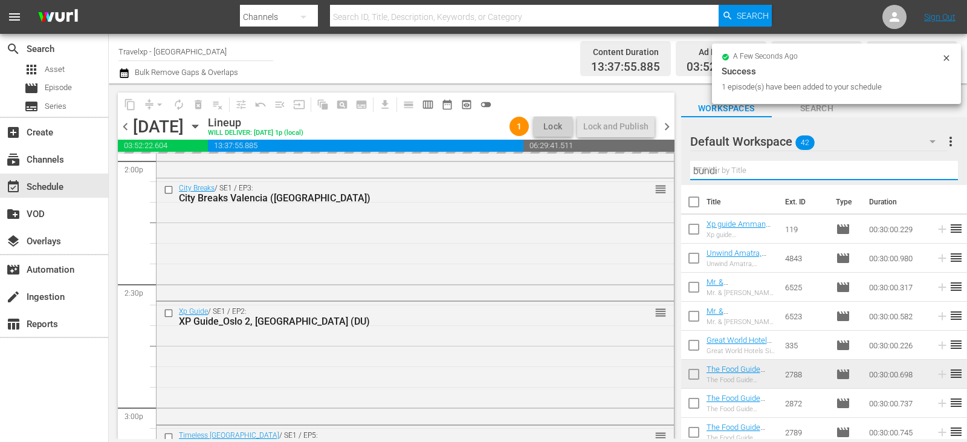
click at [924, 175] on input "bundi" at bounding box center [825, 170] width 268 height 19
drag, startPoint x: 924, startPoint y: 175, endPoint x: 875, endPoint y: 187, distance: 50.6
click at [924, 175] on input "text" at bounding box center [825, 170] width 268 height 19
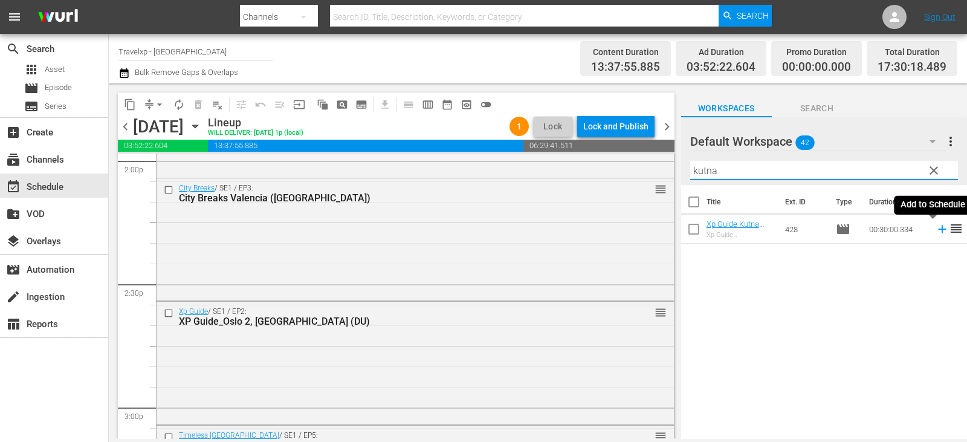
type input "kutna"
click at [936, 233] on icon at bounding box center [942, 229] width 13 height 13
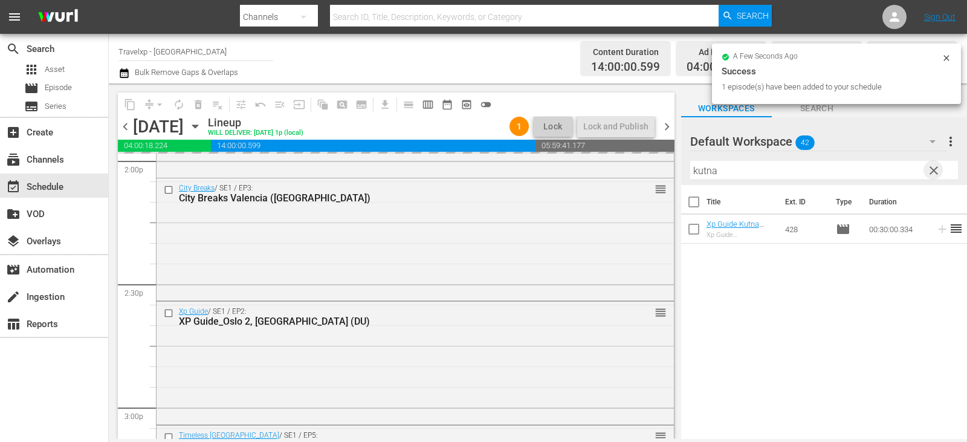
click at [940, 167] on span "clear" at bounding box center [934, 170] width 15 height 15
click at [940, 167] on input "text" at bounding box center [825, 170] width 268 height 19
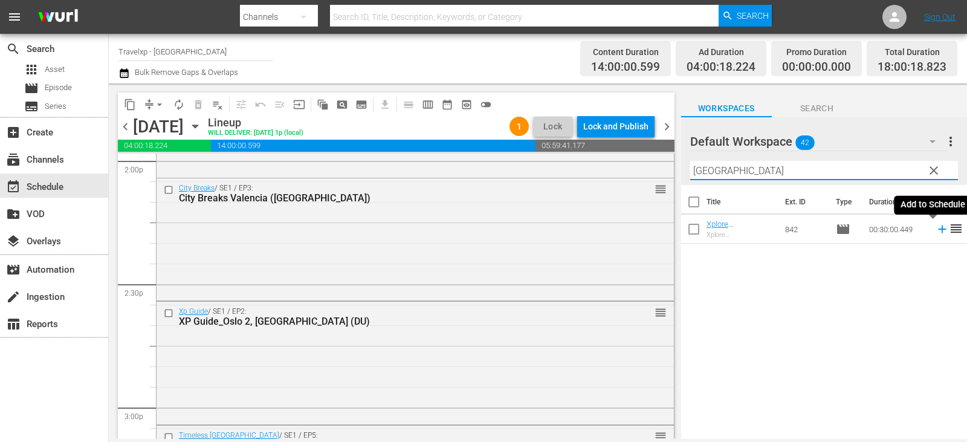
type input "[GEOGRAPHIC_DATA]"
click at [938, 230] on icon at bounding box center [942, 230] width 8 height 8
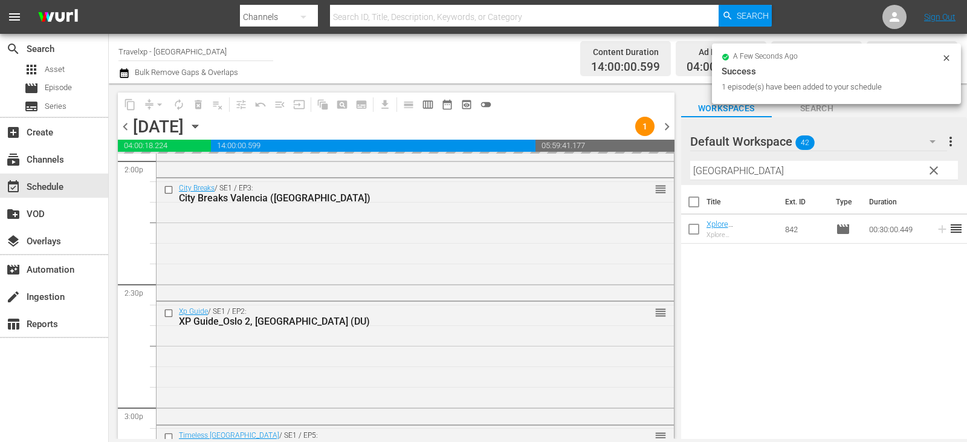
click at [934, 181] on div "Filter by Title [GEOGRAPHIC_DATA]" at bounding box center [825, 170] width 268 height 29
click at [940, 173] on span "clear" at bounding box center [934, 170] width 15 height 15
click at [940, 173] on input "[GEOGRAPHIC_DATA]" at bounding box center [825, 170] width 268 height 19
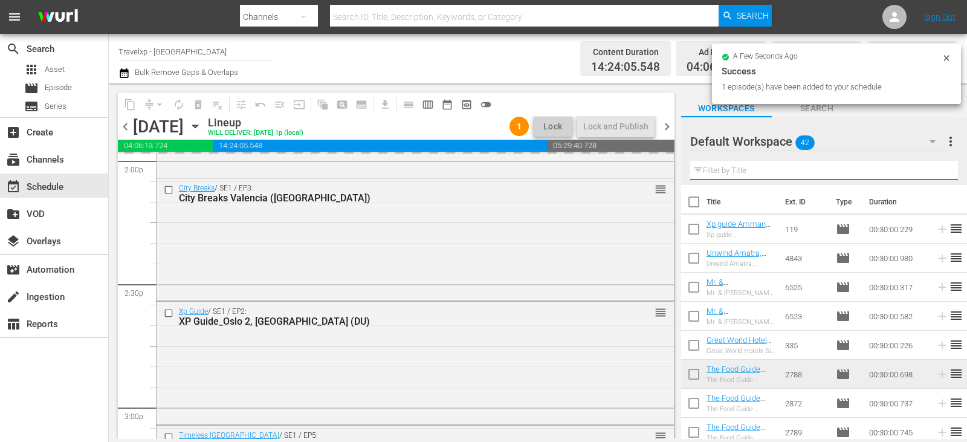
click at [940, 173] on input "text" at bounding box center [825, 170] width 268 height 19
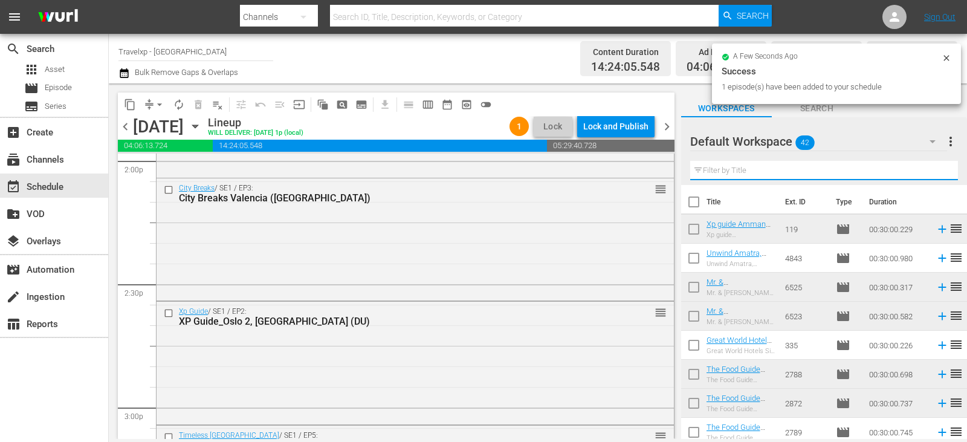
click at [940, 173] on input "text" at bounding box center [825, 170] width 268 height 19
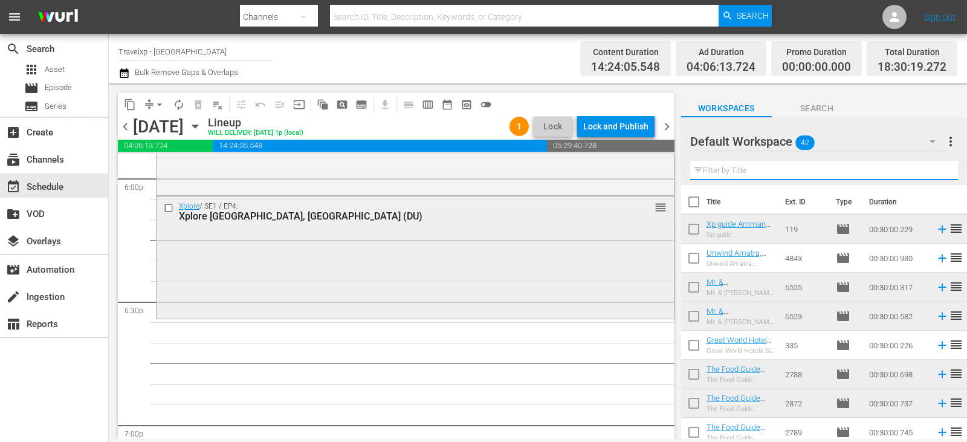
scroll to position [4414, 0]
click at [756, 177] on input "text" at bounding box center [825, 170] width 268 height 19
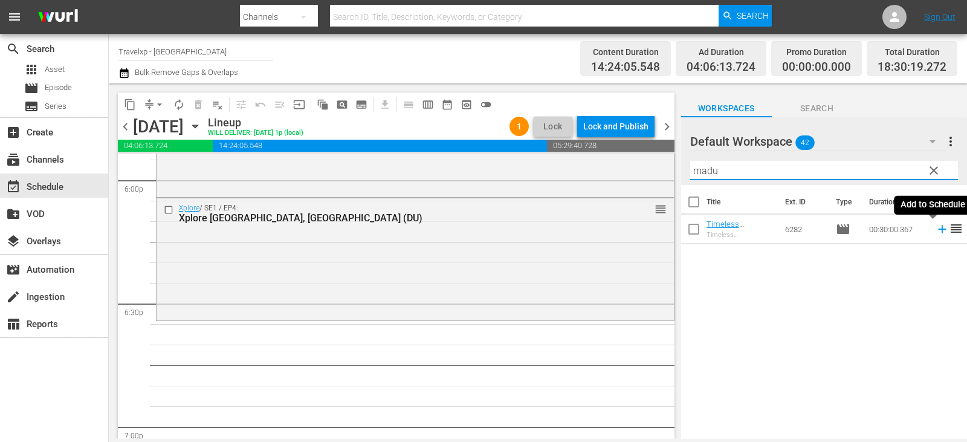
type input "madu"
click at [936, 228] on icon at bounding box center [942, 229] width 13 height 13
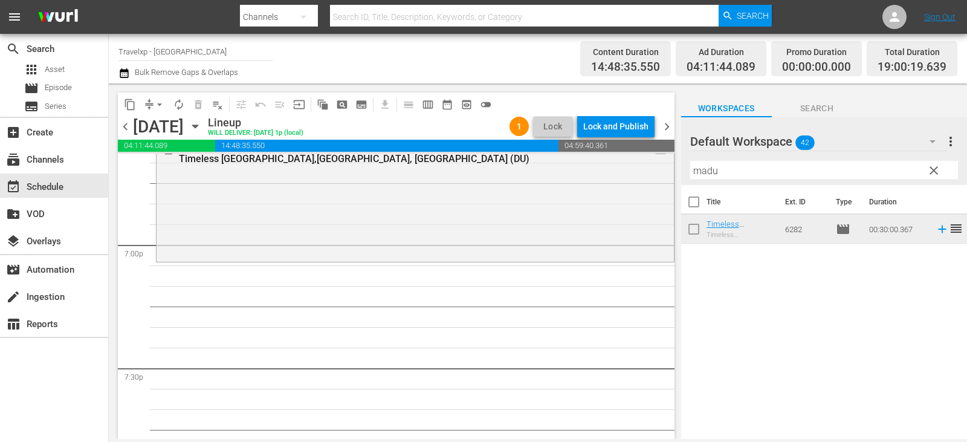
scroll to position [4596, 0]
click at [934, 172] on span "clear" at bounding box center [934, 170] width 15 height 15
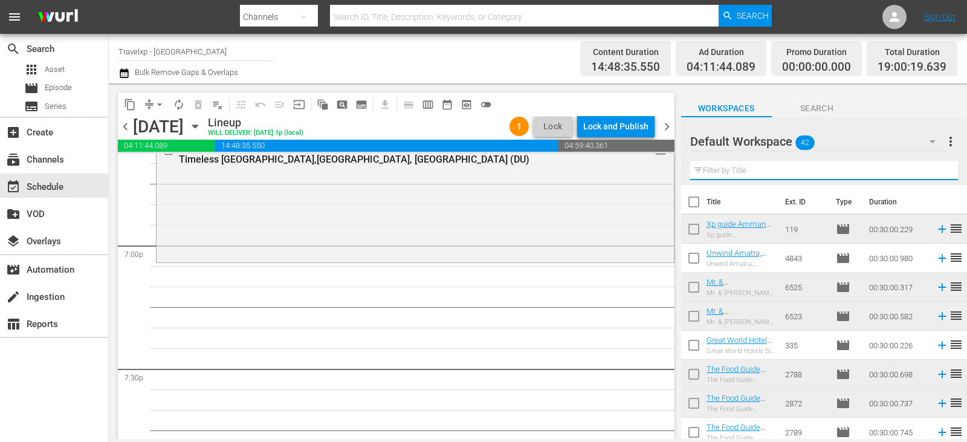
click at [934, 172] on input "text" at bounding box center [825, 170] width 268 height 19
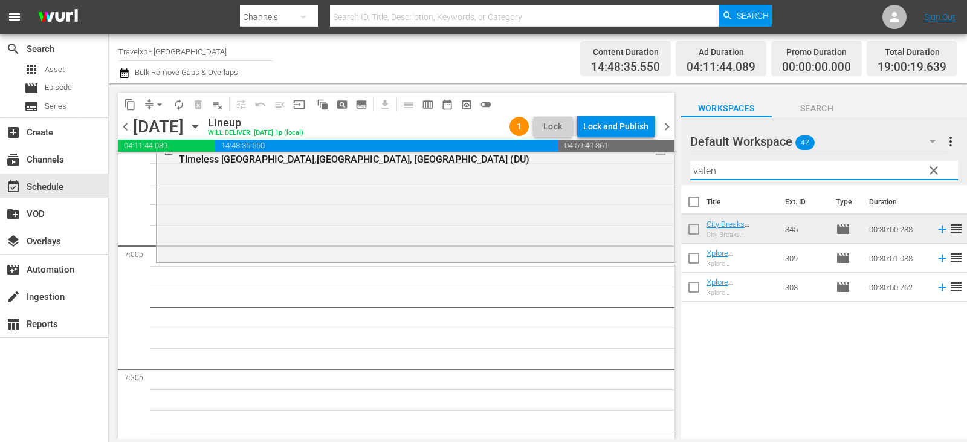
type input "valen"
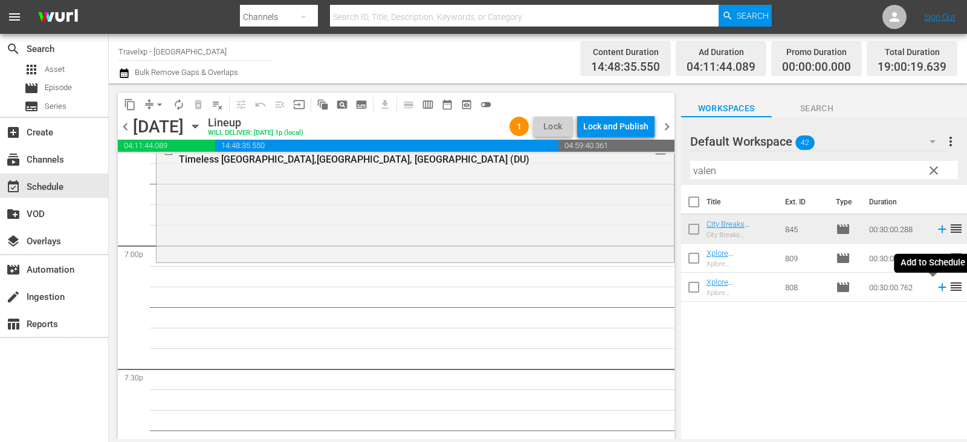
click at [936, 288] on icon at bounding box center [942, 287] width 13 height 13
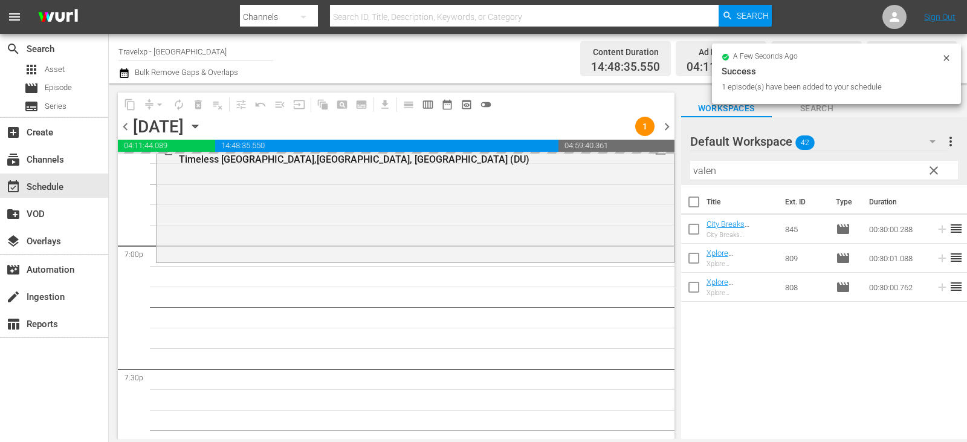
click at [938, 167] on span "clear" at bounding box center [934, 170] width 15 height 15
click at [938, 167] on input "text" at bounding box center [825, 170] width 268 height 19
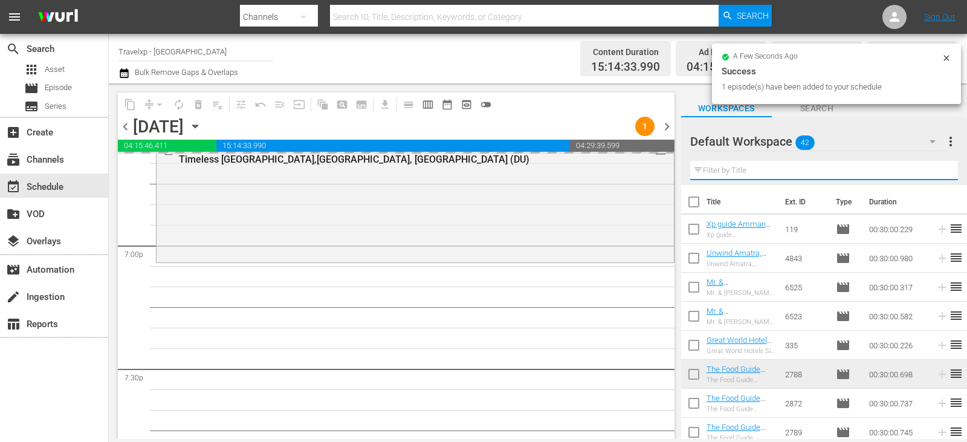
click at [938, 167] on input "text" at bounding box center [825, 170] width 268 height 19
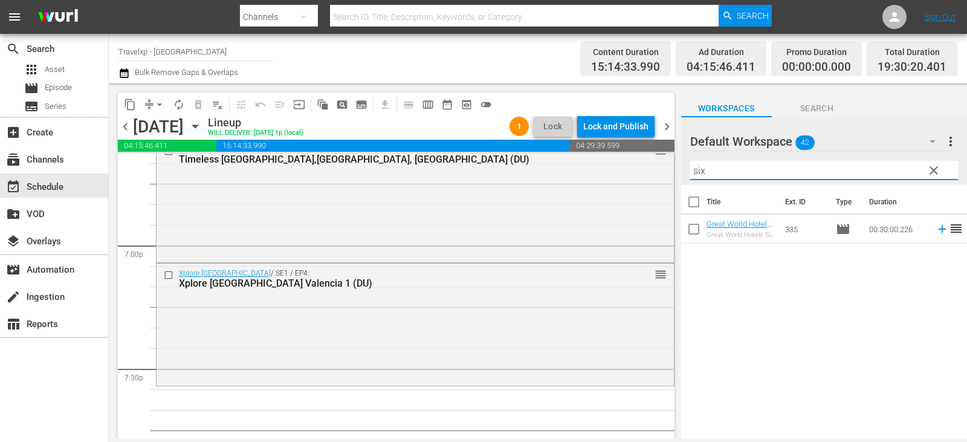
type input "six"
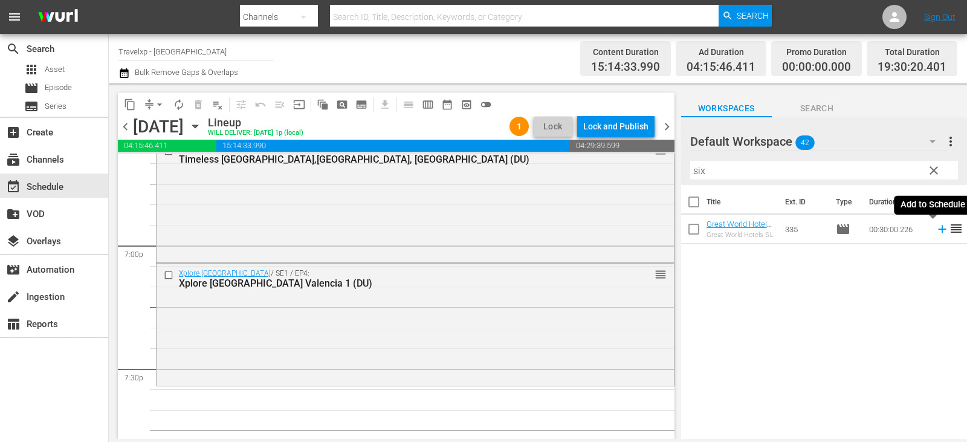
click at [937, 232] on icon at bounding box center [942, 229] width 13 height 13
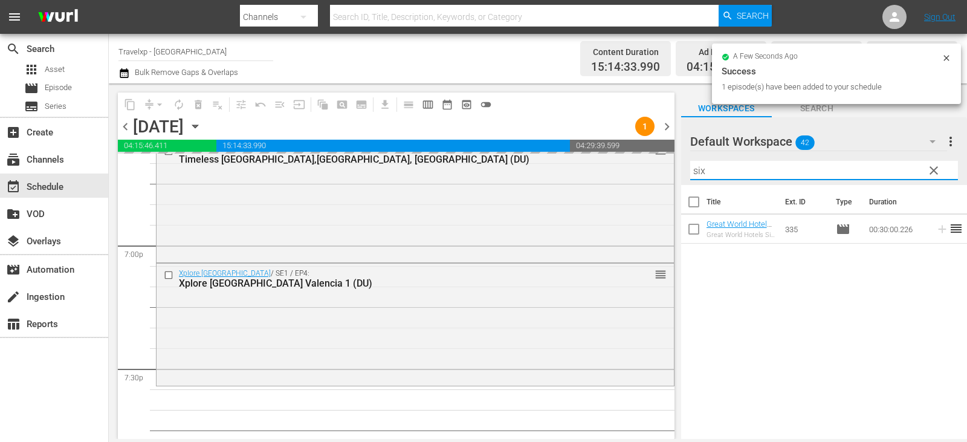
click at [943, 167] on input "six" at bounding box center [825, 170] width 268 height 19
click at [940, 169] on span "clear" at bounding box center [934, 170] width 15 height 15
click at [940, 169] on input "six" at bounding box center [825, 170] width 268 height 19
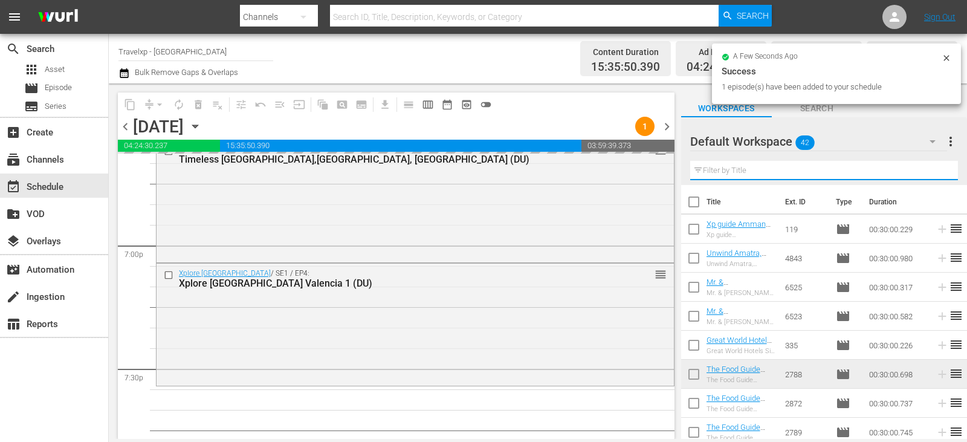
click at [940, 169] on input "text" at bounding box center [825, 170] width 268 height 19
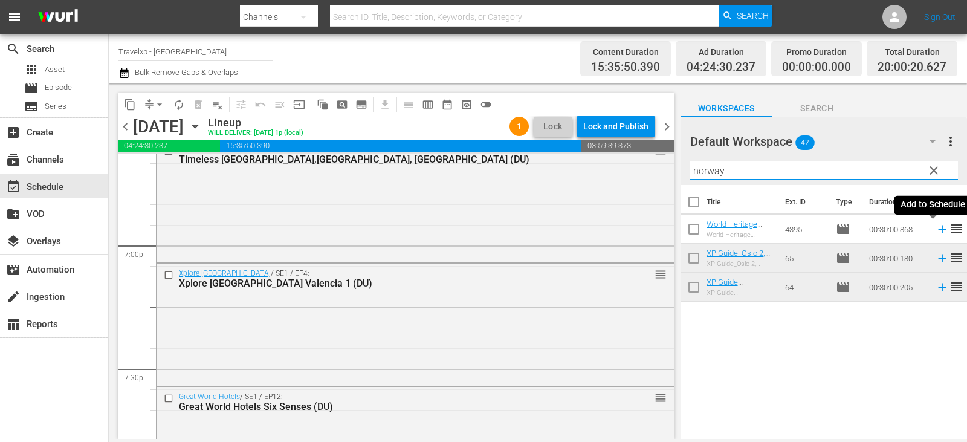
type input "norway"
click at [936, 226] on icon at bounding box center [942, 229] width 13 height 13
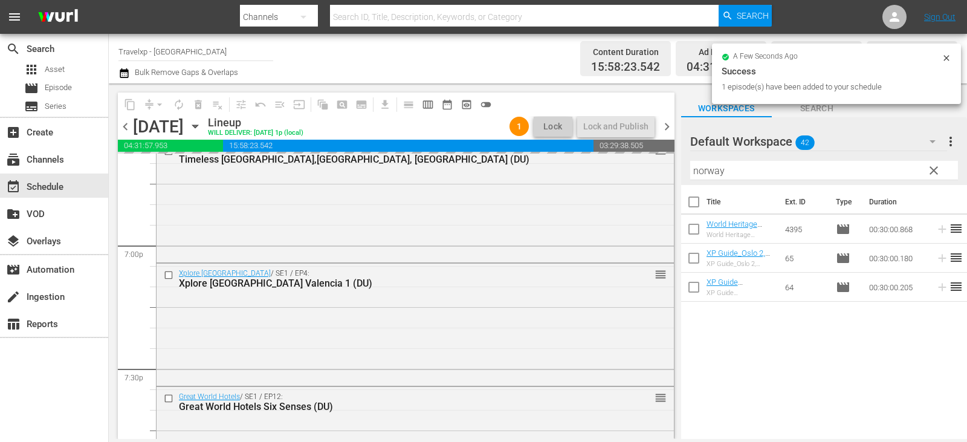
click at [940, 171] on span "clear" at bounding box center [934, 170] width 15 height 15
click at [940, 171] on input "norway" at bounding box center [825, 170] width 268 height 19
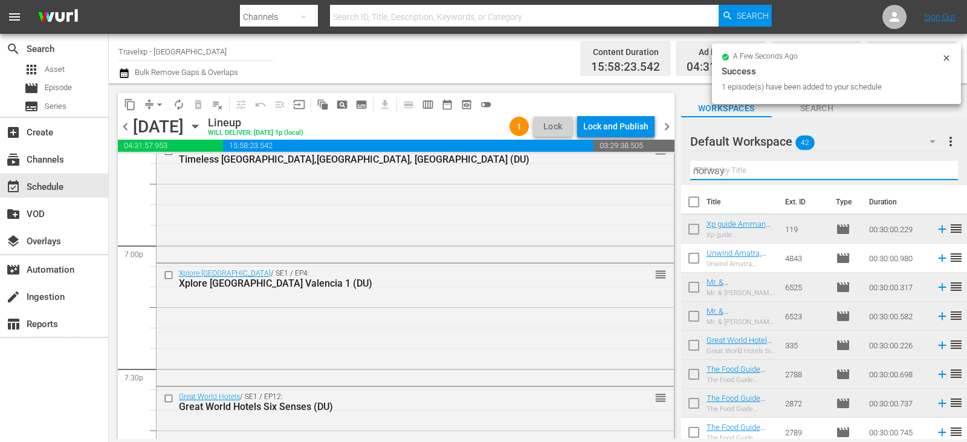
click at [940, 171] on input "norway" at bounding box center [825, 170] width 268 height 19
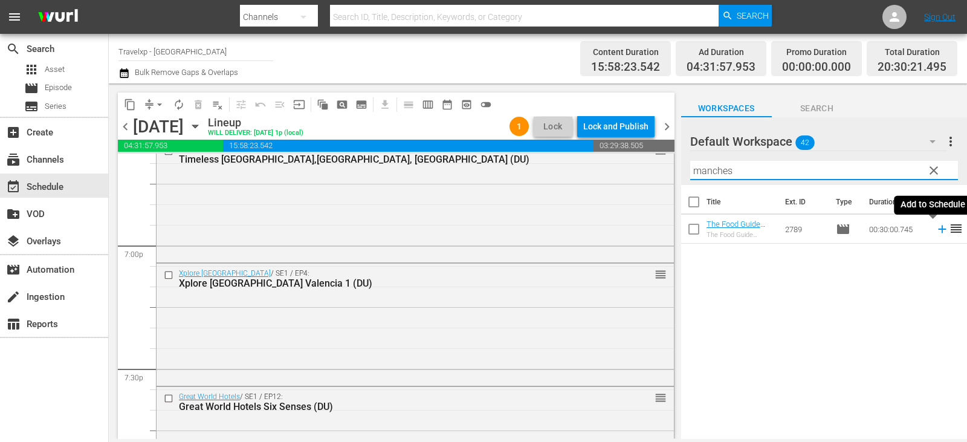
type input "manches"
click at [937, 230] on icon at bounding box center [942, 229] width 13 height 13
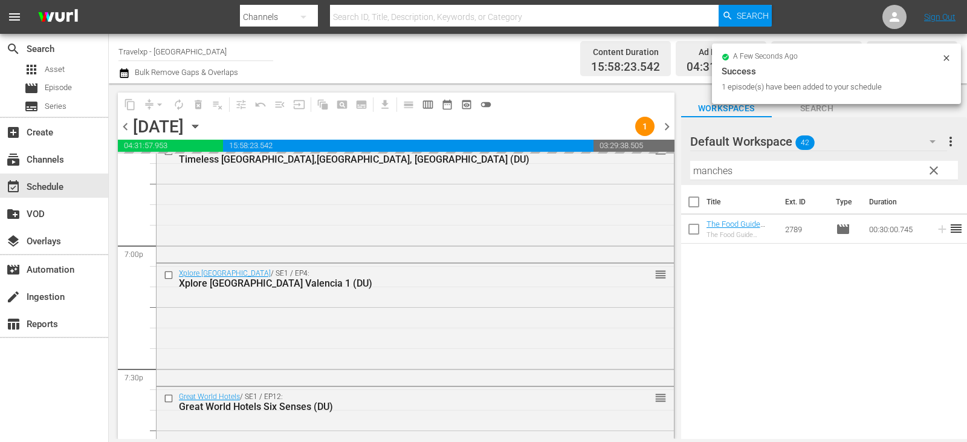
click at [934, 167] on span "clear" at bounding box center [934, 170] width 15 height 15
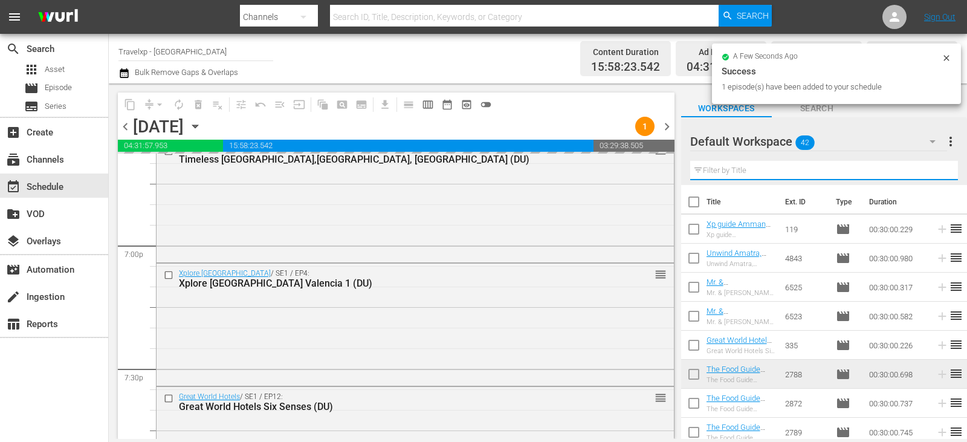
click at [934, 167] on input "text" at bounding box center [825, 170] width 268 height 19
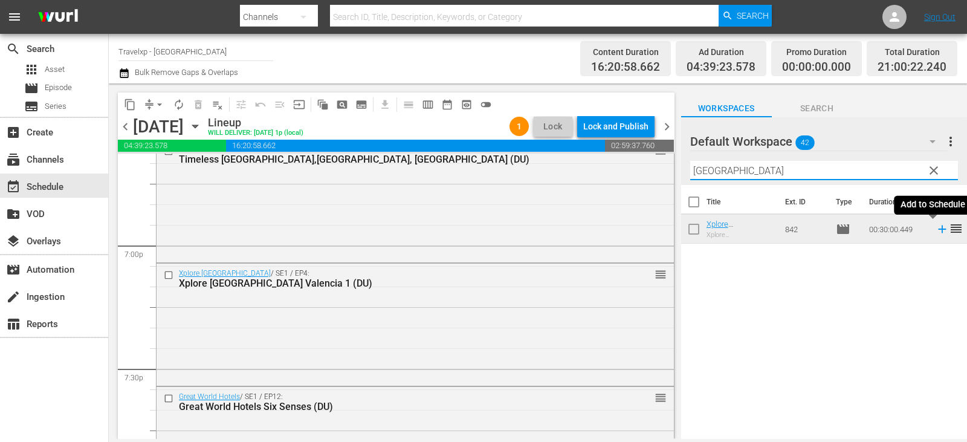
type input "[GEOGRAPHIC_DATA]"
click at [939, 230] on icon at bounding box center [942, 229] width 13 height 13
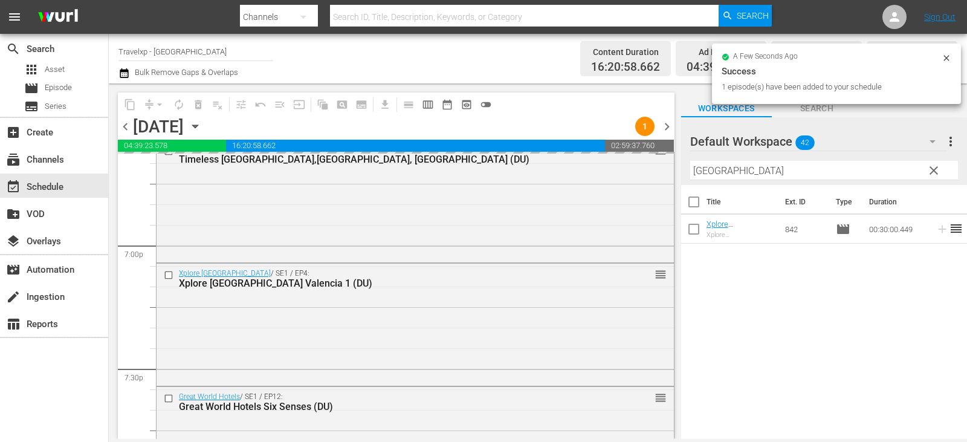
click at [935, 168] on span "clear" at bounding box center [934, 170] width 15 height 15
click at [935, 168] on input "[GEOGRAPHIC_DATA]" at bounding box center [825, 170] width 268 height 19
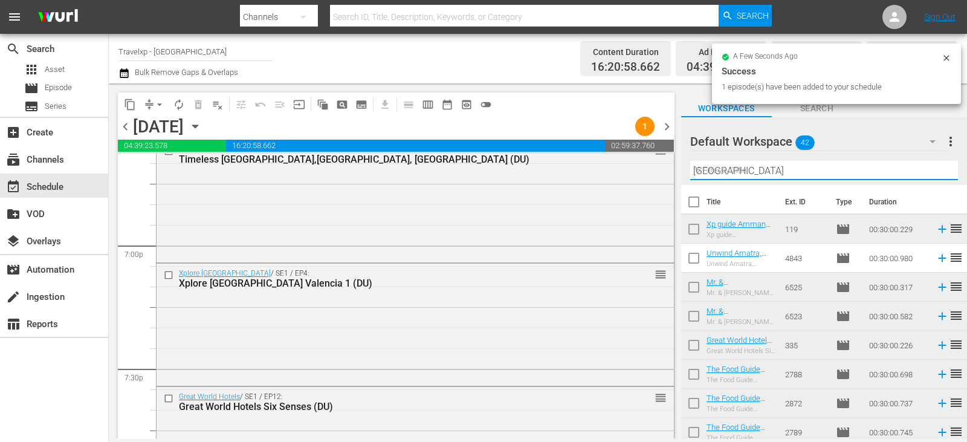
click at [935, 168] on input "[GEOGRAPHIC_DATA]" at bounding box center [825, 170] width 268 height 19
drag, startPoint x: 935, startPoint y: 168, endPoint x: 851, endPoint y: 192, distance: 87.3
click at [935, 169] on input "text" at bounding box center [825, 170] width 268 height 19
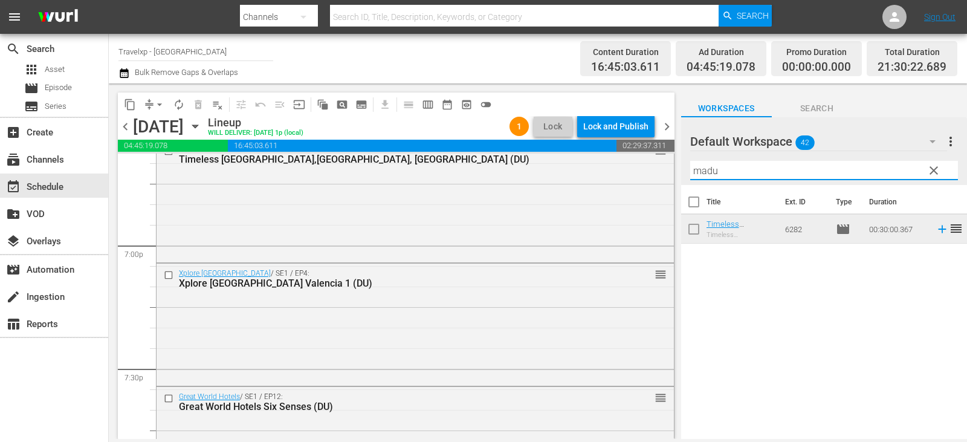
type input "madu"
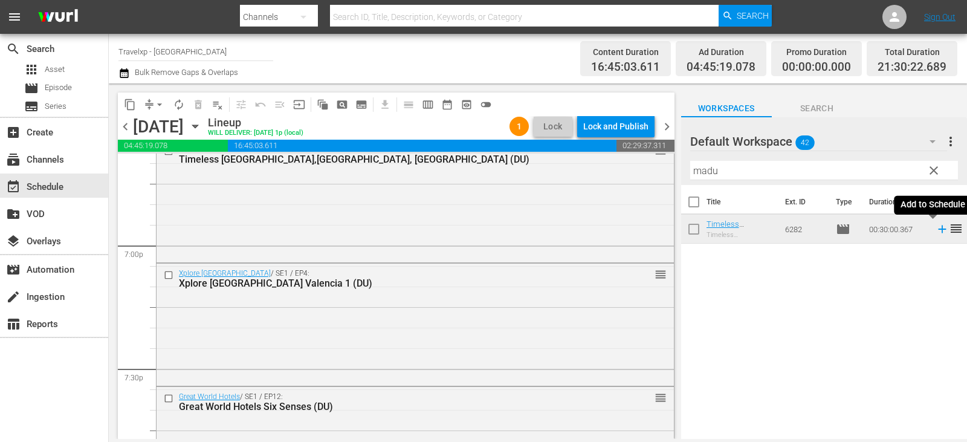
click at [936, 230] on icon at bounding box center [942, 229] width 13 height 13
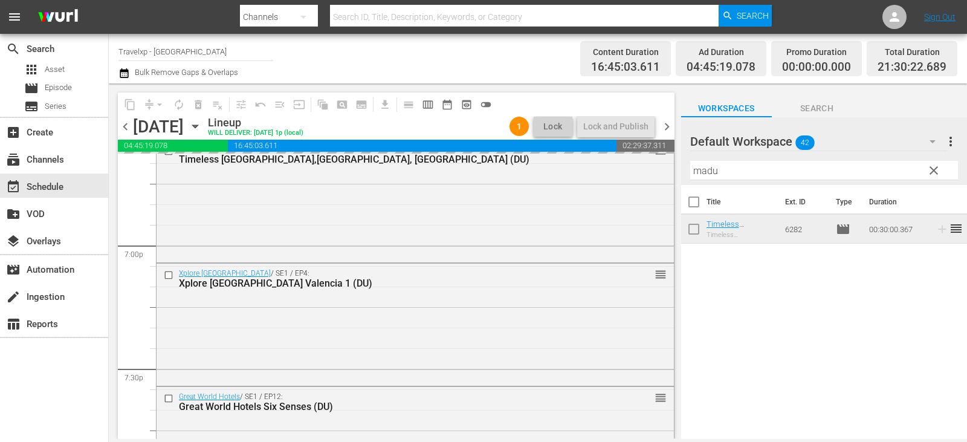
click at [925, 169] on button "clear" at bounding box center [933, 169] width 19 height 19
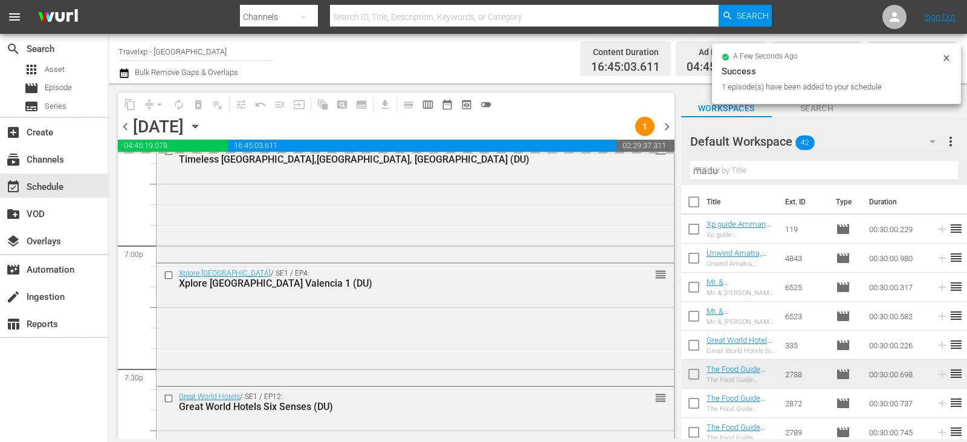
click at [925, 169] on input "madu" at bounding box center [825, 170] width 268 height 19
click at [925, 169] on input "text" at bounding box center [825, 170] width 268 height 19
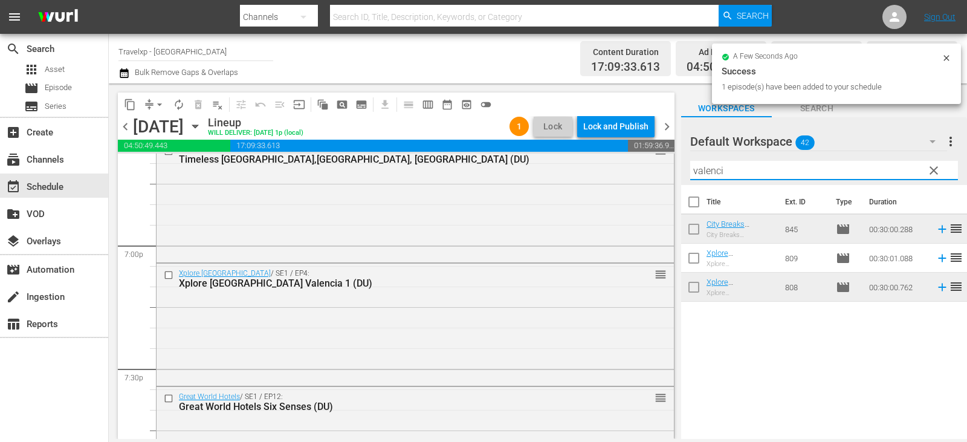
type input "[GEOGRAPHIC_DATA]"
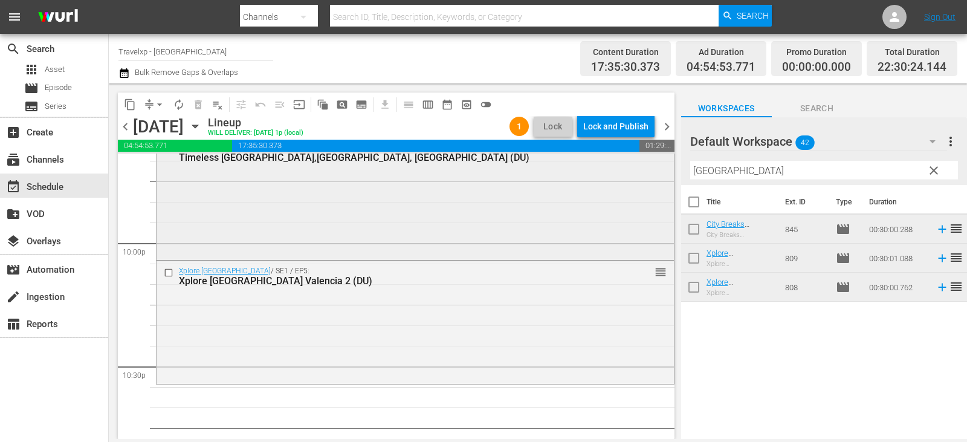
scroll to position [5382, 0]
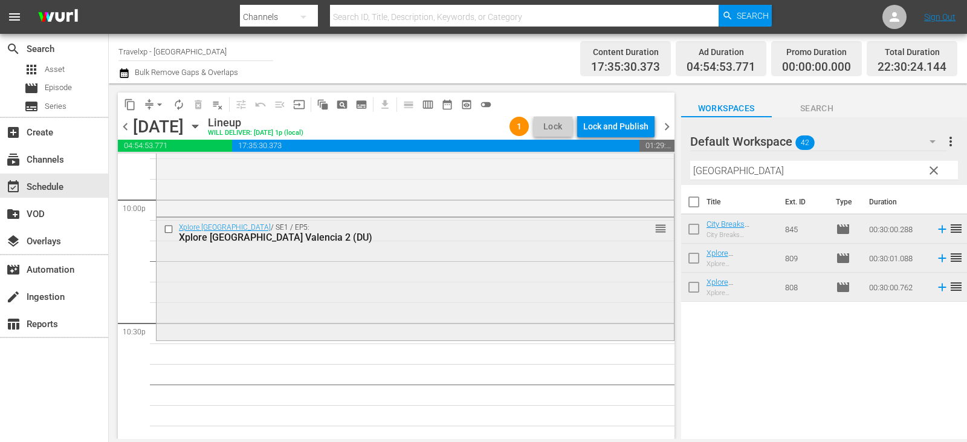
click at [171, 230] on input "checkbox" at bounding box center [170, 229] width 13 height 10
click at [200, 103] on span "delete_forever_outlined" at bounding box center [198, 105] width 12 height 12
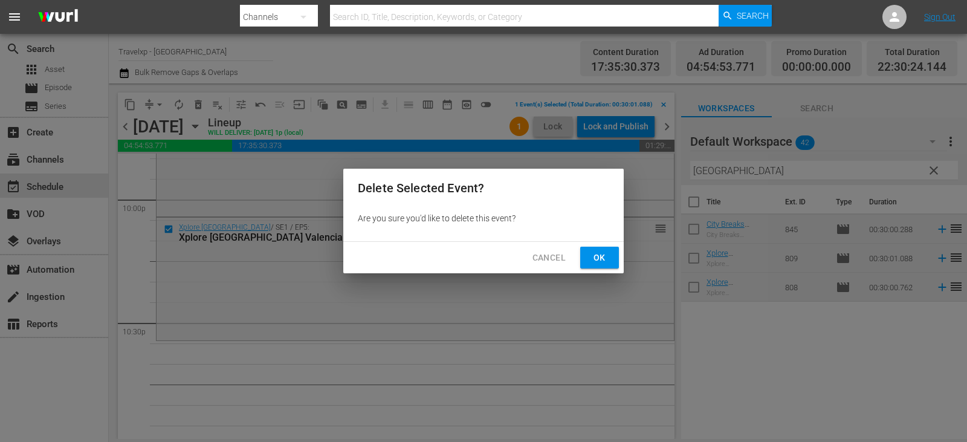
click at [599, 255] on span "Ok" at bounding box center [599, 257] width 19 height 15
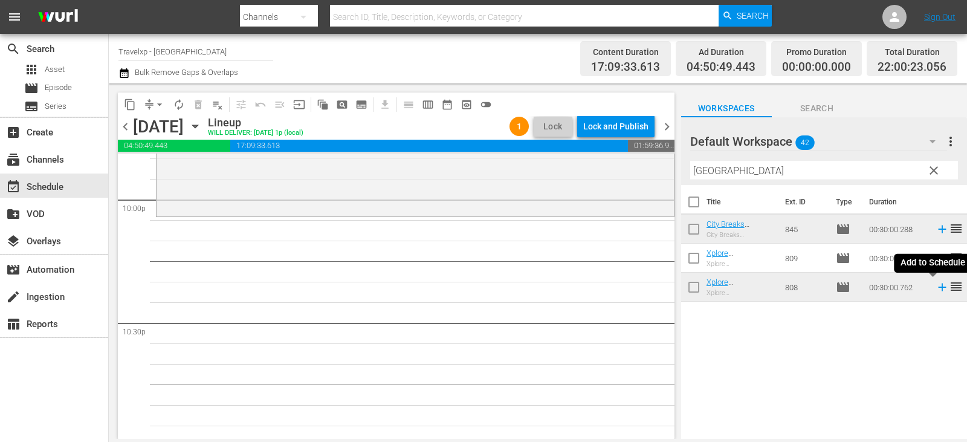
click at [938, 288] on icon at bounding box center [942, 288] width 8 height 8
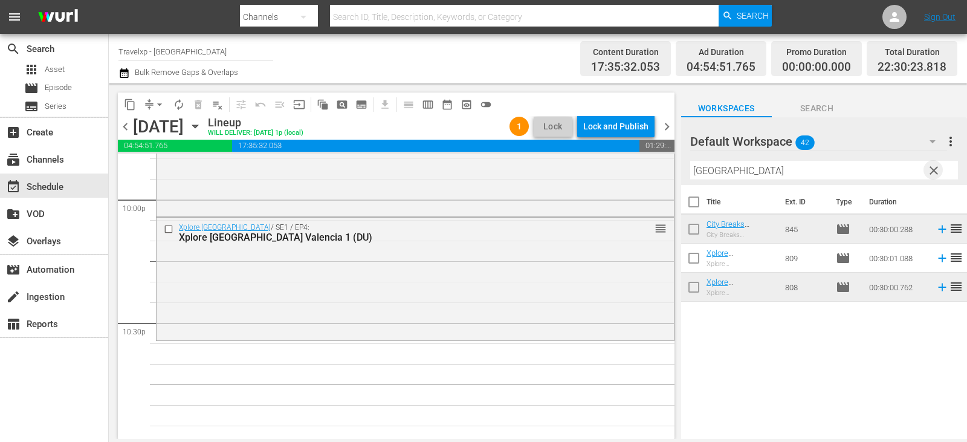
click at [938, 170] on span "clear" at bounding box center [934, 170] width 15 height 15
click at [938, 170] on input "text" at bounding box center [825, 170] width 268 height 19
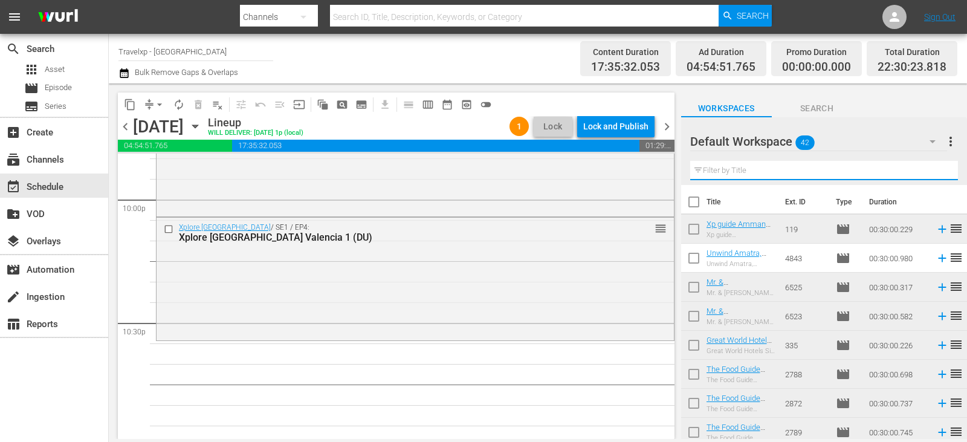
click at [938, 170] on input "text" at bounding box center [825, 170] width 268 height 19
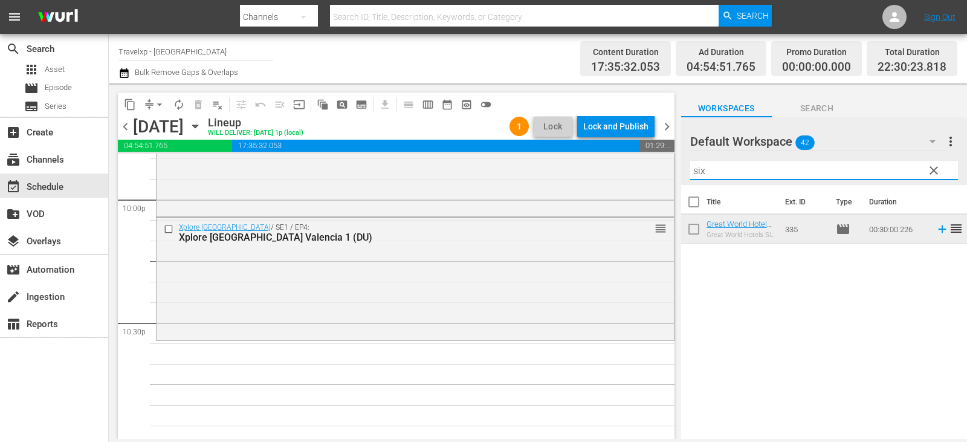
type input "six"
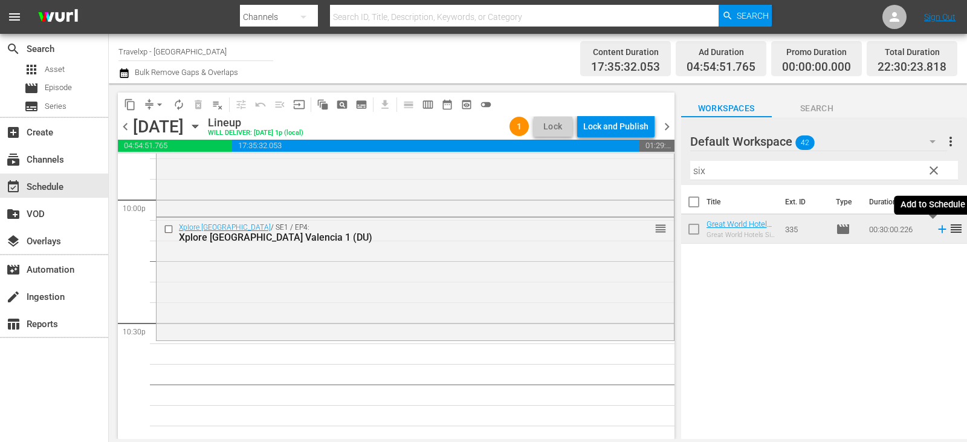
click at [938, 227] on icon at bounding box center [942, 229] width 13 height 13
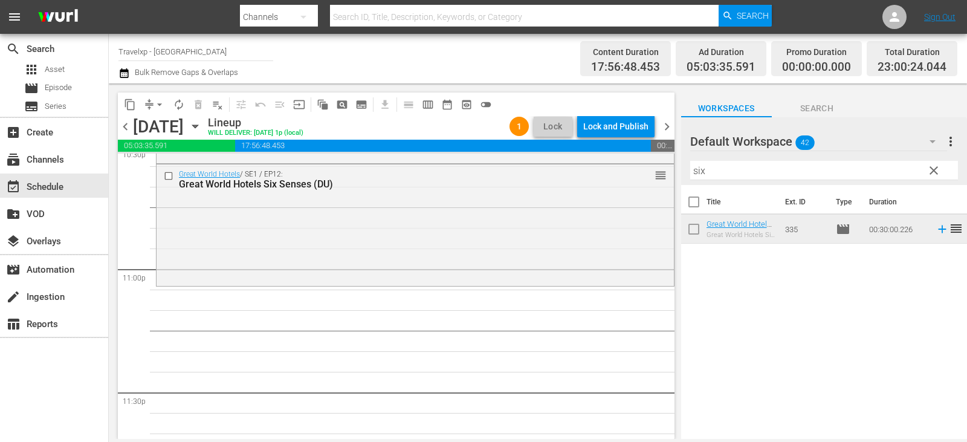
scroll to position [5636, 0]
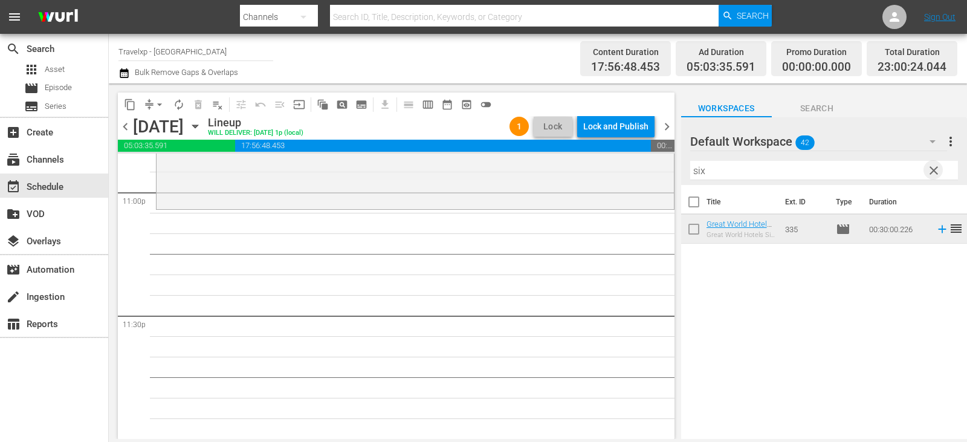
click at [933, 172] on span "clear" at bounding box center [934, 170] width 15 height 15
click at [933, 172] on input "text" at bounding box center [825, 170] width 268 height 19
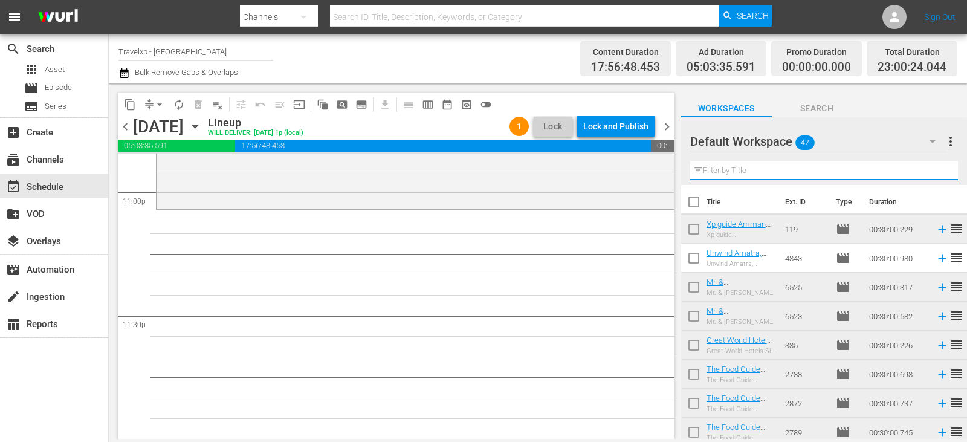
click at [933, 172] on input "text" at bounding box center [825, 170] width 268 height 19
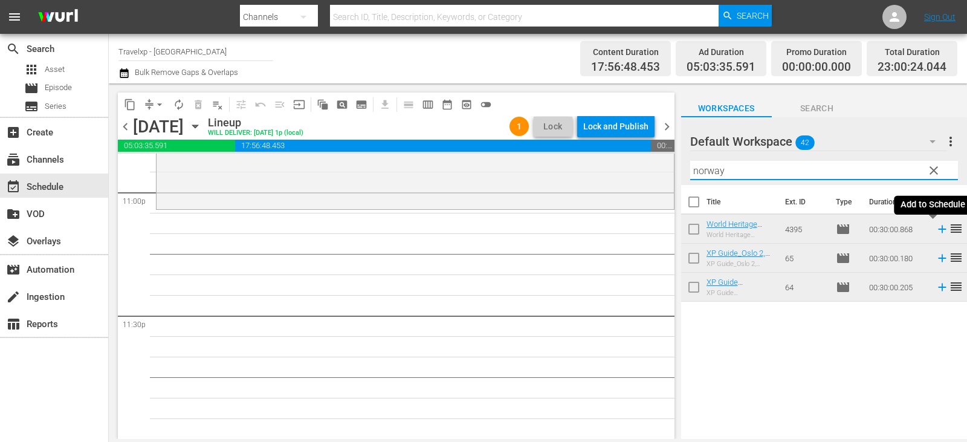
type input "norway"
click at [937, 232] on icon at bounding box center [942, 229] width 13 height 13
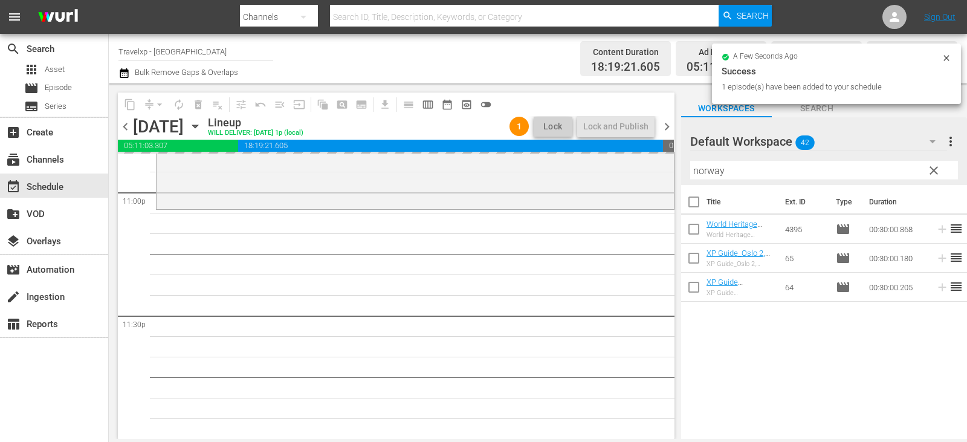
click at [935, 175] on span "clear" at bounding box center [934, 170] width 15 height 15
click at [935, 175] on input "norway" at bounding box center [825, 170] width 268 height 19
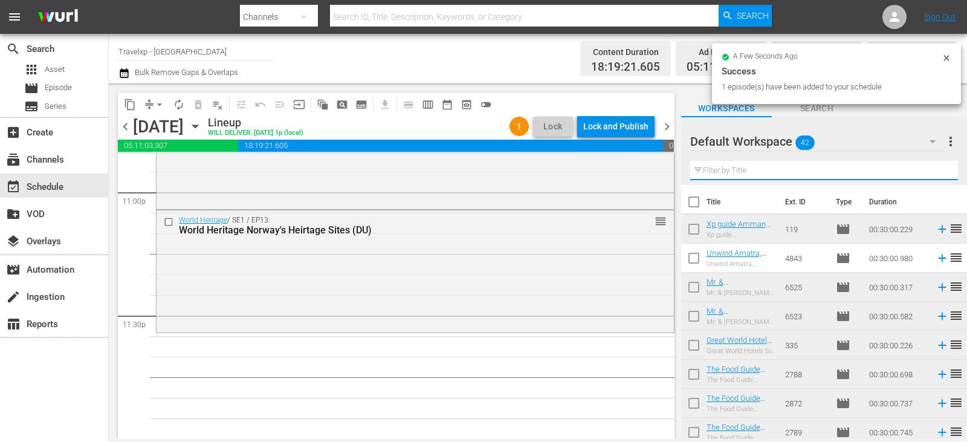
click at [935, 175] on input "text" at bounding box center [825, 170] width 268 height 19
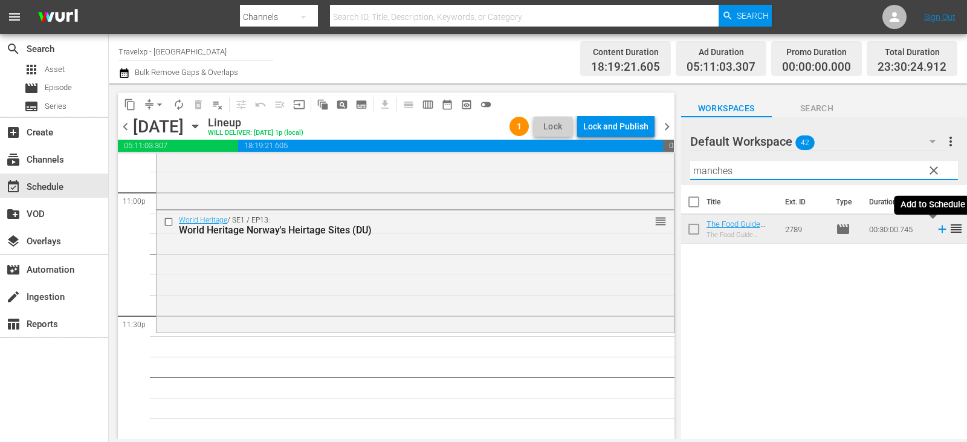
type input "manches"
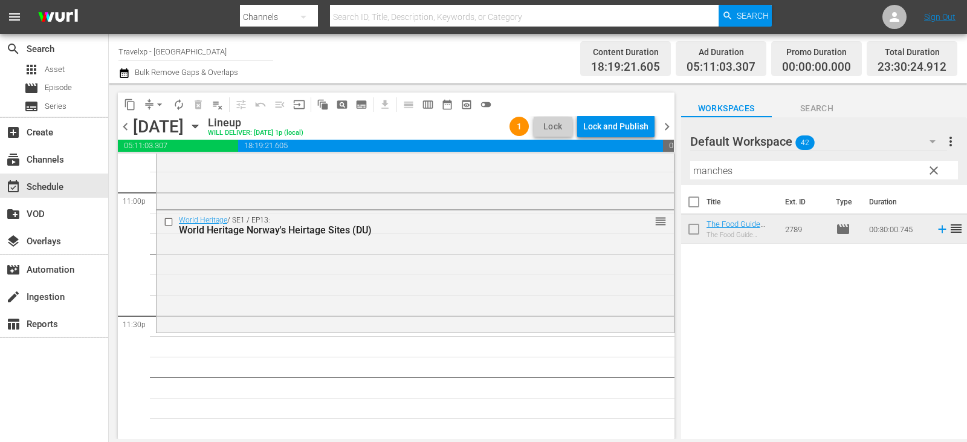
click at [949, 231] on span "reorder" at bounding box center [956, 228] width 15 height 15
click at [936, 231] on icon at bounding box center [942, 229] width 13 height 13
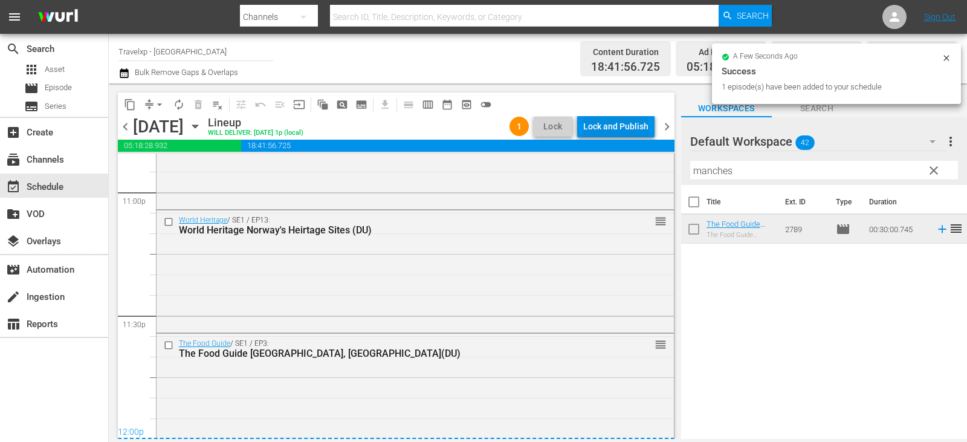
click at [624, 126] on div "Lock and Publish" at bounding box center [616, 126] width 65 height 22
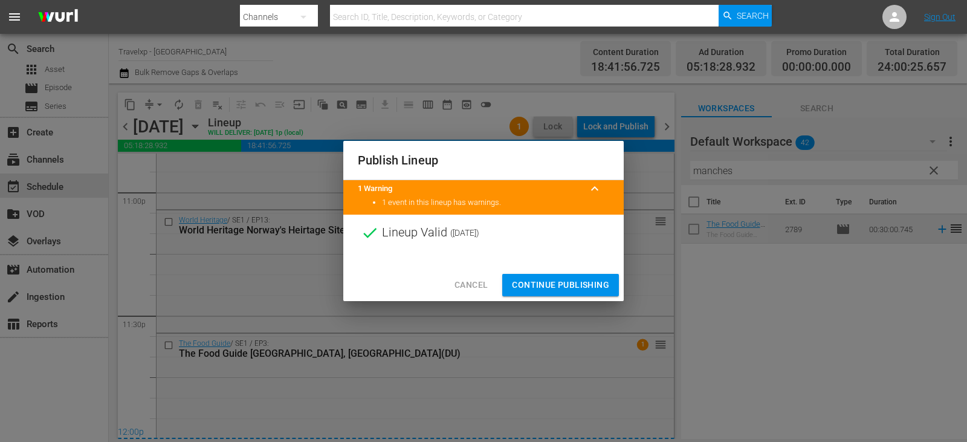
click at [559, 276] on button "Continue Publishing" at bounding box center [560, 285] width 117 height 22
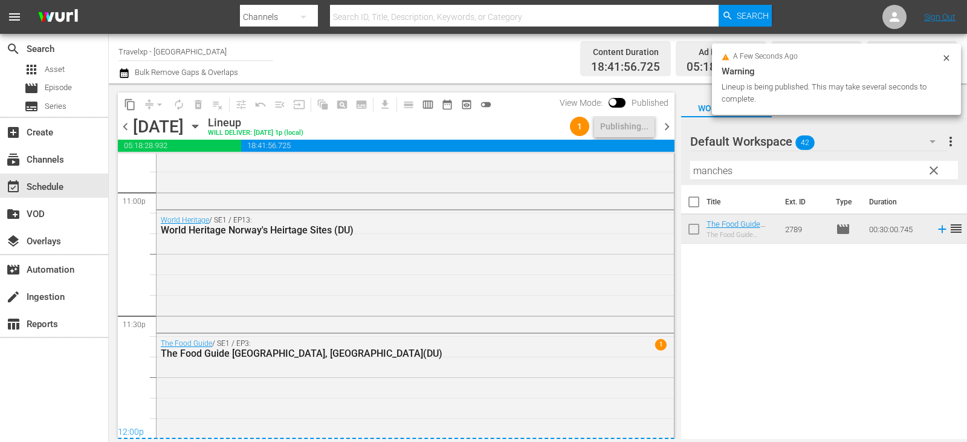
click at [750, 293] on div "Title Ext. ID Type Duration The Food Guide Manchester, England(DU) The Food Gui…" at bounding box center [824, 313] width 286 height 256
